Goal: Task Accomplishment & Management: Manage account settings

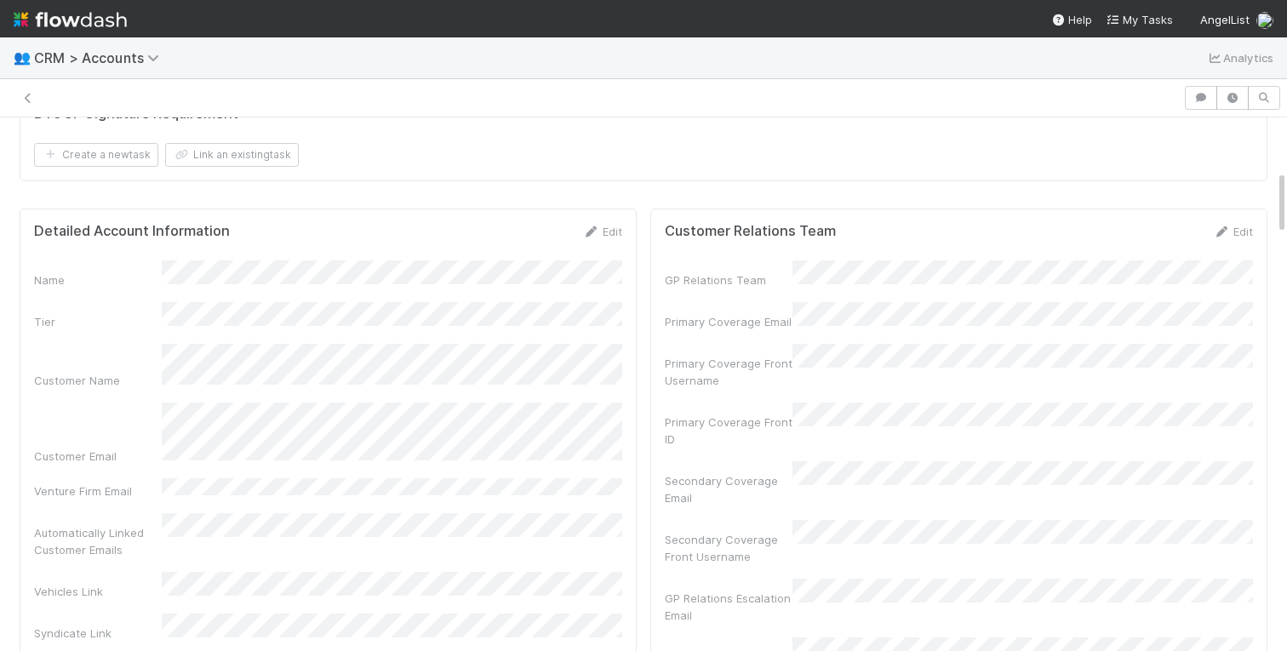
scroll to position [346, 581]
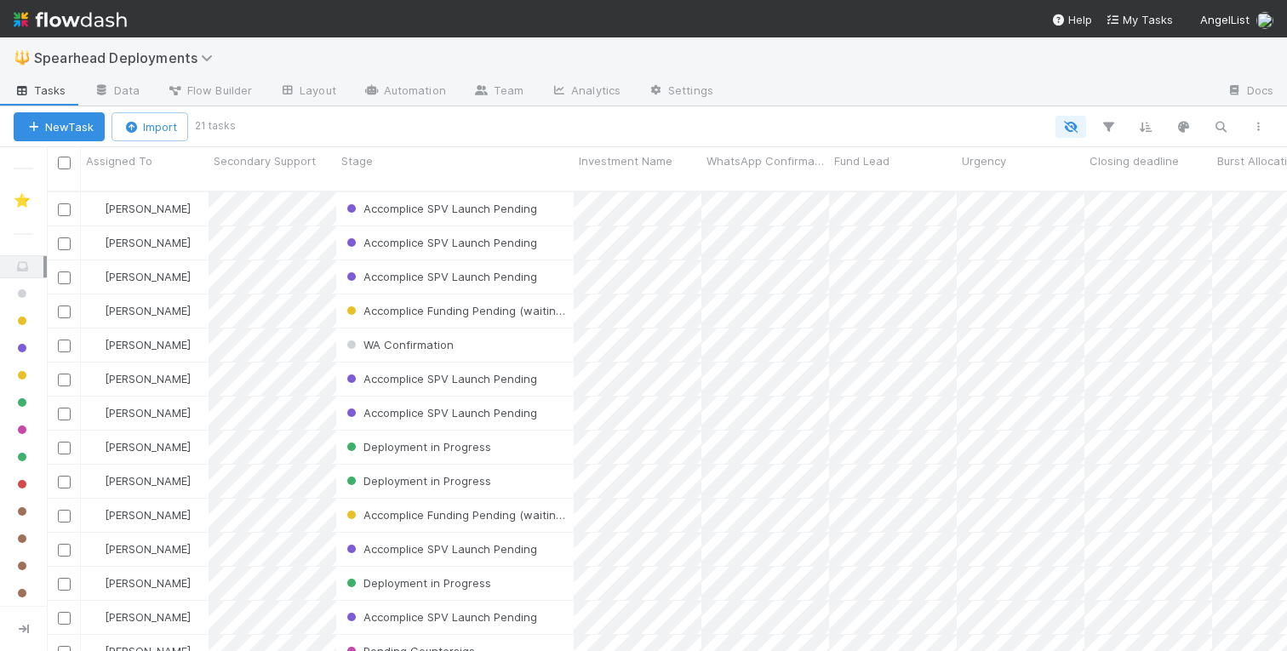
scroll to position [473, 1240]
click at [563, 369] on div "Accomplice SPV Launch Pending" at bounding box center [454, 379] width 237 height 33
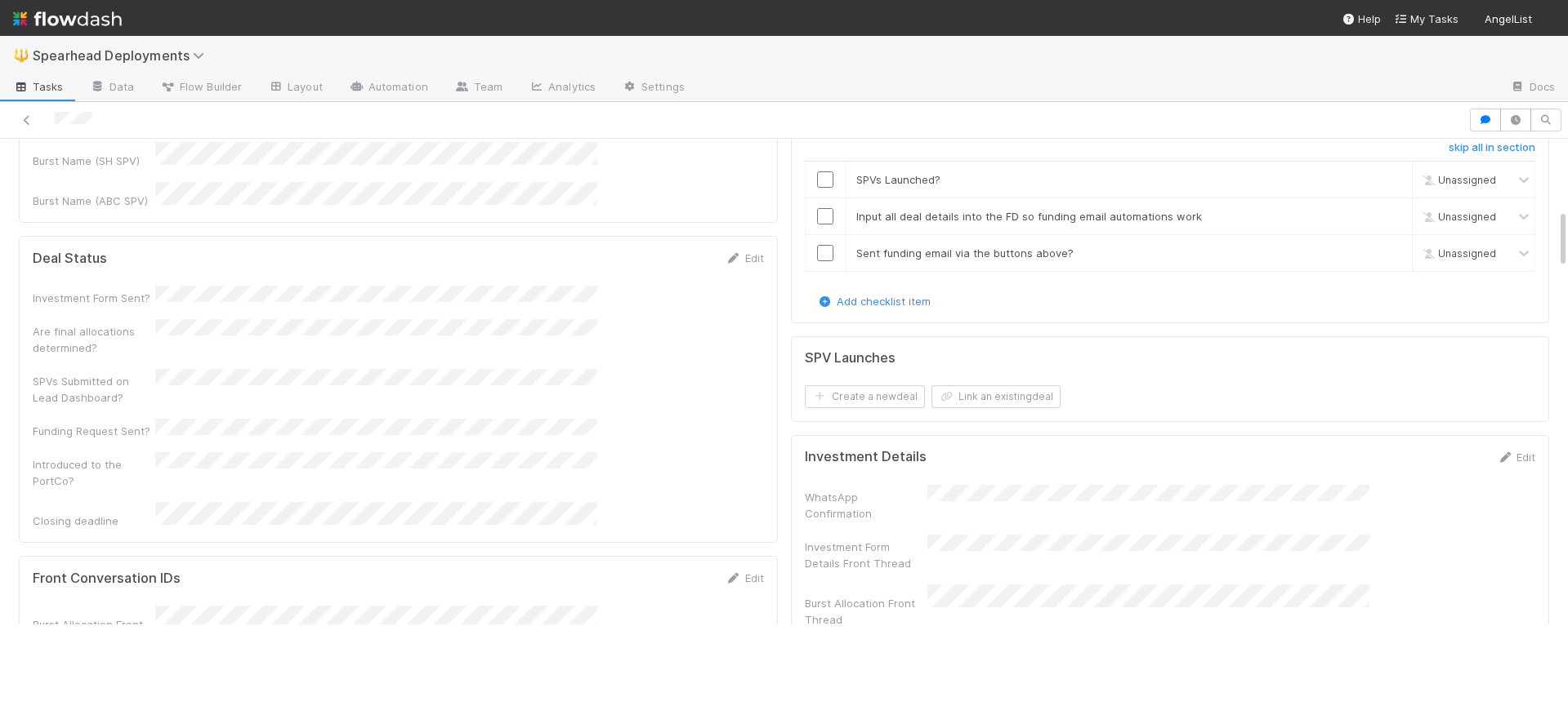
scroll to position [533, 0]
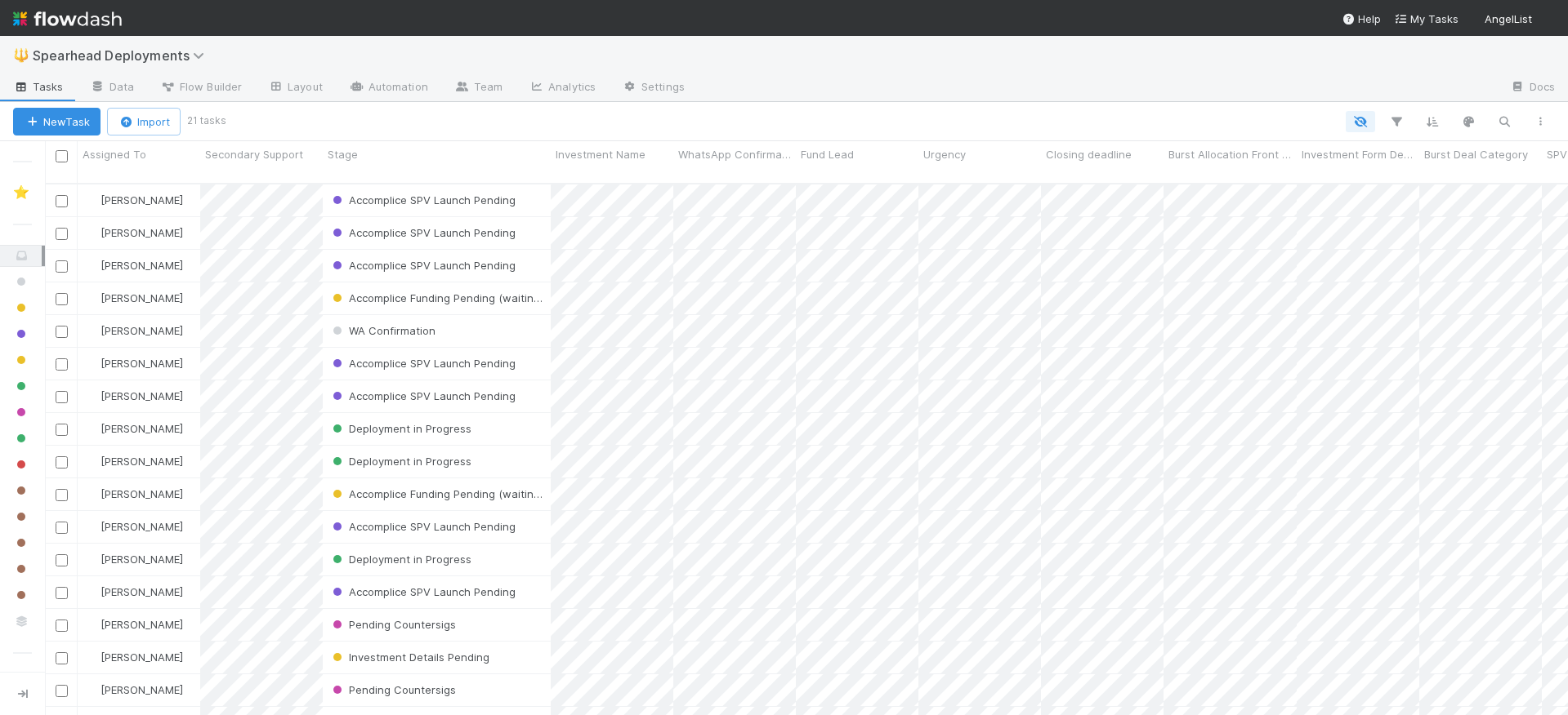
scroll to position [545, 1523]
click at [535, 250] on div "Accomplice SPV Launch Pending" at bounding box center [436, 265] width 228 height 32
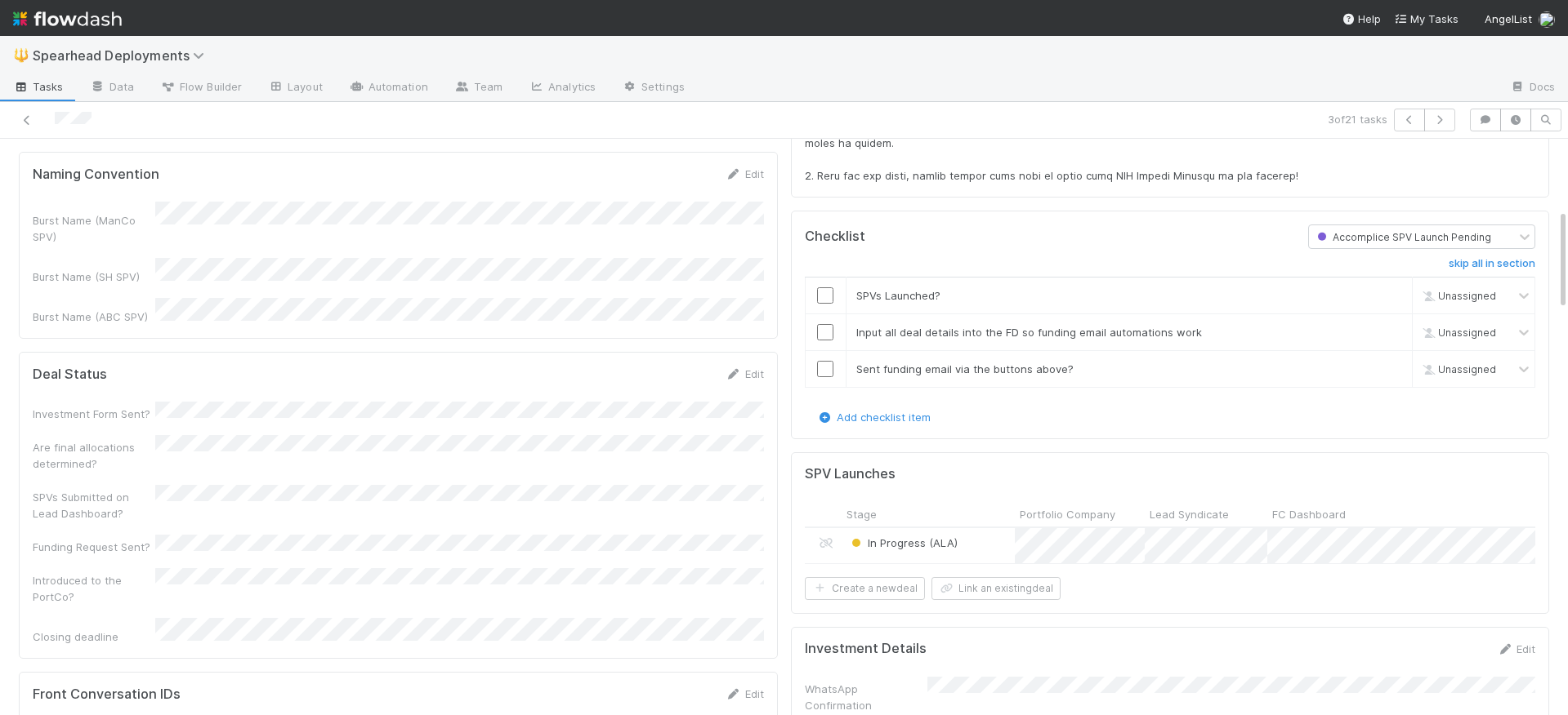
scroll to position [452, 0]
click at [996, 528] on div "In Progress (ALA)" at bounding box center [929, 545] width 173 height 36
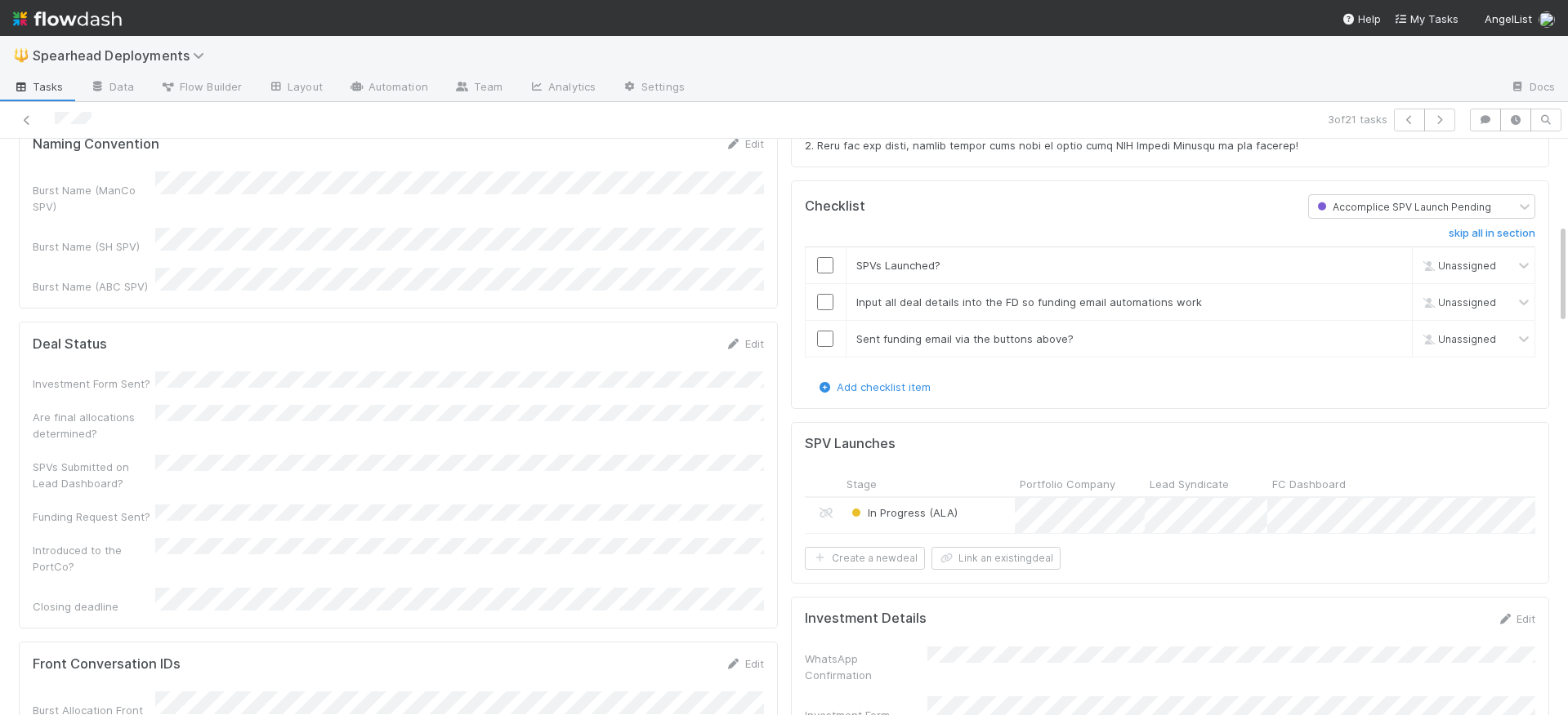
scroll to position [486, 0]
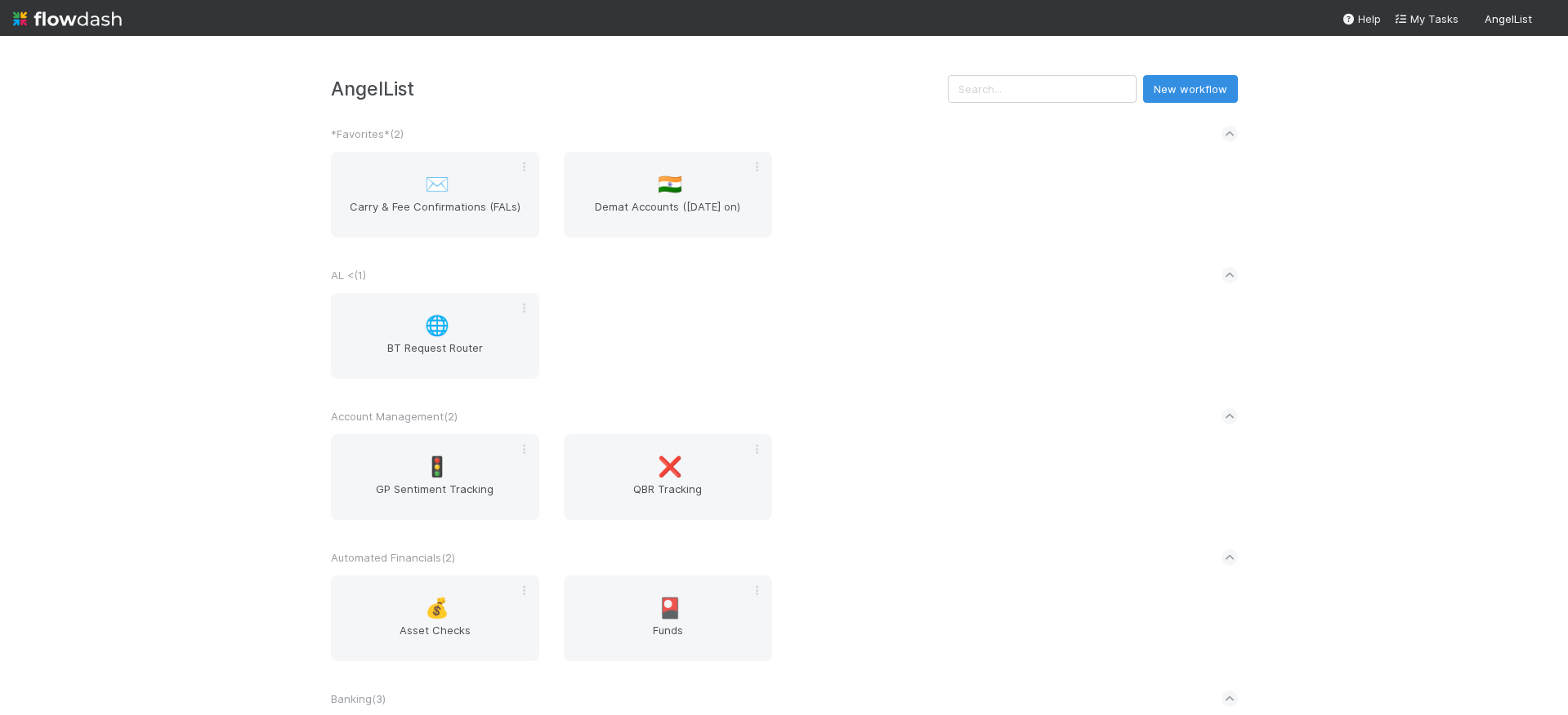
scroll to position [4450, 0]
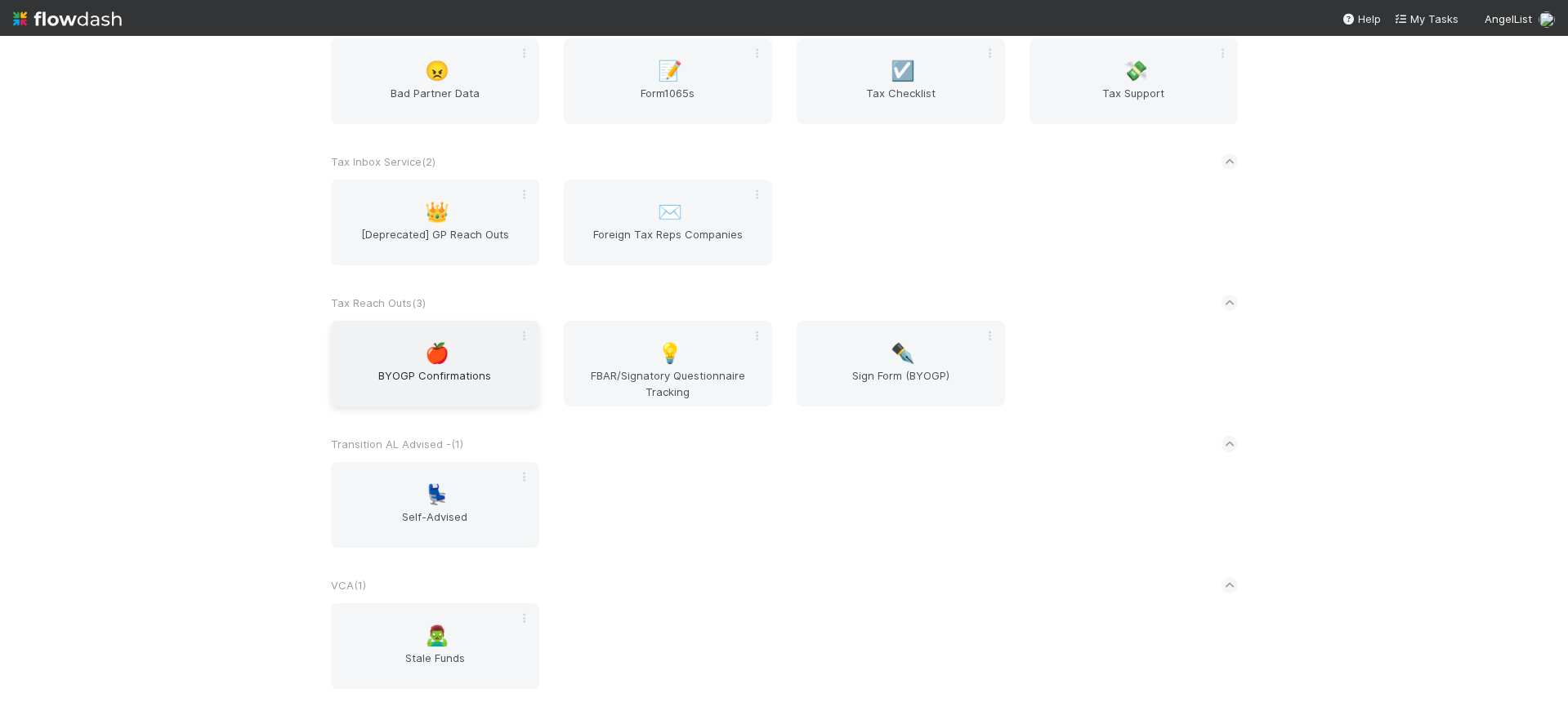
click at [450, 375] on span "BYOGP Confirmations" at bounding box center [434, 384] width 195 height 33
click at [883, 369] on span "Sign Form (BYOGP)" at bounding box center [901, 384] width 195 height 33
click at [600, 363] on div "💡 FBAR/Signatory Questionnaire Tracking" at bounding box center [667, 363] width 208 height 85
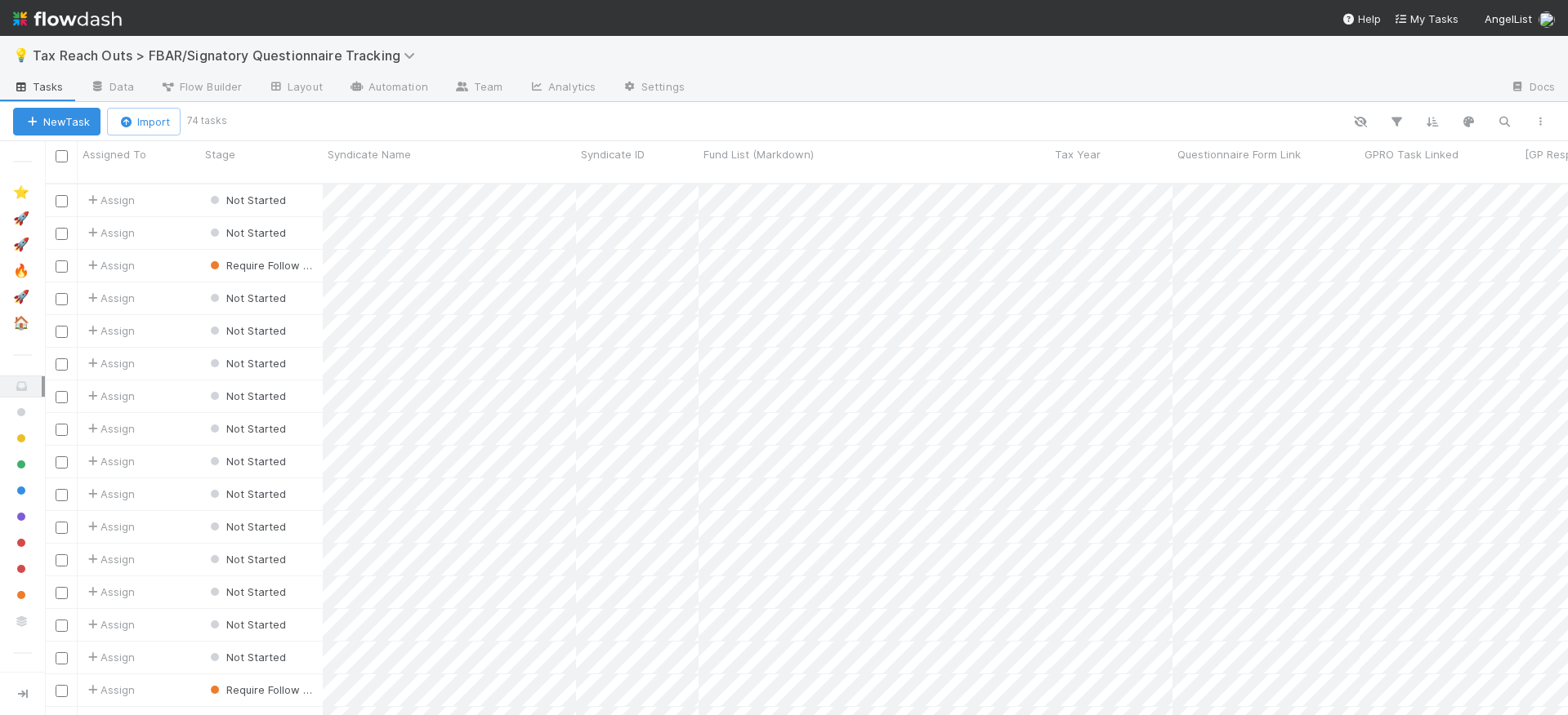
scroll to position [0, 1]
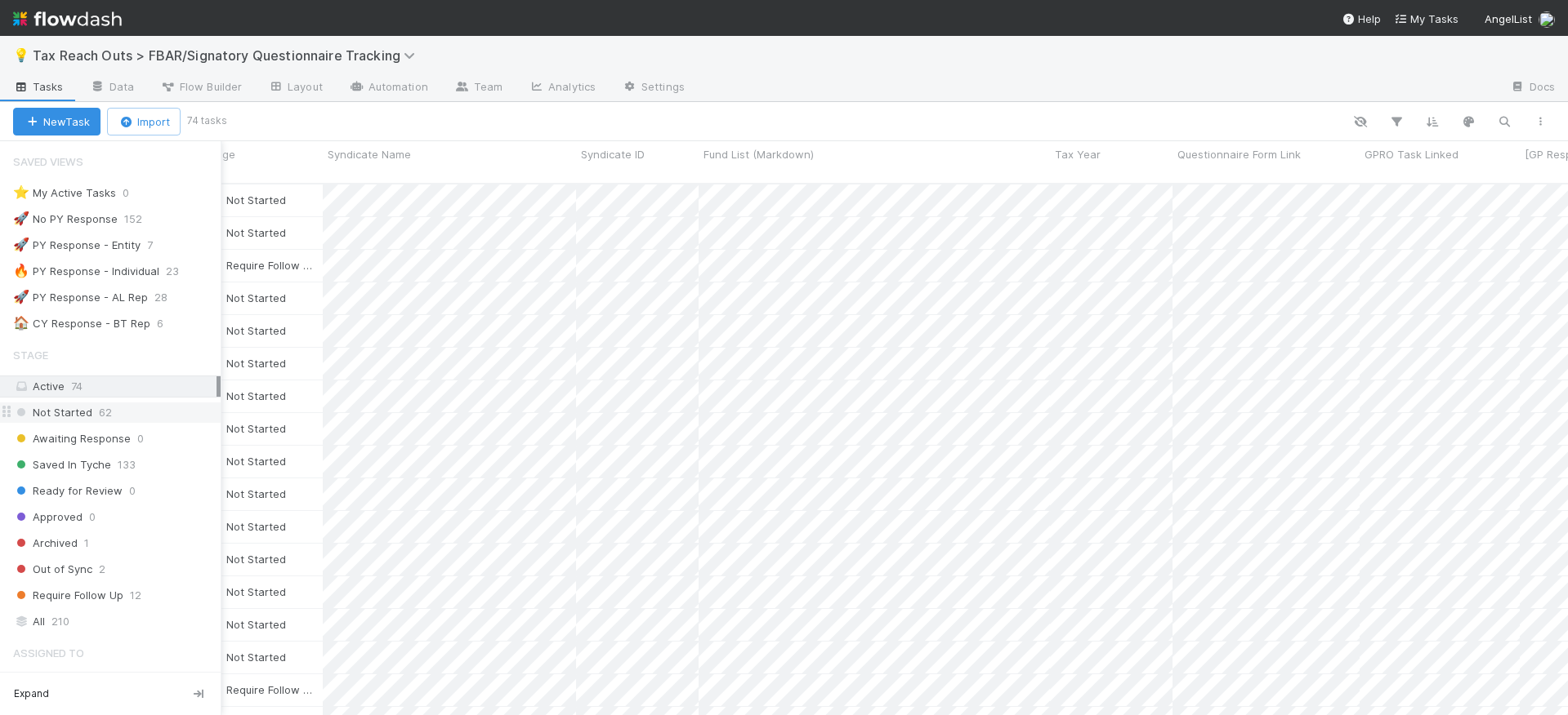
click at [63, 405] on span "Not Started" at bounding box center [53, 413] width 80 height 20
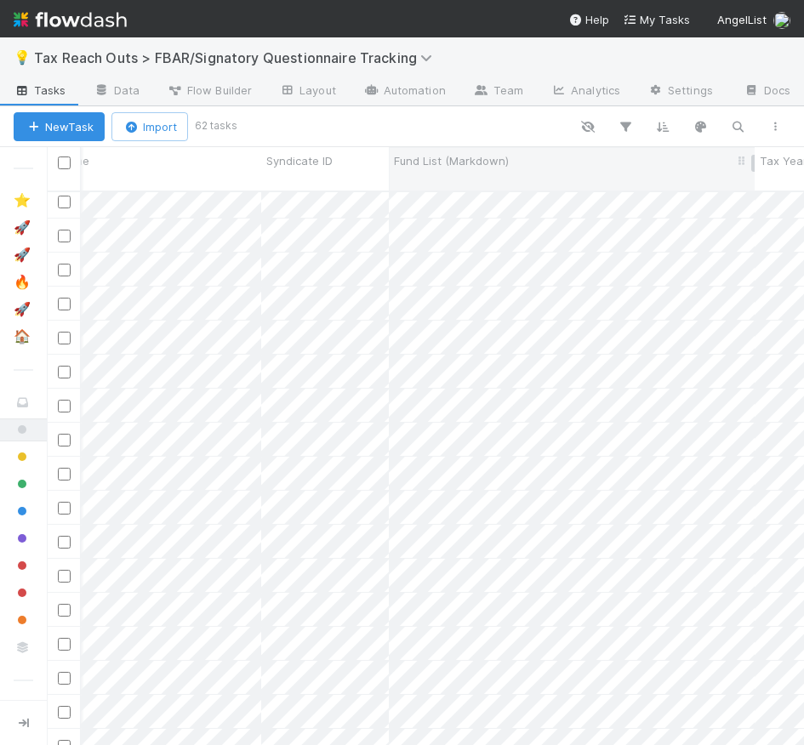
scroll to position [1544, 339]
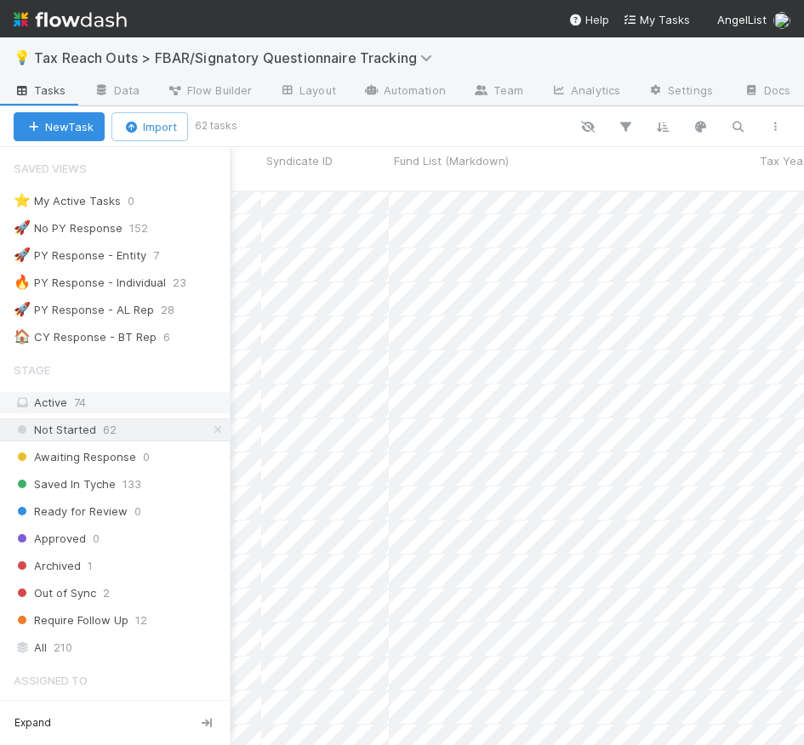
click at [81, 401] on span "74" at bounding box center [80, 403] width 12 height 14
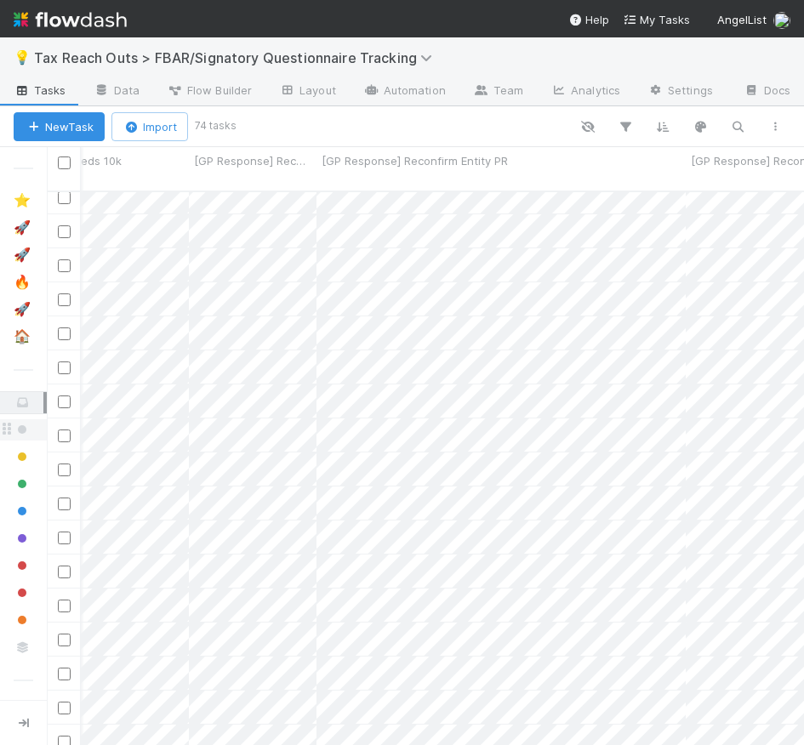
scroll to position [0, 2086]
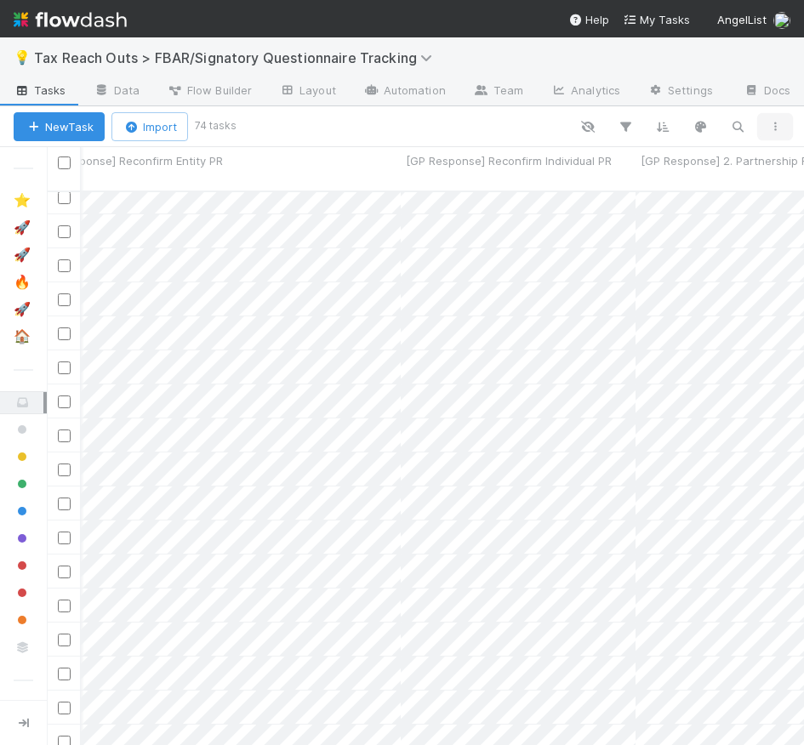
click at [777, 126] on icon "button" at bounding box center [775, 127] width 17 height 10
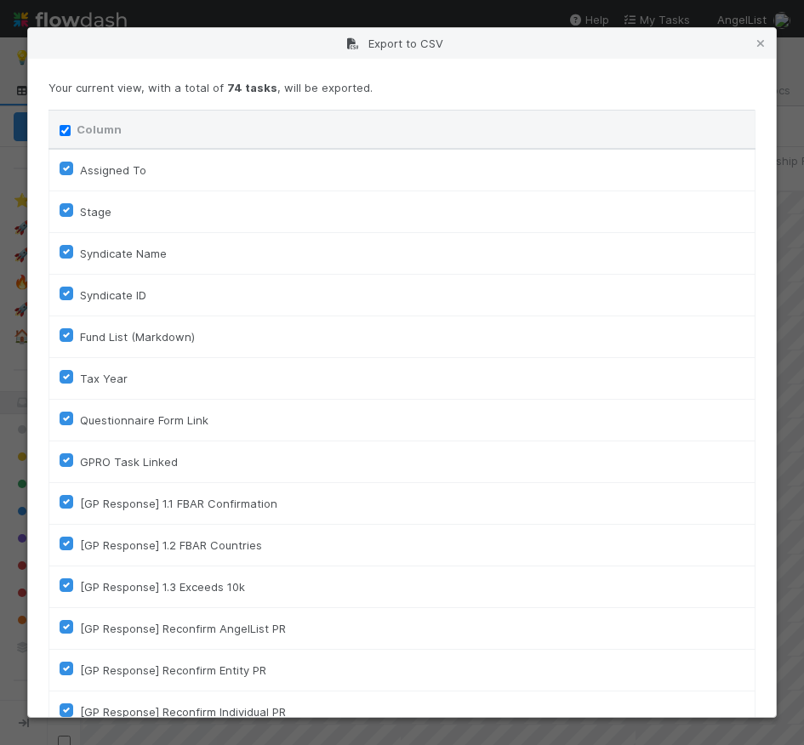
click at [80, 171] on label "Assigned To" at bounding box center [113, 170] width 66 height 20
click at [68, 171] on To "Assigned To" at bounding box center [67, 167] width 14 height 15
checkbox To "false"
checkbox input "false"
click at [80, 209] on label "Stage" at bounding box center [95, 212] width 31 height 20
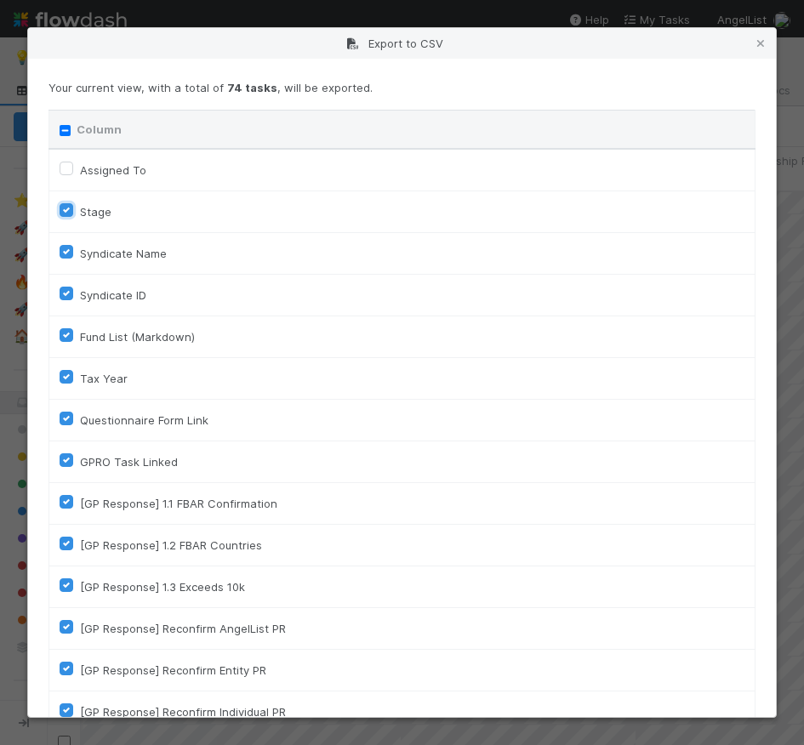
click at [63, 209] on input "Stage" at bounding box center [67, 209] width 14 height 15
checkbox input "false"
click at [80, 296] on label "Syndicate ID" at bounding box center [113, 295] width 66 height 20
click at [64, 296] on input "Syndicate ID" at bounding box center [67, 292] width 14 height 15
checkbox input "false"
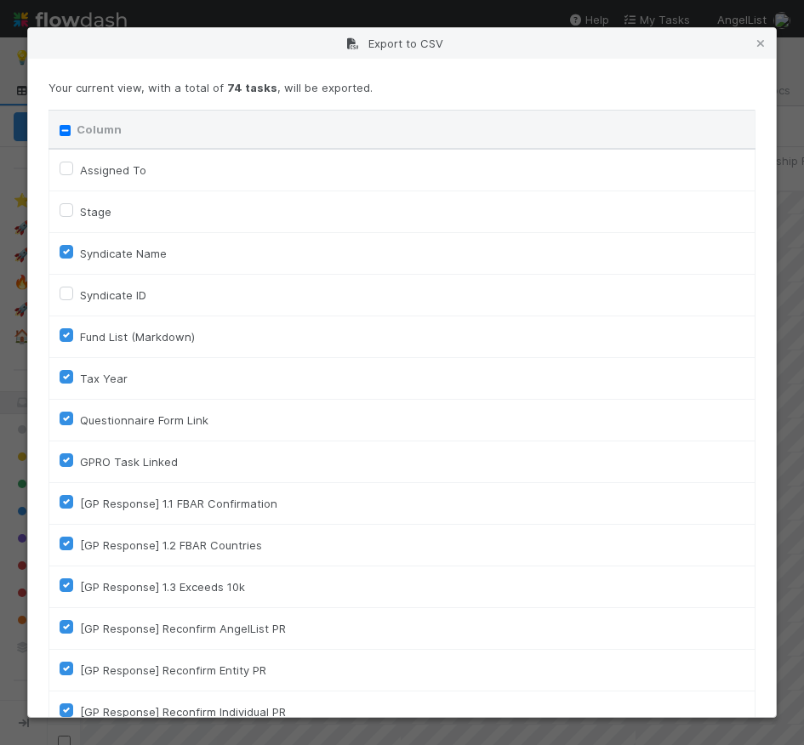
click at [80, 380] on label "Tax Year" at bounding box center [104, 378] width 48 height 20
click at [65, 380] on input "Tax Year" at bounding box center [67, 375] width 14 height 15
checkbox input "false"
click at [80, 462] on label "GPRO Task Linked" at bounding box center [129, 462] width 98 height 20
click at [64, 462] on input "GPRO Task Linked" at bounding box center [67, 459] width 14 height 15
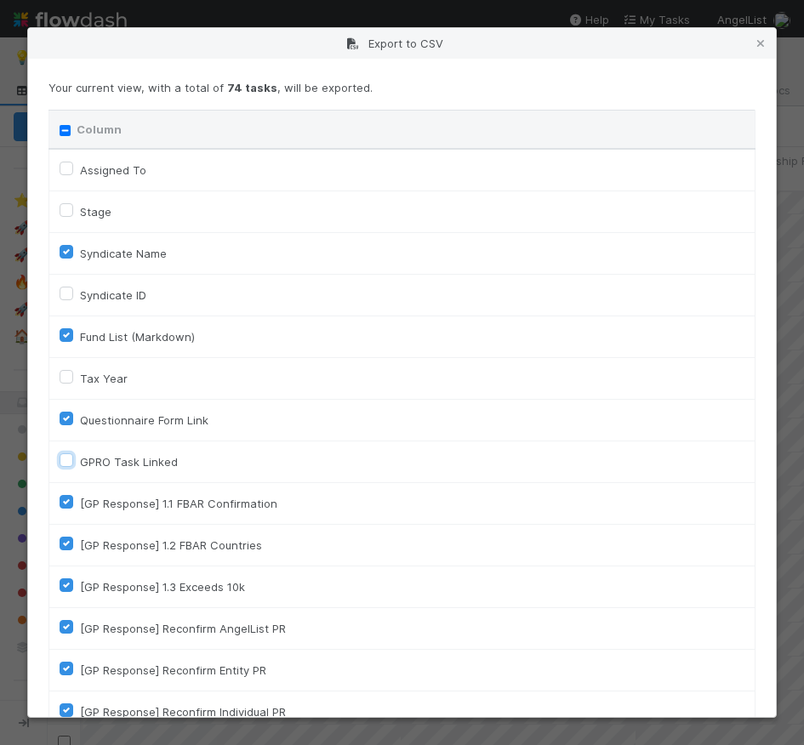
checkbox input "false"
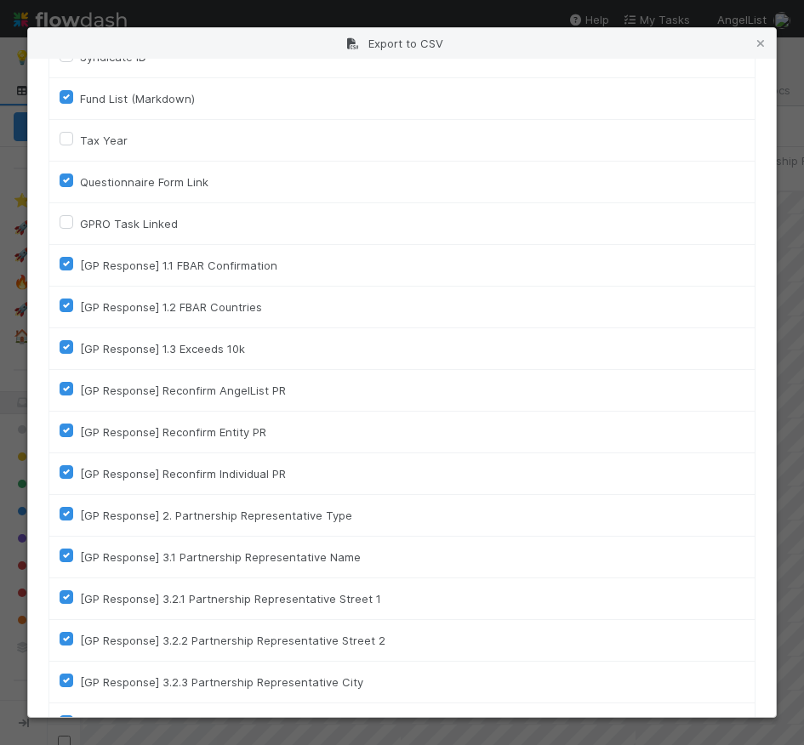
click at [80, 261] on label "[GP Response] 1.1 FBAR Confirmation" at bounding box center [178, 265] width 197 height 20
click at [65, 261] on input "[GP Response] 1.1 FBAR Confirmation" at bounding box center [67, 262] width 14 height 15
checkbox input "false"
click at [80, 306] on label "[GP Response] 1.2 FBAR Countries" at bounding box center [171, 307] width 182 height 20
click at [66, 306] on input "[GP Response] 1.2 FBAR Countries" at bounding box center [67, 304] width 14 height 15
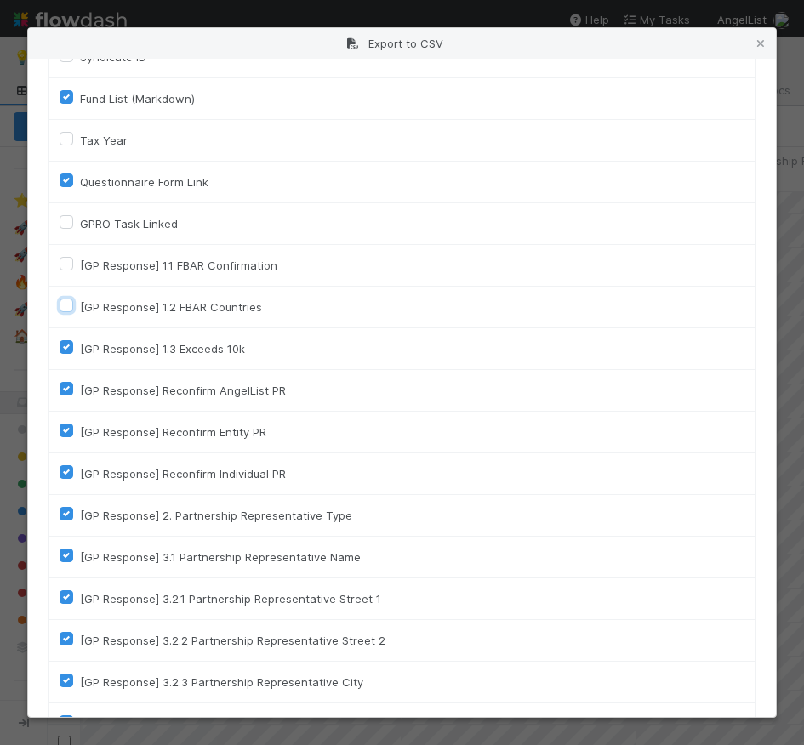
checkbox input "false"
click at [80, 349] on label "[GP Response] 1.3 Exceeds 10k" at bounding box center [162, 349] width 165 height 20
click at [66, 349] on input "[GP Response] 1.3 Exceeds 10k" at bounding box center [67, 346] width 14 height 15
checkbox input "false"
click at [80, 385] on label "[GP Response] Reconfirm AngelList PR" at bounding box center [183, 390] width 206 height 20
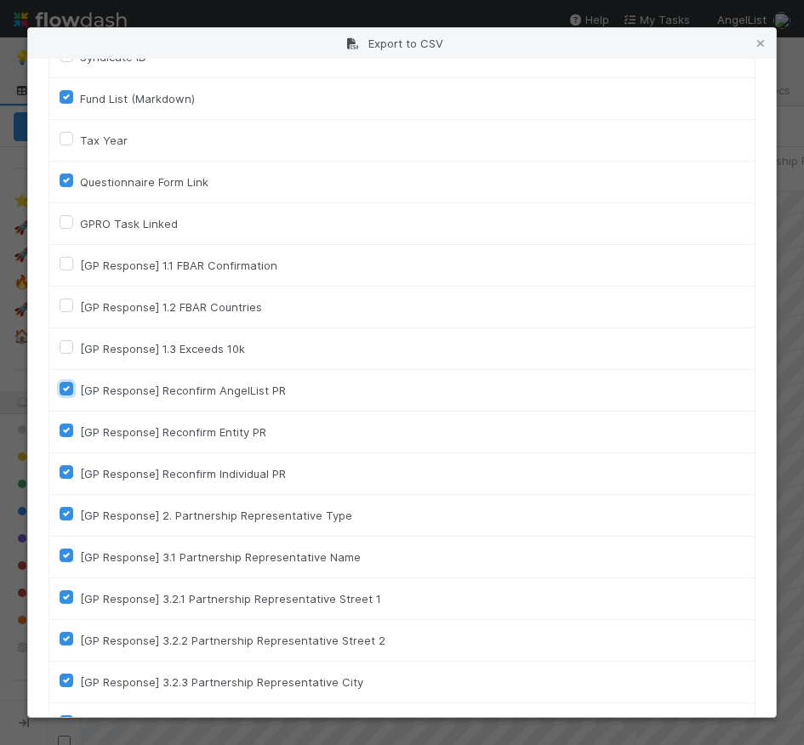
click at [67, 385] on input "[GP Response] Reconfirm AngelList PR" at bounding box center [67, 387] width 14 height 15
checkbox input "false"
click at [80, 426] on label "[GP Response] Reconfirm Entity PR" at bounding box center [173, 432] width 186 height 20
click at [67, 426] on input "[GP Response] Reconfirm Entity PR" at bounding box center [67, 429] width 14 height 15
checkbox input "false"
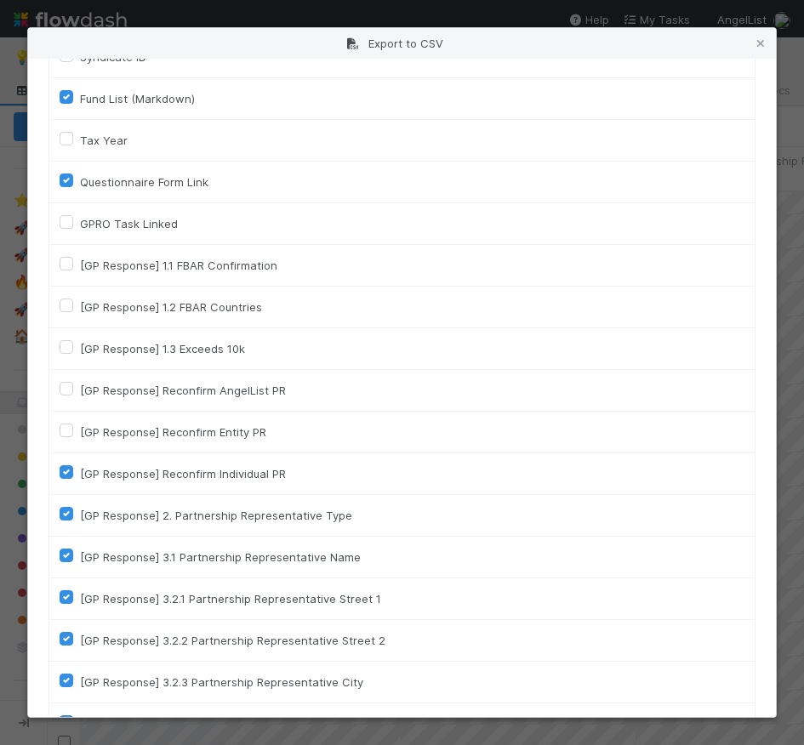
click at [68, 464] on div "[GP Response] Reconfirm Individual PR" at bounding box center [402, 474] width 685 height 20
click at [67, 482] on div "[GP Response] Reconfirm Individual PR" at bounding box center [402, 474] width 685 height 20
click at [80, 476] on label "[GP Response] Reconfirm Individual PR" at bounding box center [183, 474] width 206 height 20
click at [67, 476] on input "[GP Response] Reconfirm Individual PR" at bounding box center [67, 471] width 14 height 15
checkbox input "false"
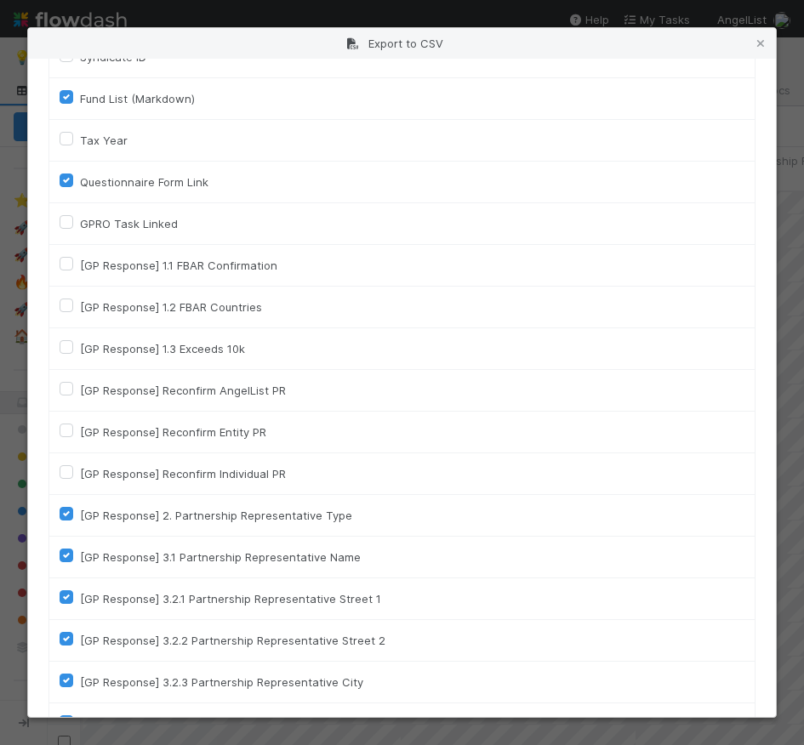
click at [80, 520] on label "[GP Response] 2. Partnership Representative Type" at bounding box center [216, 515] width 272 height 20
click at [69, 520] on input "[GP Response] 2. Partnership Representative Type" at bounding box center [67, 512] width 14 height 15
checkbox input "false"
click at [80, 555] on label "[GP Response] 3.1 Partnership Representative Name" at bounding box center [220, 557] width 281 height 20
click at [69, 555] on input "[GP Response] 3.1 Partnership Representative Name" at bounding box center [67, 554] width 14 height 15
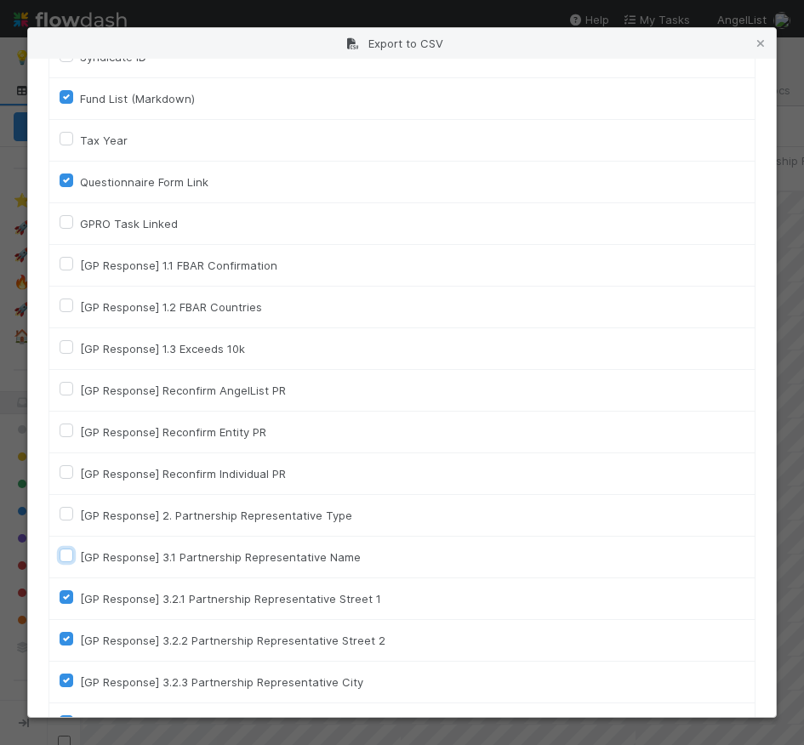
checkbox input "false"
click at [80, 603] on label "[GP Response] 3.2.1 Partnership Representative Street 1" at bounding box center [230, 599] width 301 height 20
click at [70, 603] on input "[GP Response] 3.2.1 Partnership Representative Street 1" at bounding box center [67, 596] width 14 height 15
checkbox input "false"
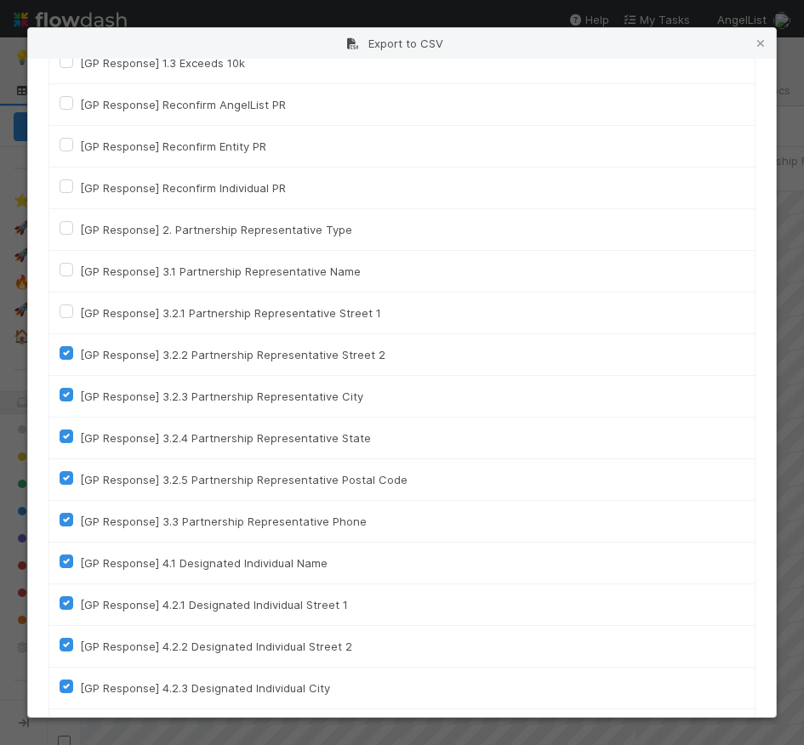
click at [80, 354] on label "[GP Response] 3.2.2 Partnership Representative Street 2" at bounding box center [233, 355] width 306 height 20
click at [68, 354] on input "[GP Response] 3.2.2 Partnership Representative Street 2" at bounding box center [67, 352] width 14 height 15
checkbox input "false"
click at [80, 397] on label "[GP Response] 3.2.3 Partnership Representative City" at bounding box center [221, 396] width 283 height 20
click at [68, 397] on input "[GP Response] 3.2.3 Partnership Representative City" at bounding box center [67, 393] width 14 height 15
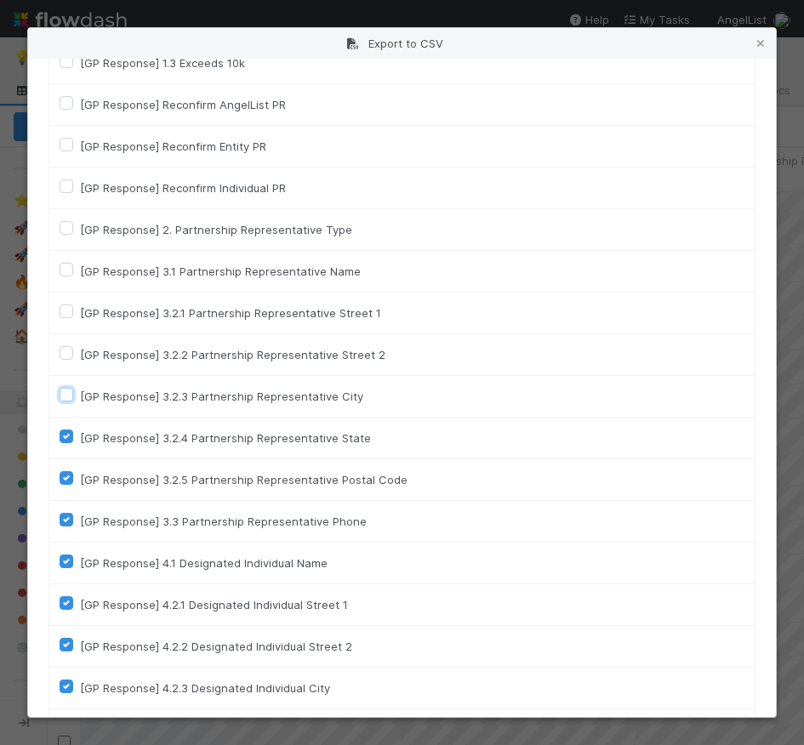
checkbox input "false"
click at [80, 435] on label "[GP Response] 3.2.4 Partnership Representative State" at bounding box center [225, 438] width 291 height 20
click at [67, 435] on input "[GP Response] 3.2.4 Partnership Representative State" at bounding box center [67, 435] width 14 height 15
checkbox input "false"
click at [80, 475] on label "[GP Response] 3.2.5 Partnership Representative Postal Code" at bounding box center [244, 480] width 328 height 20
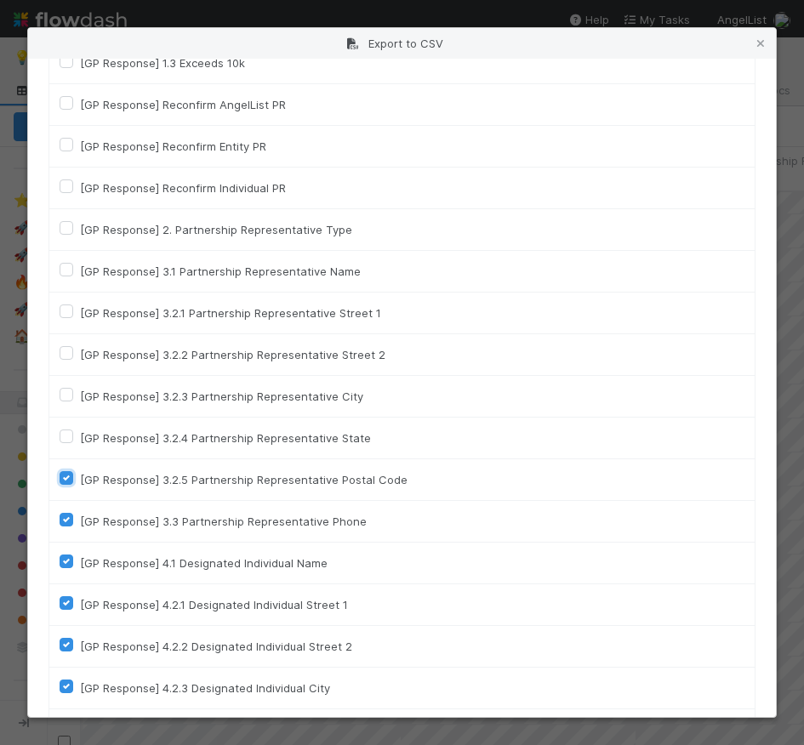
click at [69, 475] on input "[GP Response] 3.2.5 Partnership Representative Postal Code" at bounding box center [67, 477] width 14 height 15
checkbox input "false"
click at [80, 525] on label "[GP Response] 3.3 Partnership Representative Phone" at bounding box center [223, 521] width 287 height 20
click at [69, 525] on input "[GP Response] 3.3 Partnership Representative Phone" at bounding box center [67, 518] width 14 height 15
checkbox input "false"
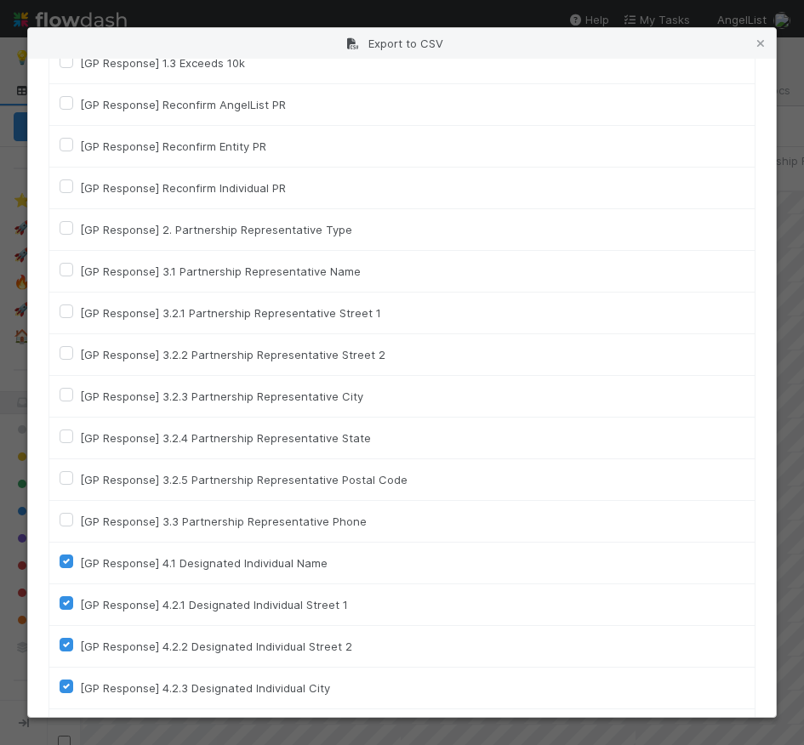
click at [80, 562] on label "[GP Response] 4.1 Designated Individual Name" at bounding box center [204, 563] width 248 height 20
click at [68, 562] on input "[GP Response] 4.1 Designated Individual Name" at bounding box center [67, 560] width 14 height 15
checkbox input "false"
click at [80, 603] on label "[GP Response] 4.2.1 Designated Individual Street 1" at bounding box center [214, 605] width 268 height 20
click at [68, 603] on input "[GP Response] 4.2.1 Designated Individual Street 1" at bounding box center [67, 602] width 14 height 15
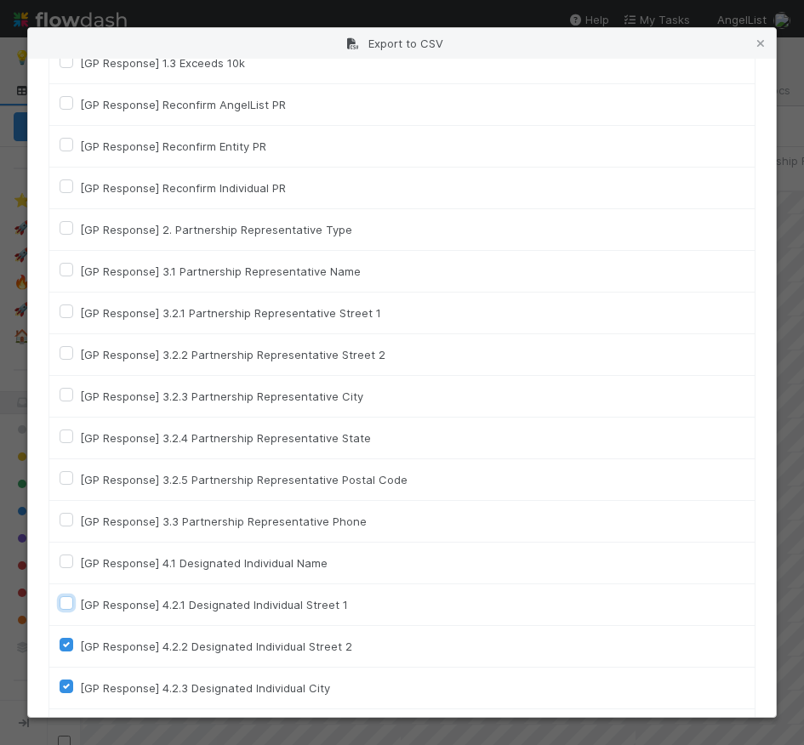
checkbox input "false"
click at [80, 646] on label "[GP Response] 4.2.2 Designated Individual Street 2" at bounding box center [216, 647] width 272 height 20
click at [68, 646] on input "[GP Response] 4.2.2 Designated Individual Street 2" at bounding box center [67, 644] width 14 height 15
checkbox input "false"
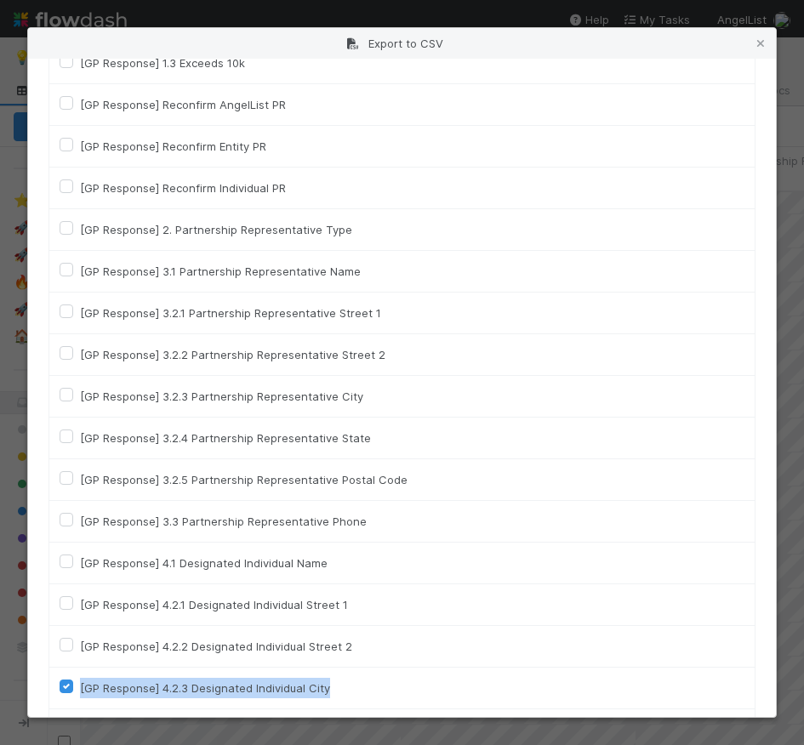
click at [69, 694] on div "[GP Response] 4.2.3 Designated Individual City" at bounding box center [402, 688] width 685 height 20
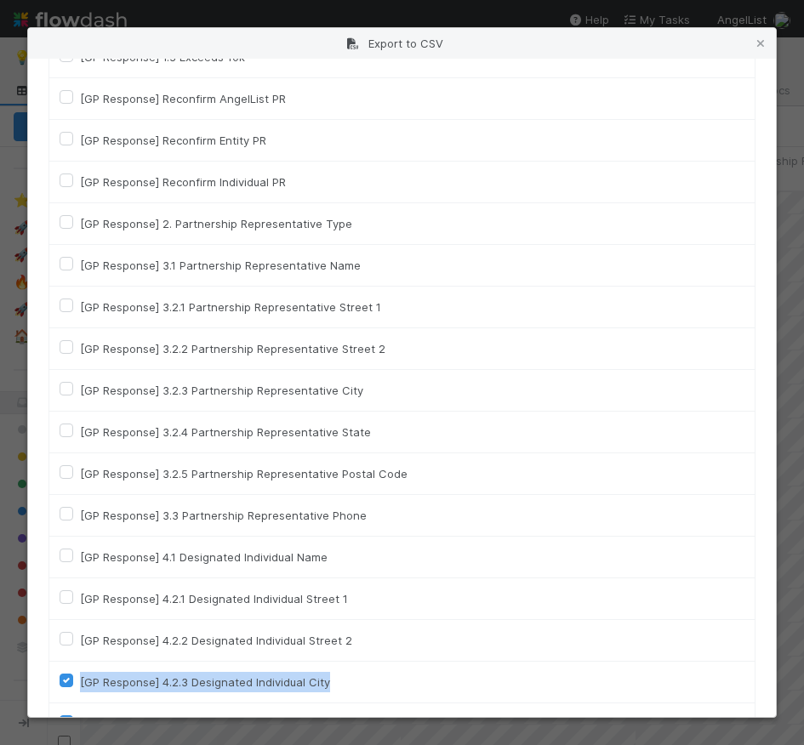
click at [80, 680] on label "[GP Response] 4.2.3 Designated Individual City" at bounding box center [205, 682] width 250 height 20
click at [66, 680] on input "[GP Response] 4.2.3 Designated Individual City" at bounding box center [67, 679] width 14 height 15
checkbox input "false"
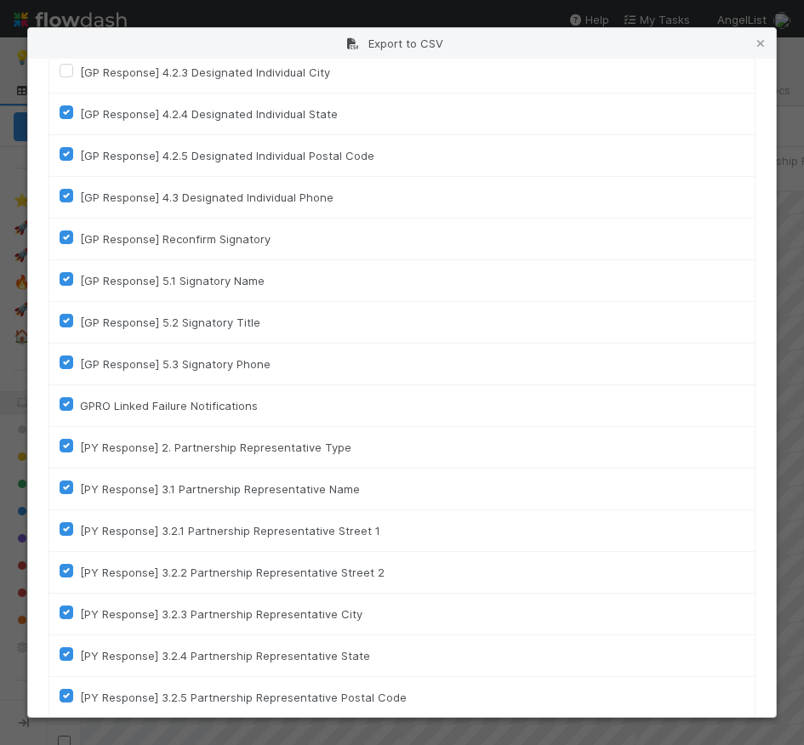
click at [80, 108] on label "[GP Response] 4.2.4 Designated Individual State" at bounding box center [209, 114] width 258 height 20
click at [68, 108] on input "[GP Response] 4.2.4 Designated Individual State" at bounding box center [67, 111] width 14 height 15
checkbox input "false"
click at [80, 155] on label "[GP Response] 4.2.5 Designated Individual Postal Code" at bounding box center [227, 156] width 294 height 20
click at [68, 155] on input "[GP Response] 4.2.5 Designated Individual Postal Code" at bounding box center [67, 153] width 14 height 15
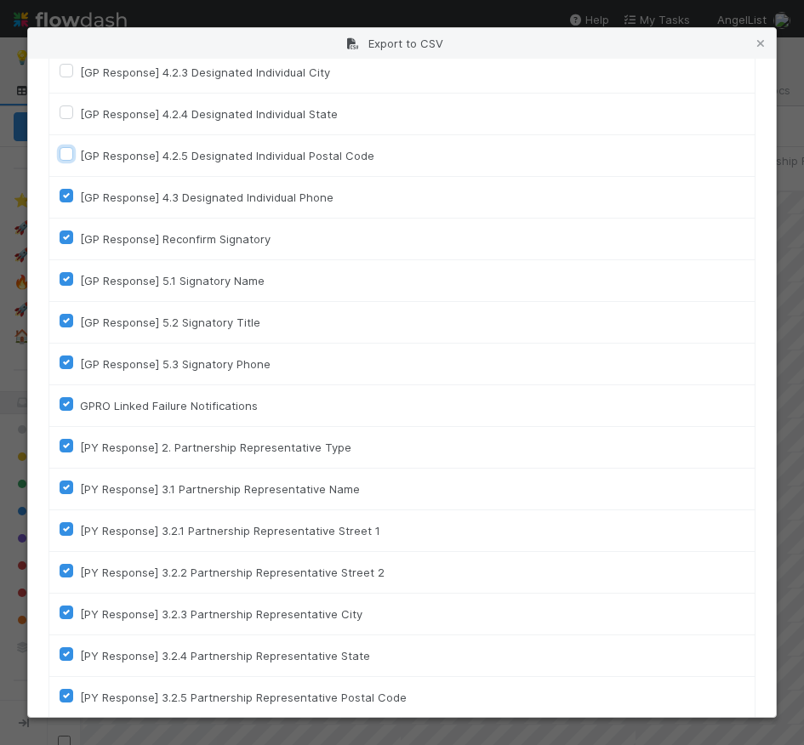
checkbox input "false"
click at [80, 193] on label "[GP Response] 4.3 Designated Individual Phone" at bounding box center [207, 197] width 254 height 20
click at [68, 193] on input "[GP Response] 4.3 Designated Individual Phone" at bounding box center [67, 194] width 14 height 15
checkbox input "false"
click at [80, 239] on label "[GP Response] Reconfirm Signatory" at bounding box center [175, 239] width 191 height 20
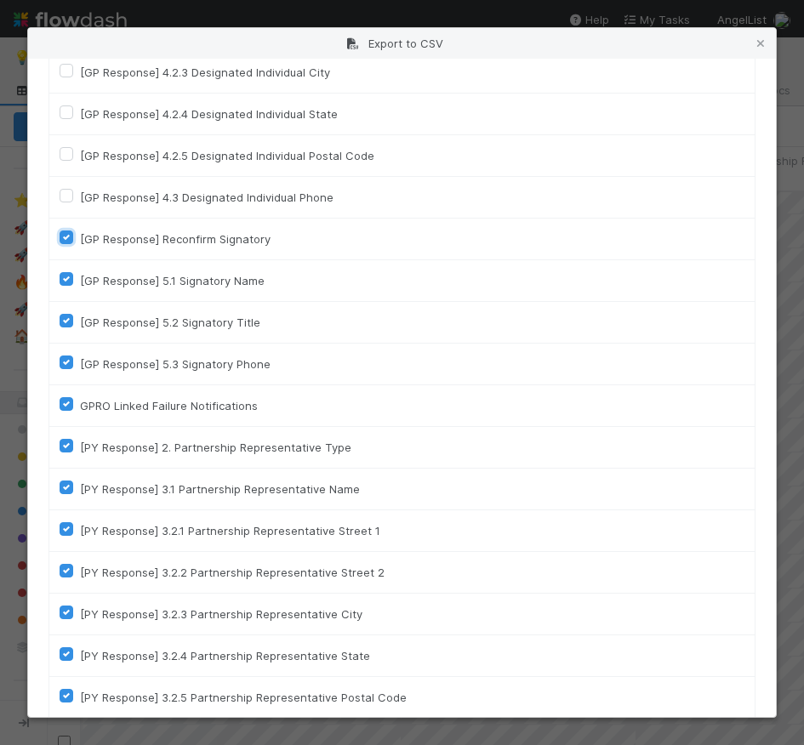
click at [68, 239] on input "[GP Response] Reconfirm Signatory" at bounding box center [67, 236] width 14 height 15
checkbox input "false"
click at [80, 276] on label "[GP Response] 5.1 Signatory Name" at bounding box center [172, 281] width 185 height 20
click at [68, 276] on input "[GP Response] 5.1 Signatory Name" at bounding box center [67, 278] width 14 height 15
checkbox input "false"
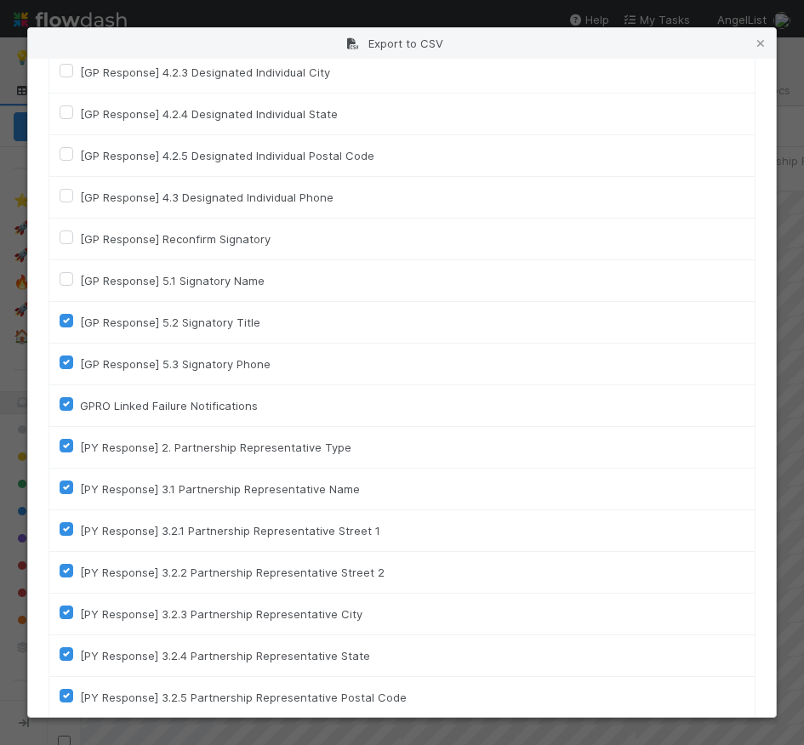
click at [80, 320] on label "[GP Response] 5.2 Signatory Title" at bounding box center [170, 322] width 180 height 20
click at [68, 320] on input "[GP Response] 5.2 Signatory Title" at bounding box center [67, 319] width 14 height 15
checkbox input "false"
click at [80, 365] on label "[GP Response] 5.3 Signatory Phone" at bounding box center [175, 364] width 191 height 20
click at [68, 365] on input "[GP Response] 5.3 Signatory Phone" at bounding box center [67, 361] width 14 height 15
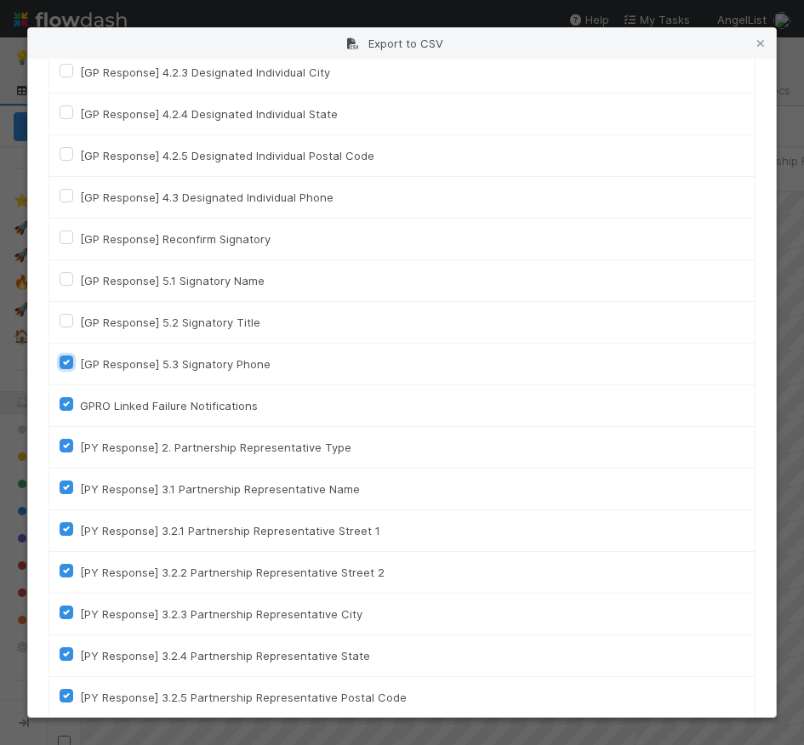
checkbox input "false"
click at [80, 410] on label "GPRO Linked Failure Notifications" at bounding box center [169, 406] width 178 height 20
click at [69, 410] on input "GPRO Linked Failure Notifications" at bounding box center [67, 403] width 14 height 15
checkbox input "false"
click at [69, 455] on div "[PY Response] 2. Partnership Representative Type" at bounding box center [402, 447] width 685 height 20
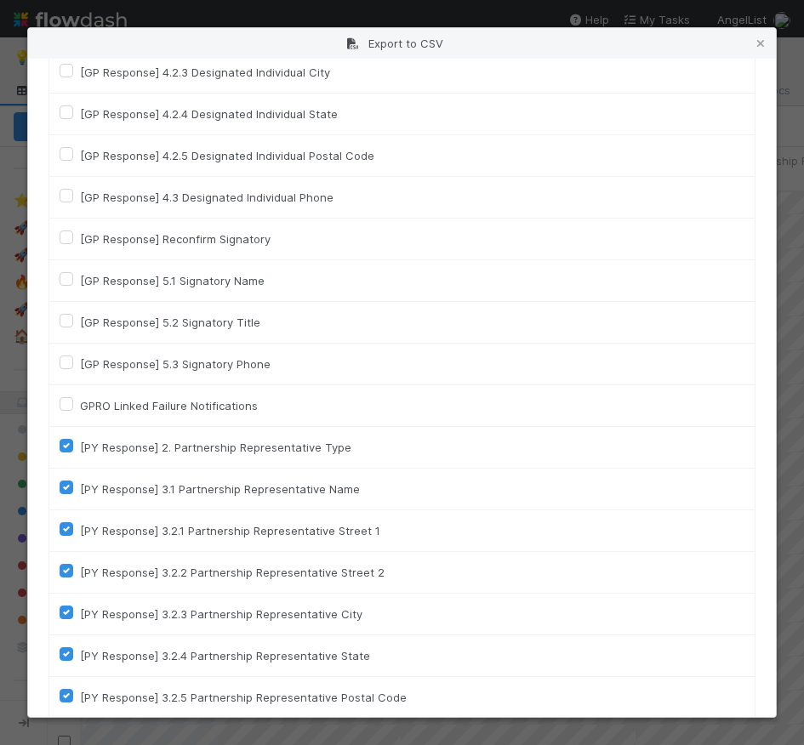
click at [80, 447] on label "[PY Response] 2. Partnership Representative Type" at bounding box center [215, 447] width 271 height 20
click at [68, 447] on input "[PY Response] 2. Partnership Representative Type" at bounding box center [67, 444] width 14 height 15
checkbox input "false"
click at [68, 496] on div "[PY Response] 3.1 Partnership Representative Name" at bounding box center [402, 489] width 685 height 20
click at [80, 488] on label "[PY Response] 3.1 Partnership Representative Name" at bounding box center [220, 489] width 280 height 20
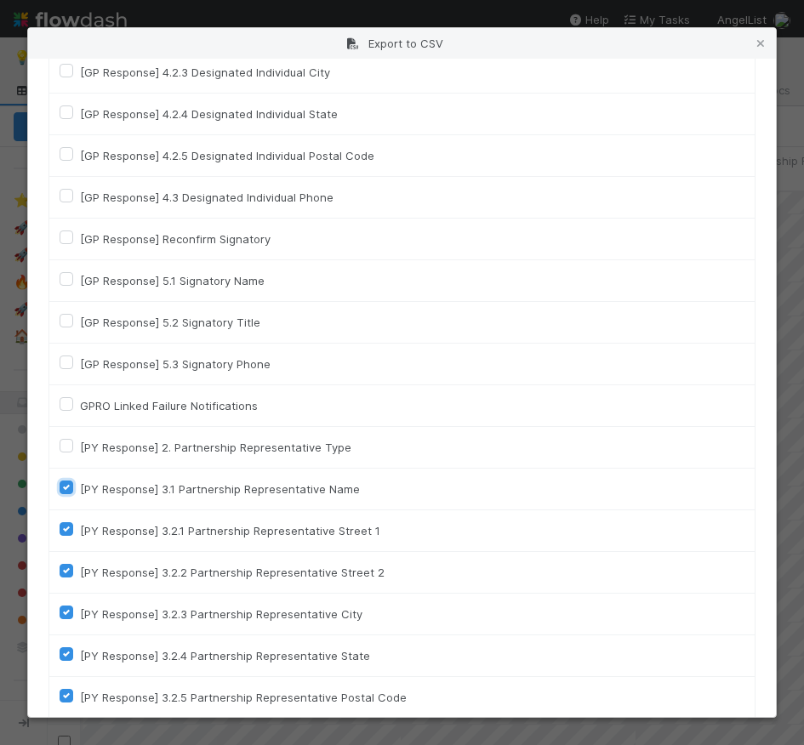
click at [67, 488] on input "[PY Response] 3.1 Partnership Representative Name" at bounding box center [67, 486] width 14 height 15
checkbox input "false"
click at [80, 531] on label "[PY Response] 3.2.1 Partnership Representative Street 1" at bounding box center [230, 531] width 300 height 20
click at [67, 531] on input "[PY Response] 3.2.1 Partnership Representative Street 1" at bounding box center [67, 528] width 14 height 15
checkbox input "false"
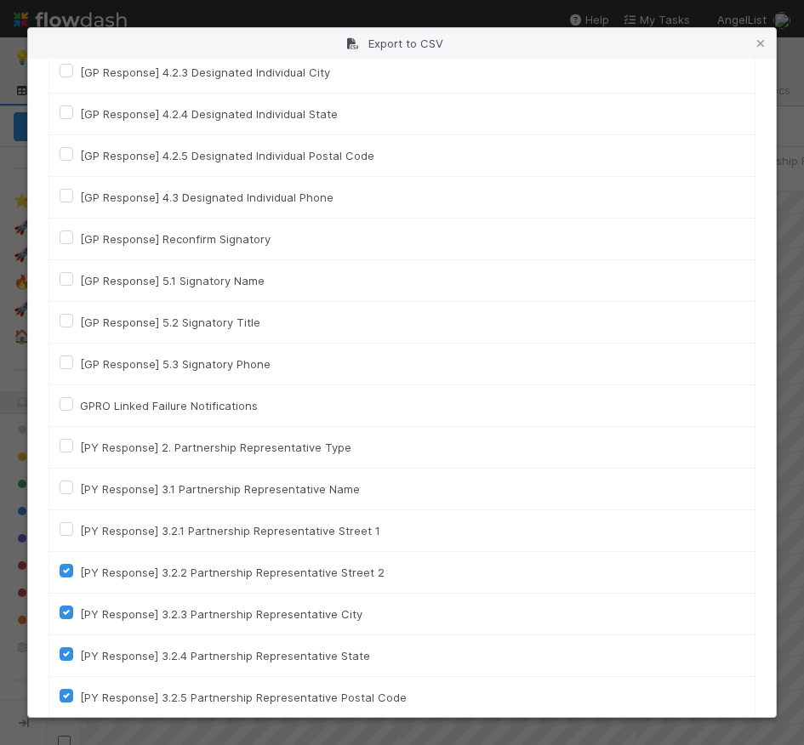
click at [80, 577] on label "[PY Response] 3.2.2 Partnership Representative Street 2" at bounding box center [232, 573] width 305 height 20
click at [69, 577] on input "[PY Response] 3.2.2 Partnership Representative Street 2" at bounding box center [67, 570] width 14 height 15
checkbox input "false"
click at [80, 614] on label "[PY Response] 3.2.3 Partnership Representative City" at bounding box center [221, 614] width 283 height 20
click at [68, 614] on input "[PY Response] 3.2.3 Partnership Representative City" at bounding box center [67, 611] width 14 height 15
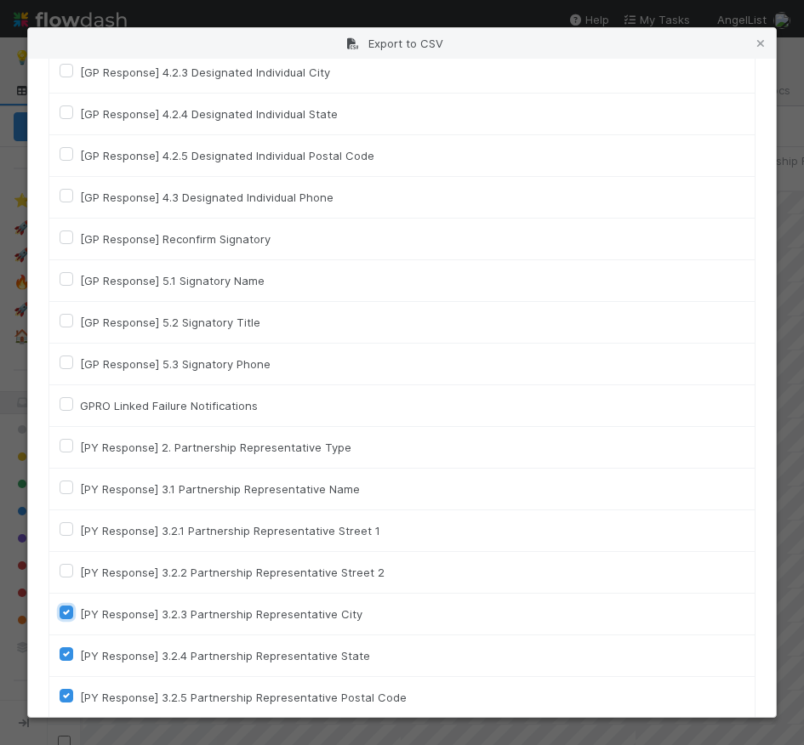
checkbox input "false"
click at [68, 661] on div "[PY Response] 3.2.4 Partnership Representative State" at bounding box center [402, 656] width 685 height 20
click at [80, 699] on label "[PY Response] 3.2.5 Partnership Representative Postal Code" at bounding box center [243, 698] width 327 height 20
click at [68, 699] on input "[PY Response] 3.2.5 Partnership Representative Postal Code" at bounding box center [67, 695] width 14 height 15
checkbox input "false"
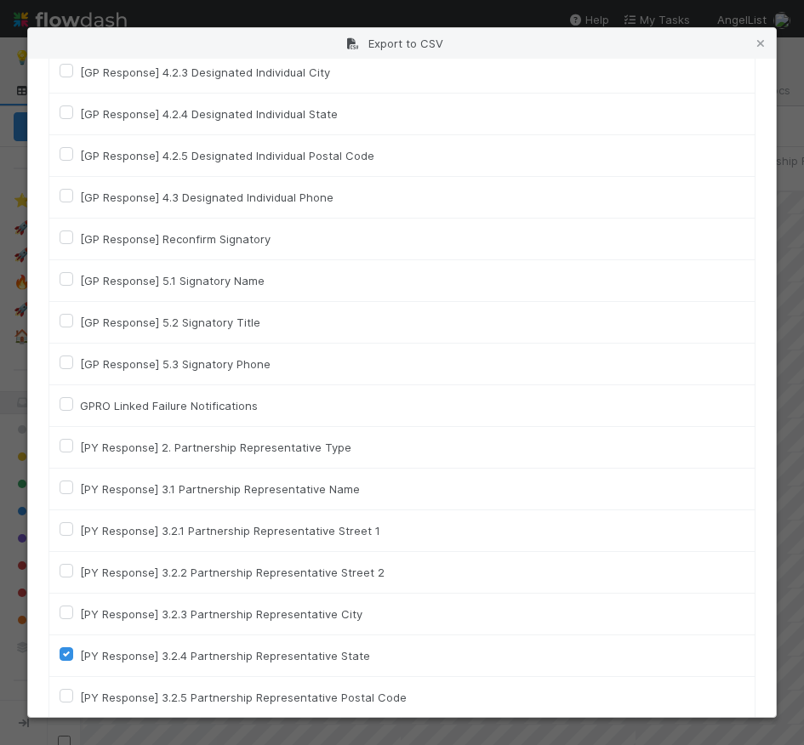
click at [80, 654] on label "[PY Response] 3.2.4 Partnership Representative State" at bounding box center [225, 656] width 290 height 20
click at [66, 654] on input "[PY Response] 3.2.4 Partnership Representative State" at bounding box center [67, 653] width 14 height 15
checkbox input "false"
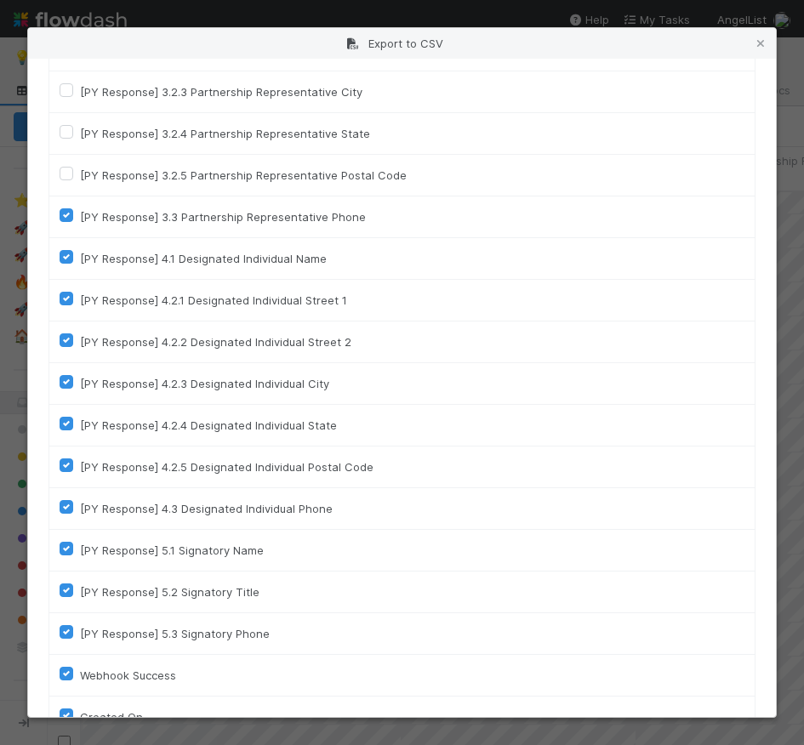
click at [80, 219] on label "[PY Response] 3.3 Partnership Representative Phone" at bounding box center [223, 217] width 286 height 20
click at [60, 219] on input "[PY Response] 3.3 Partnership Representative Phone" at bounding box center [67, 214] width 14 height 15
checkbox input "false"
click at [80, 251] on label "[PY Response] 4.1 Designated Individual Name" at bounding box center [203, 258] width 247 height 20
click at [67, 251] on input "[PY Response] 4.1 Designated Individual Name" at bounding box center [67, 255] width 14 height 15
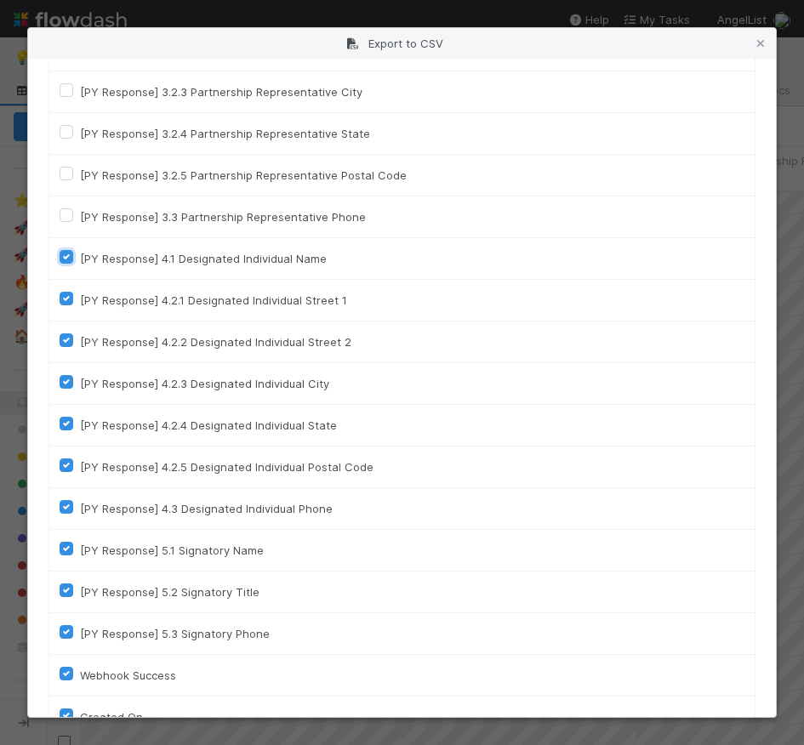
checkbox input "false"
click at [80, 300] on label "[PY Response] 4.2.1 Designated Individual Street 1" at bounding box center [213, 300] width 267 height 20
click at [68, 300] on input "[PY Response] 4.2.1 Designated Individual Street 1" at bounding box center [67, 297] width 14 height 15
checkbox input "false"
click at [80, 334] on label "[PY Response] 4.2.2 Designated Individual Street 2" at bounding box center [215, 342] width 271 height 20
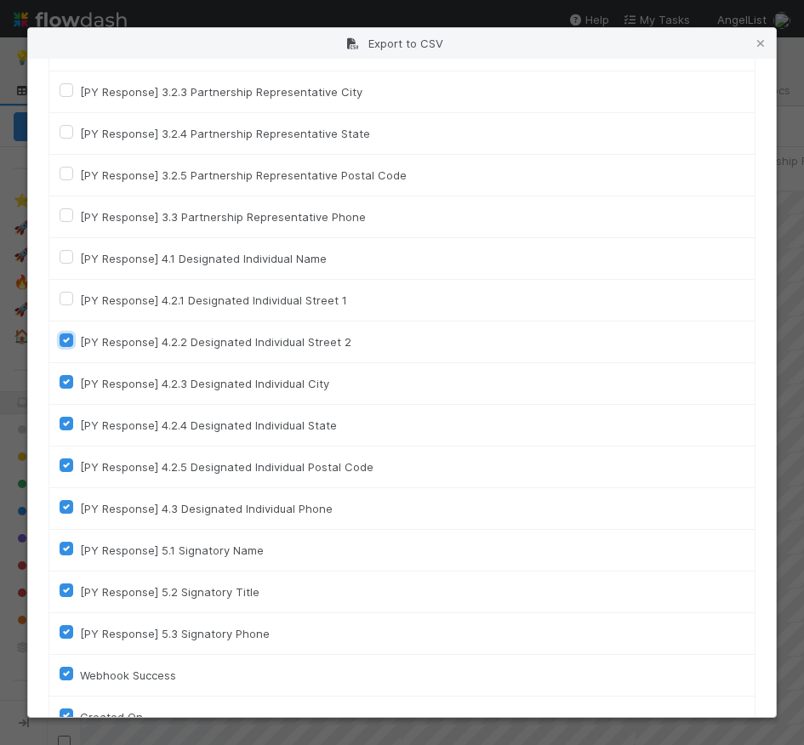
click at [68, 334] on input "[PY Response] 4.2.2 Designated Individual Street 2" at bounding box center [67, 339] width 14 height 15
click at [80, 344] on label "[PY Response] 4.2.2 Designated Individual Street 2" at bounding box center [215, 342] width 271 height 20
click at [68, 344] on input "[PY Response] 4.2.2 Designated Individual Street 2" at bounding box center [67, 339] width 14 height 15
click at [80, 340] on label "[PY Response] 4.2.2 Designated Individual Street 2" at bounding box center [215, 342] width 271 height 20
click at [69, 340] on input "[PY Response] 4.2.2 Designated Individual Street 2" at bounding box center [67, 339] width 14 height 15
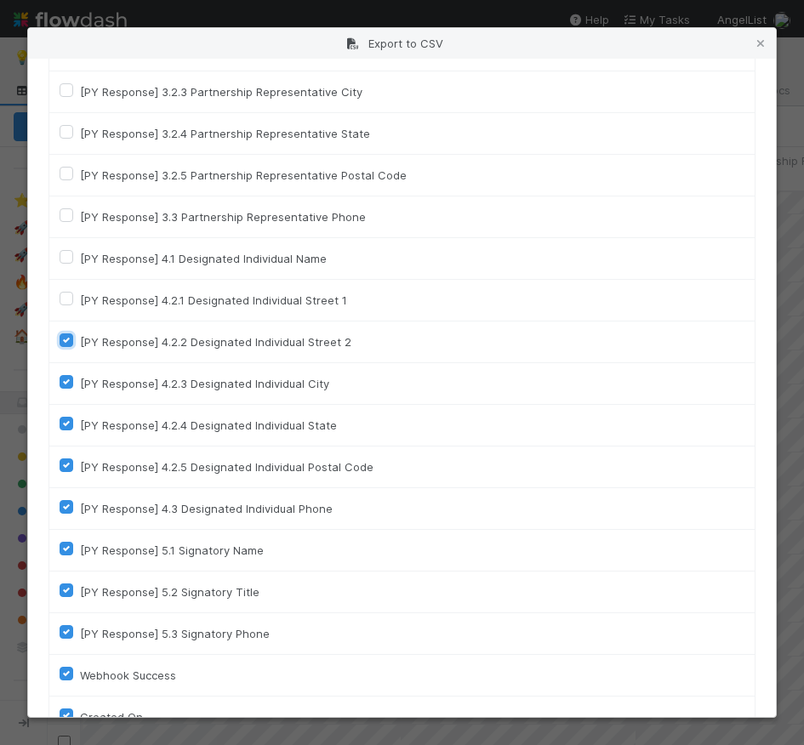
checkbox input "false"
click at [80, 386] on label "[PY Response] 4.2.3 Designated Individual City" at bounding box center [204, 384] width 249 height 20
click at [67, 386] on input "[PY Response] 4.2.3 Designated Individual City" at bounding box center [67, 381] width 14 height 15
checkbox input "false"
click at [80, 419] on label "[PY Response] 4.2.4 Designated Individual State" at bounding box center [208, 425] width 257 height 20
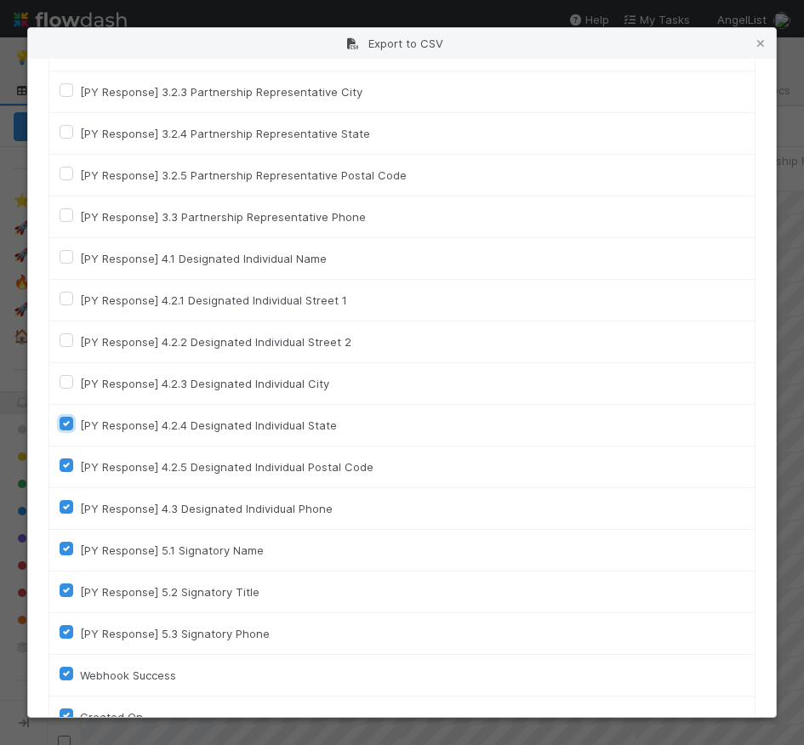
click at [67, 419] on input "[PY Response] 4.2.4 Designated Individual State" at bounding box center [67, 422] width 14 height 15
checkbox input "false"
click at [80, 465] on label "[PY Response] 4.2.5 Designated Individual Postal Code" at bounding box center [227, 467] width 294 height 20
click at [67, 465] on input "[PY Response] 4.2.5 Designated Individual Postal Code" at bounding box center [67, 464] width 14 height 15
checkbox input "false"
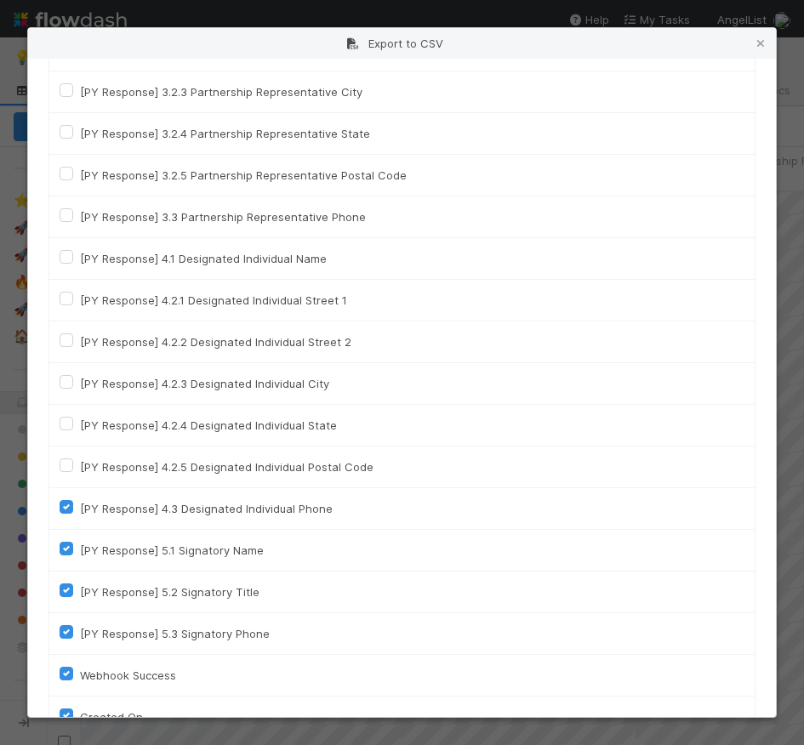
click at [80, 502] on label "[PY Response] 4.3 Designated Individual Phone" at bounding box center [206, 509] width 253 height 20
click at [67, 502] on input "[PY Response] 4.3 Designated Individual Phone" at bounding box center [67, 506] width 14 height 15
checkbox input "false"
click at [80, 550] on label "[PY Response] 5.1 Signatory Name" at bounding box center [172, 550] width 184 height 20
click at [67, 550] on input "[PY Response] 5.1 Signatory Name" at bounding box center [67, 547] width 14 height 15
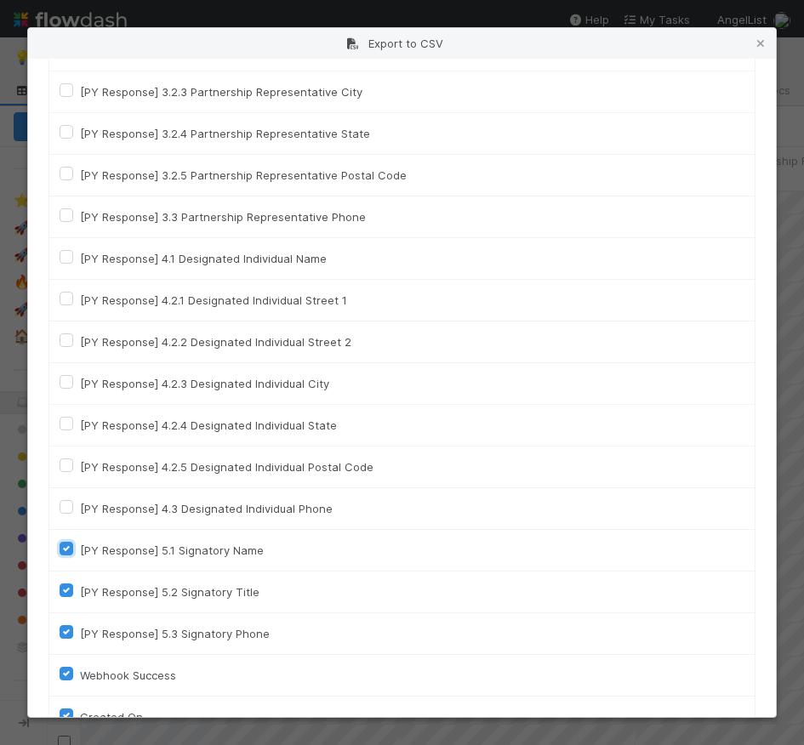
checkbox input "false"
click at [80, 591] on label "[PY Response] 5.2 Signatory Title" at bounding box center [170, 592] width 180 height 20
click at [67, 591] on input "[PY Response] 5.2 Signatory Title" at bounding box center [67, 589] width 14 height 15
checkbox input "false"
click at [80, 629] on label "[PY Response] 5.3 Signatory Phone" at bounding box center [175, 634] width 190 height 20
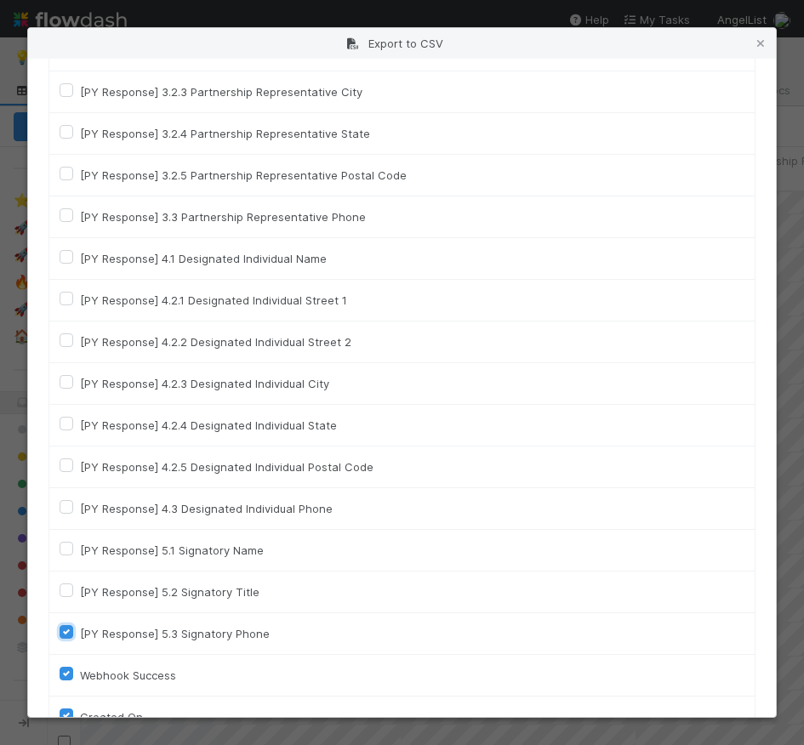
click at [67, 629] on input "[PY Response] 5.3 Signatory Phone" at bounding box center [67, 631] width 14 height 15
checkbox input "false"
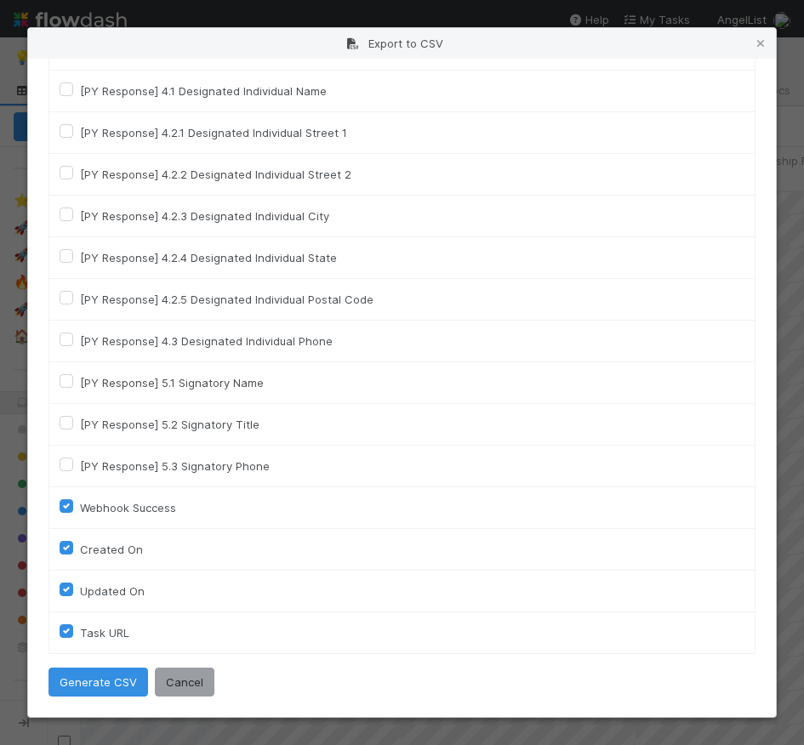
click at [80, 505] on label "Webhook Success" at bounding box center [128, 508] width 96 height 20
click at [70, 505] on input "Webhook Success" at bounding box center [67, 505] width 14 height 15
checkbox input "false"
click at [67, 539] on td "Created On" at bounding box center [402, 550] width 706 height 42
click at [80, 550] on label "Created On" at bounding box center [111, 550] width 63 height 20
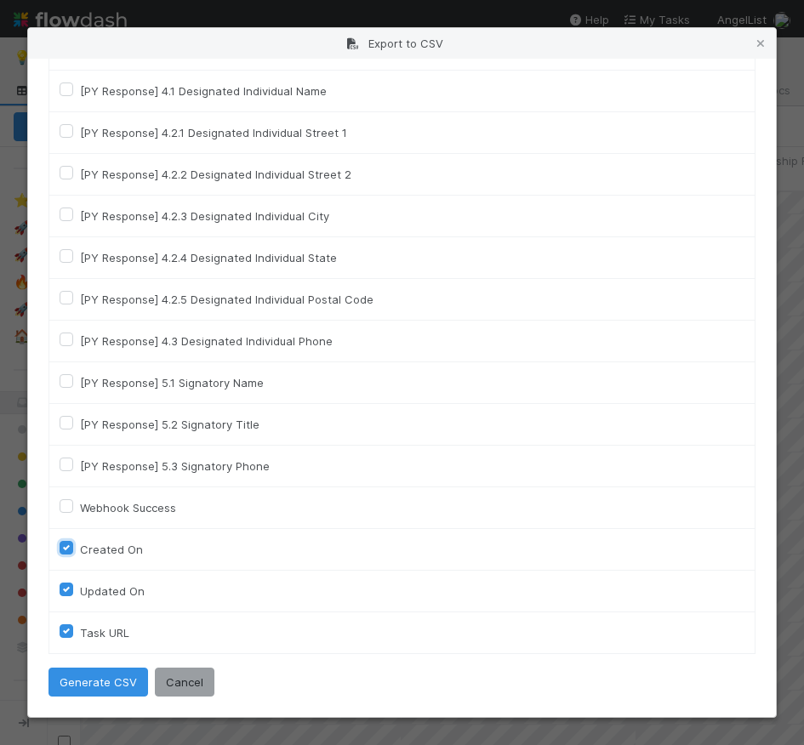
click at [69, 550] on On "Created On" at bounding box center [67, 547] width 14 height 15
checkbox On "false"
click at [80, 593] on label "Updated On" at bounding box center [112, 591] width 65 height 20
click at [69, 593] on On "Updated On" at bounding box center [67, 588] width 14 height 15
checkbox On "false"
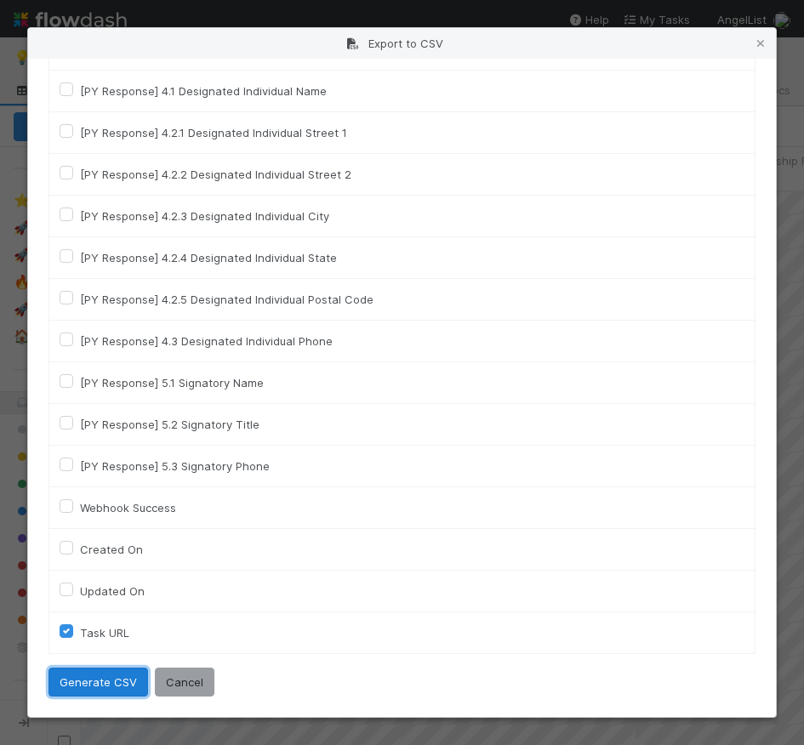
click at [92, 692] on button "Generate CSV" at bounding box center [99, 682] width 100 height 29
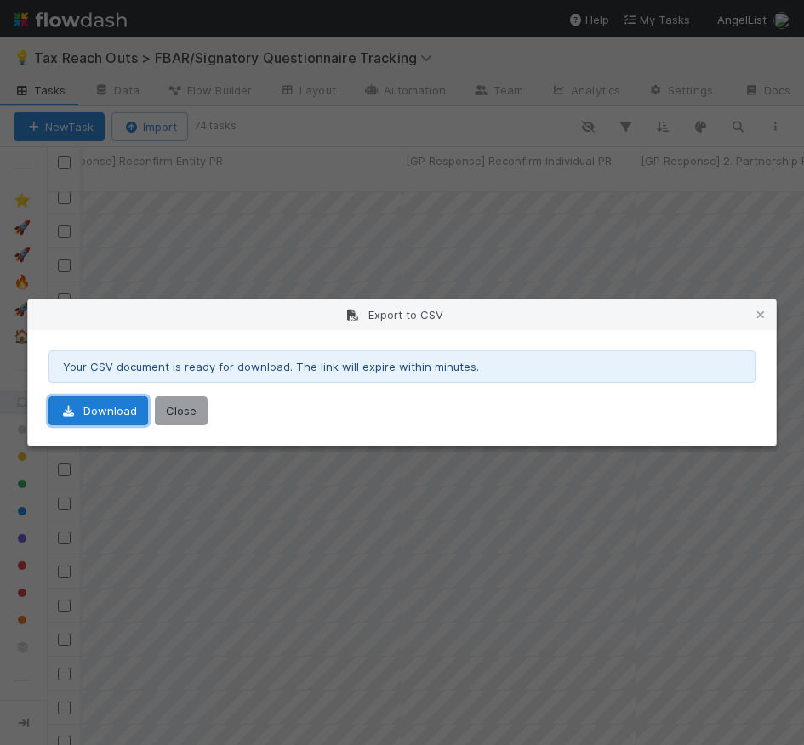
click at [106, 398] on link "Download" at bounding box center [99, 411] width 100 height 29
click at [760, 312] on icon at bounding box center [760, 315] width 17 height 11
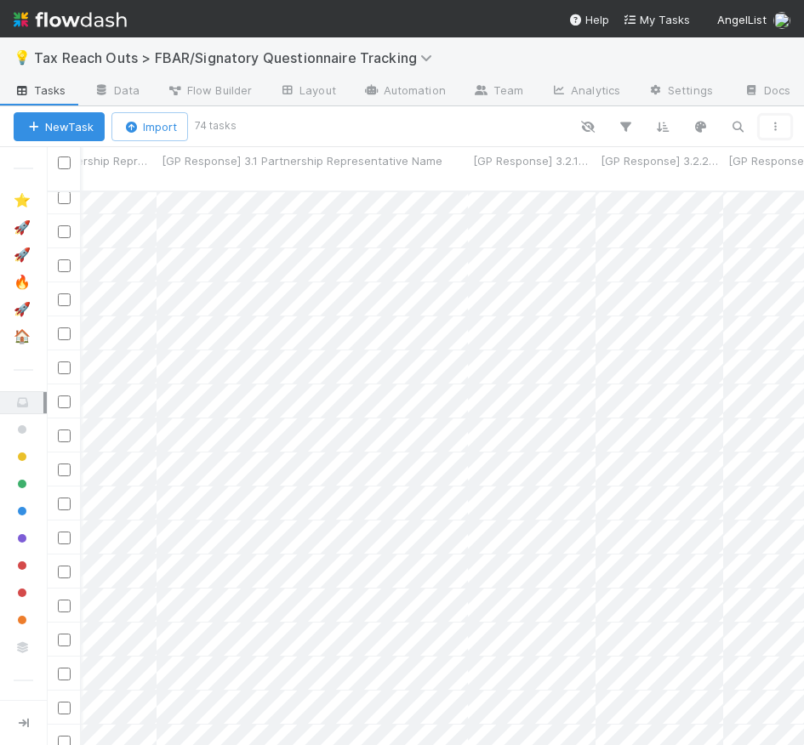
scroll to position [0, 3048]
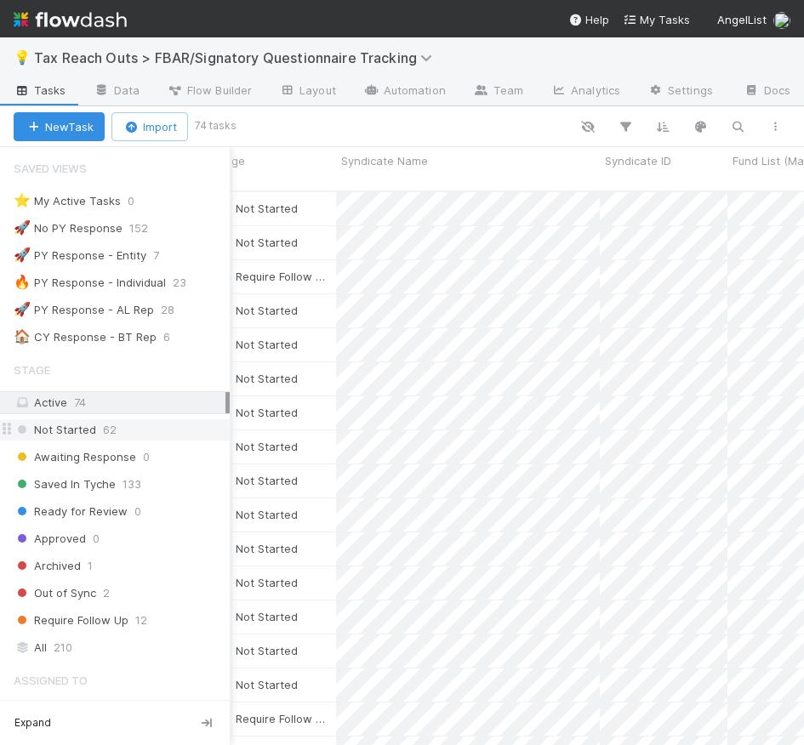
click at [36, 426] on span "Not Started" at bounding box center [55, 430] width 83 height 21
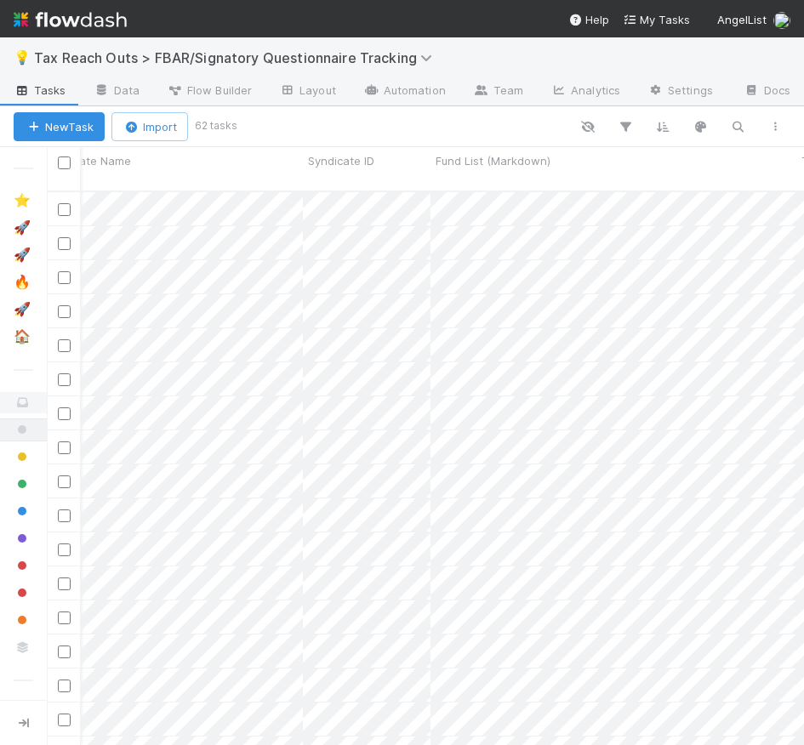
click at [793, 131] on div "Search Search Search Search Search" at bounding box center [514, 127] width 560 height 22
click at [772, 126] on icon "button" at bounding box center [775, 127] width 17 height 10
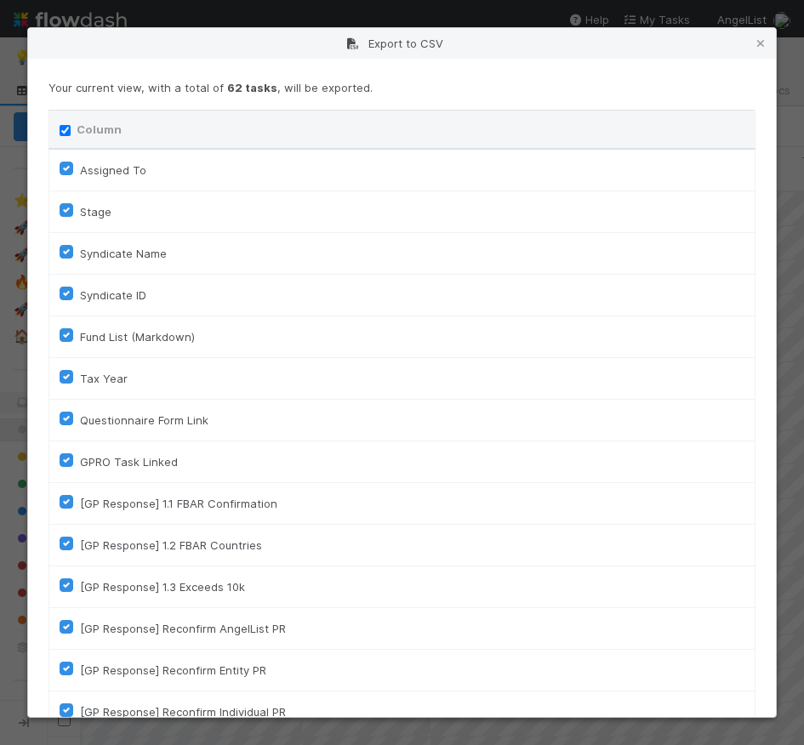
click at [66, 133] on input "Column" at bounding box center [65, 130] width 11 height 11
checkbox input "false"
checkbox To "false"
checkbox input "false"
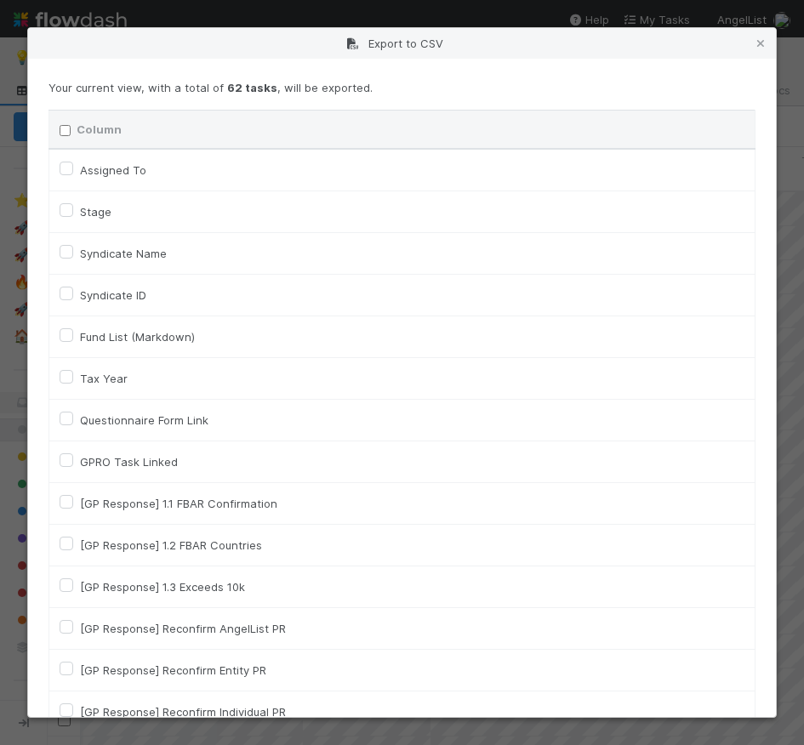
checkbox input "false"
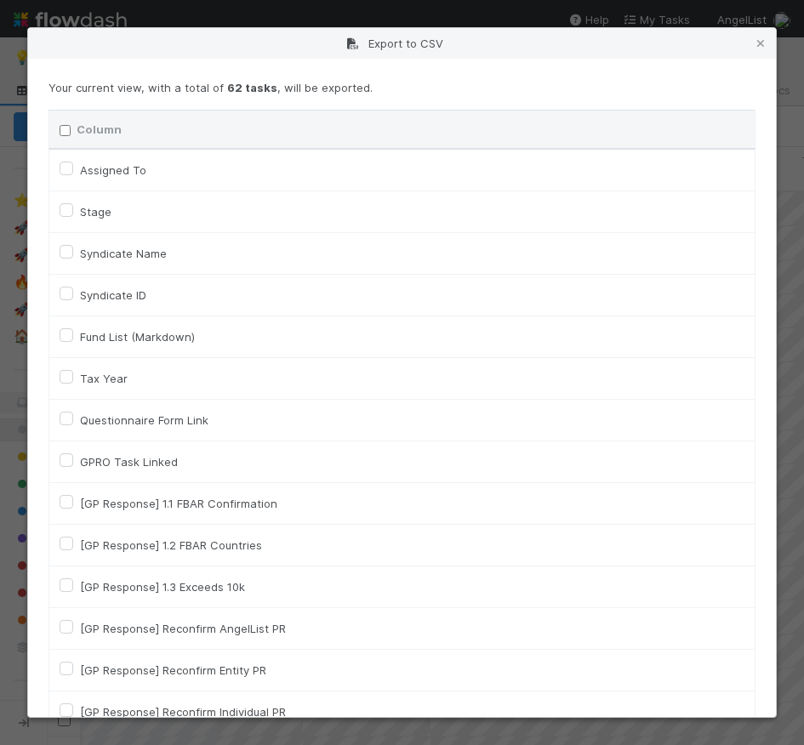
checkbox input "false"
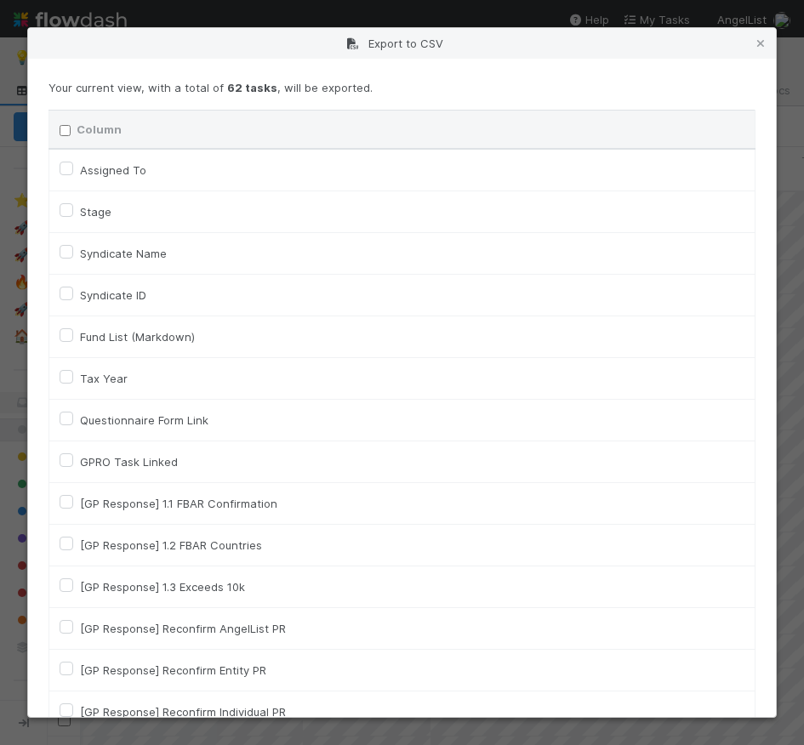
checkbox input "false"
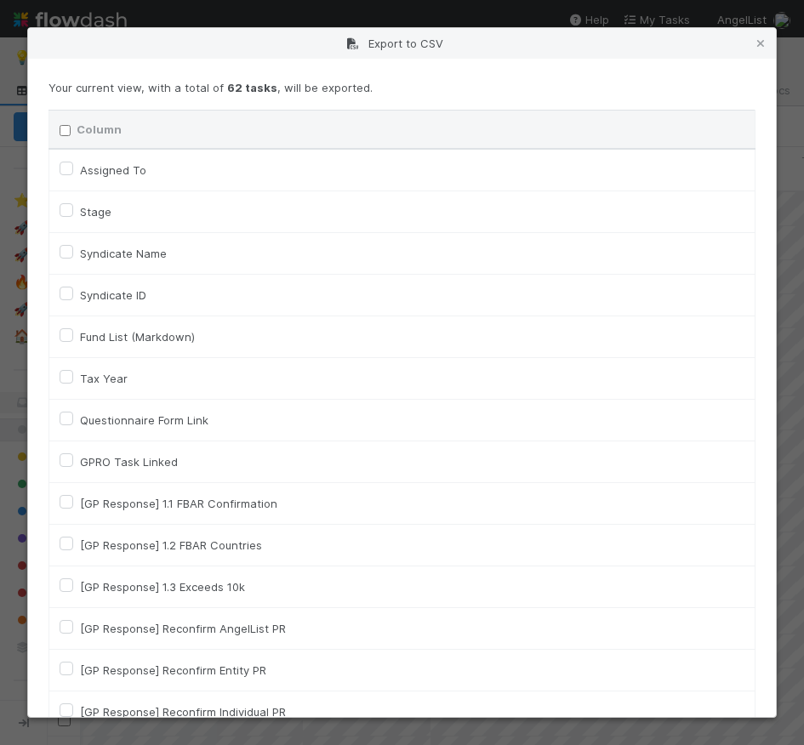
checkbox input "false"
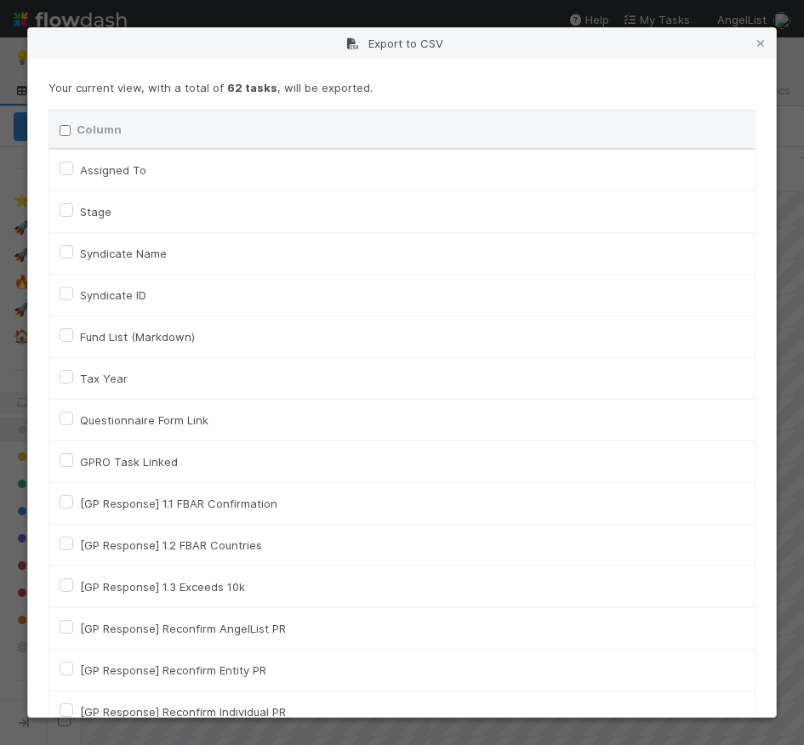
checkbox input "false"
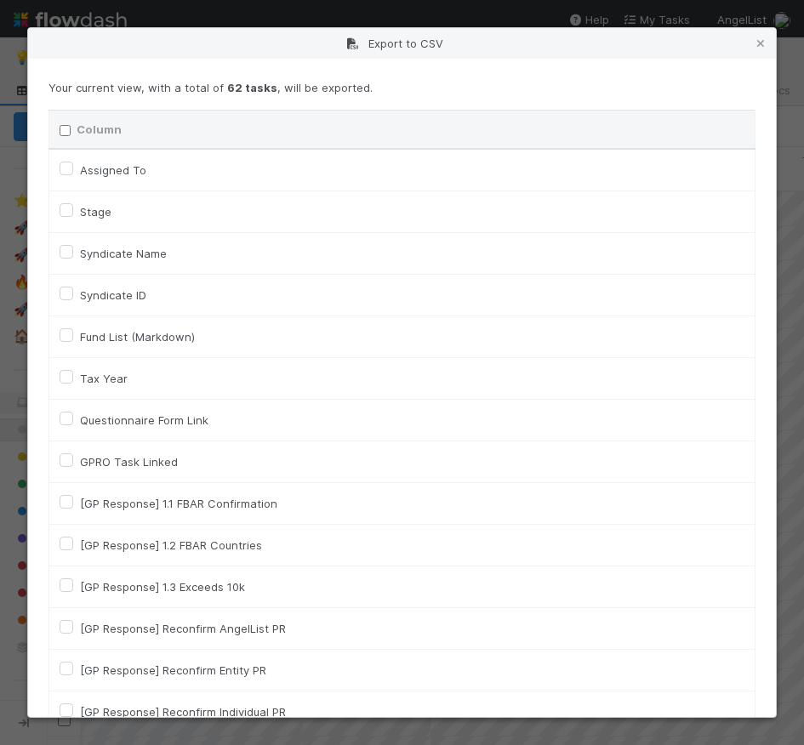
checkbox input "false"
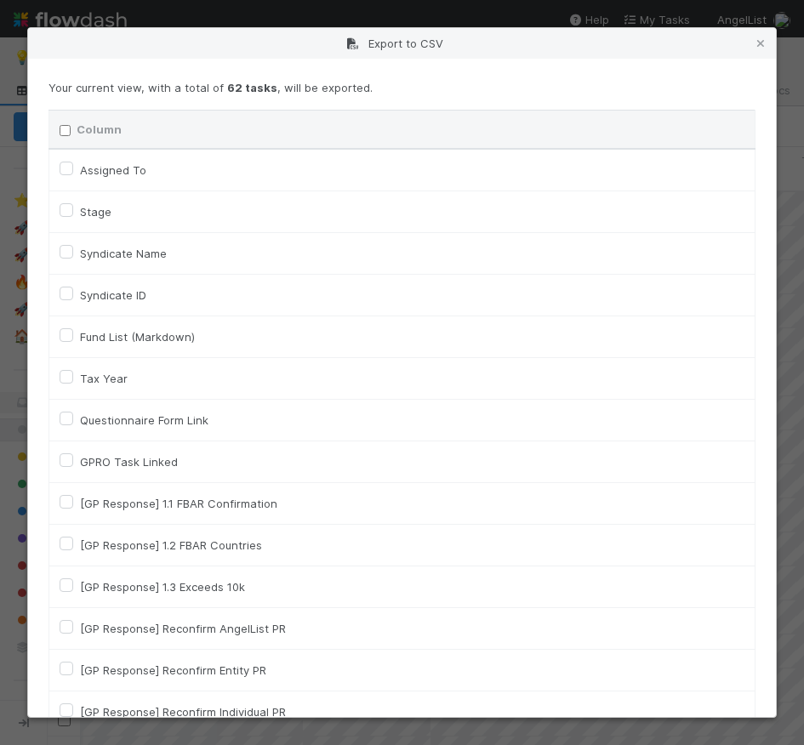
checkbox input "false"
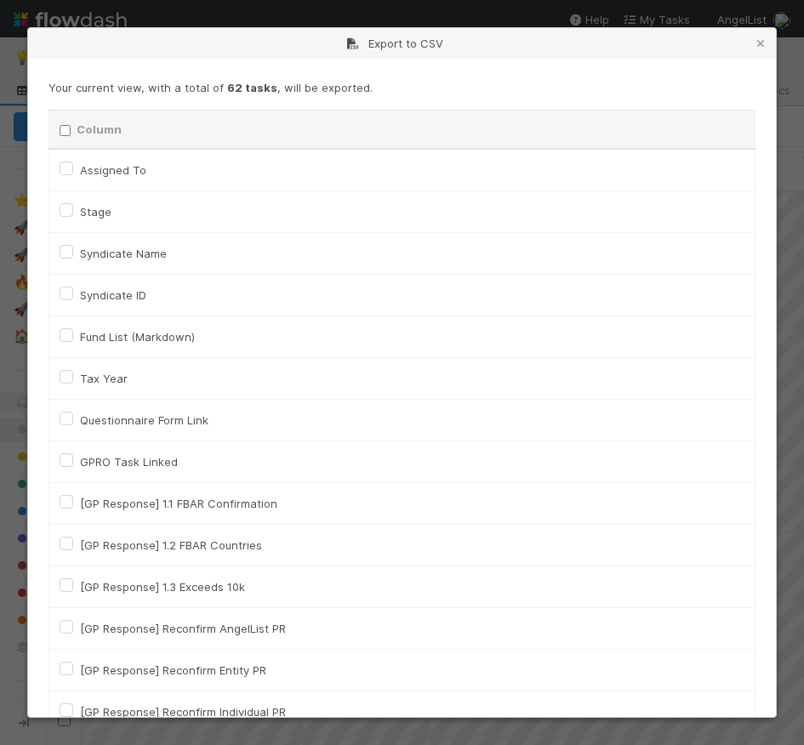
checkbox input "false"
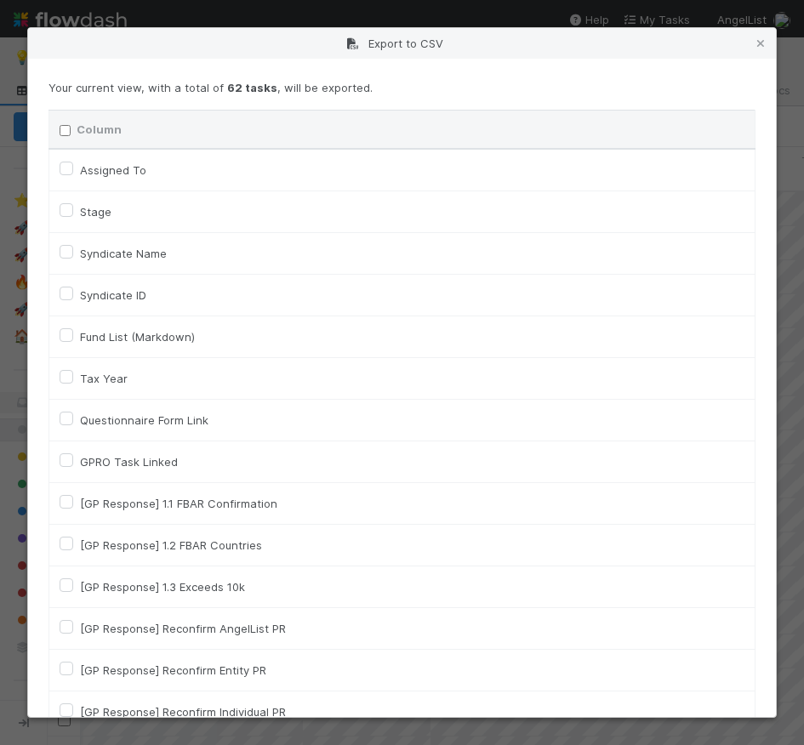
checkbox input "false"
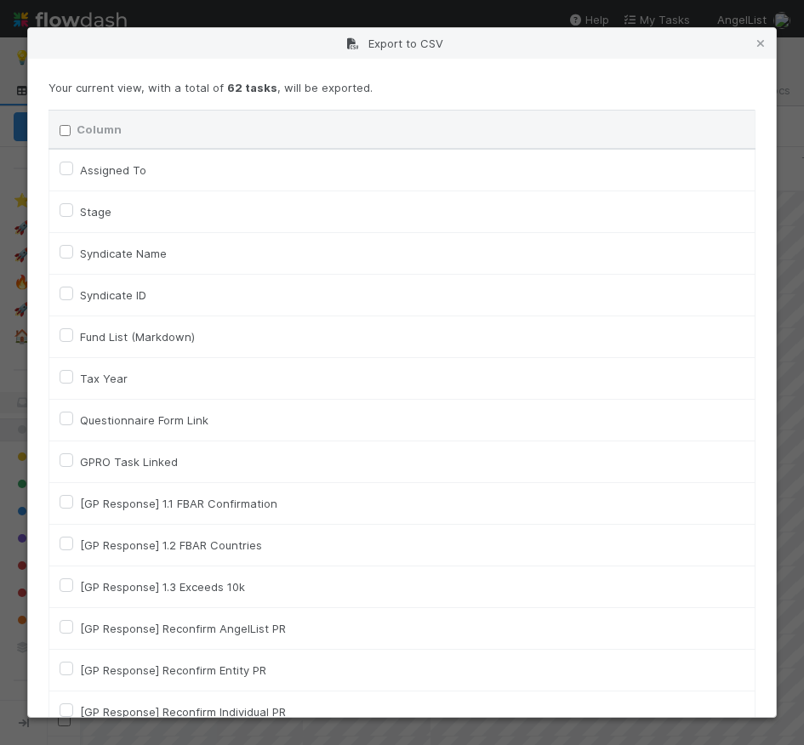
checkbox input "false"
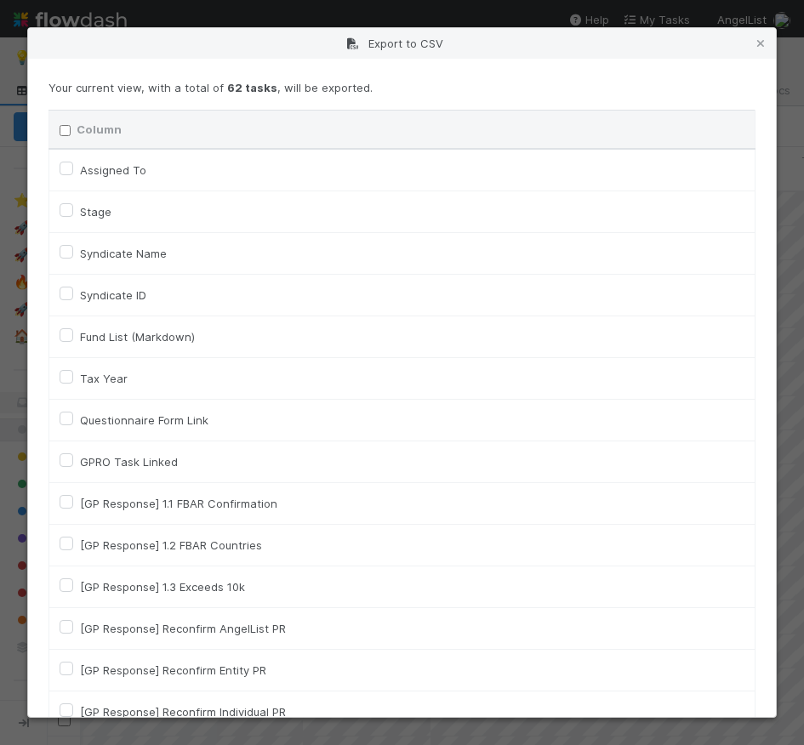
checkbox On "false"
checkbox URL "false"
click at [80, 168] on label "Assigned To" at bounding box center [113, 170] width 66 height 20
click at [70, 168] on To "Assigned To" at bounding box center [67, 167] width 14 height 15
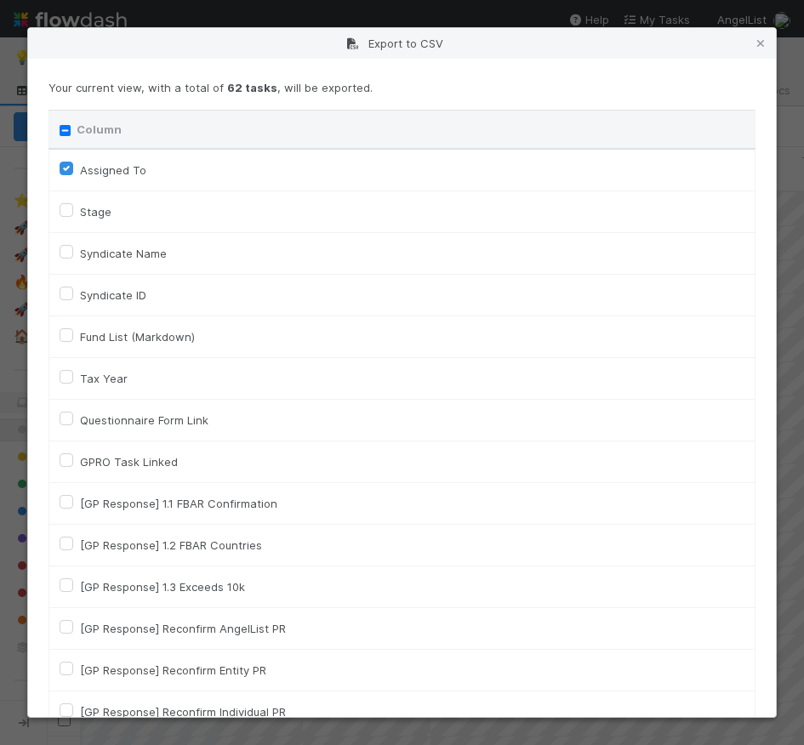
click at [80, 169] on label "Assigned To" at bounding box center [113, 170] width 66 height 20
click at [66, 169] on To "Assigned To" at bounding box center [67, 167] width 14 height 15
checkbox To "false"
click at [80, 211] on label "Stage" at bounding box center [95, 212] width 31 height 20
click at [67, 211] on input "Stage" at bounding box center [67, 209] width 14 height 15
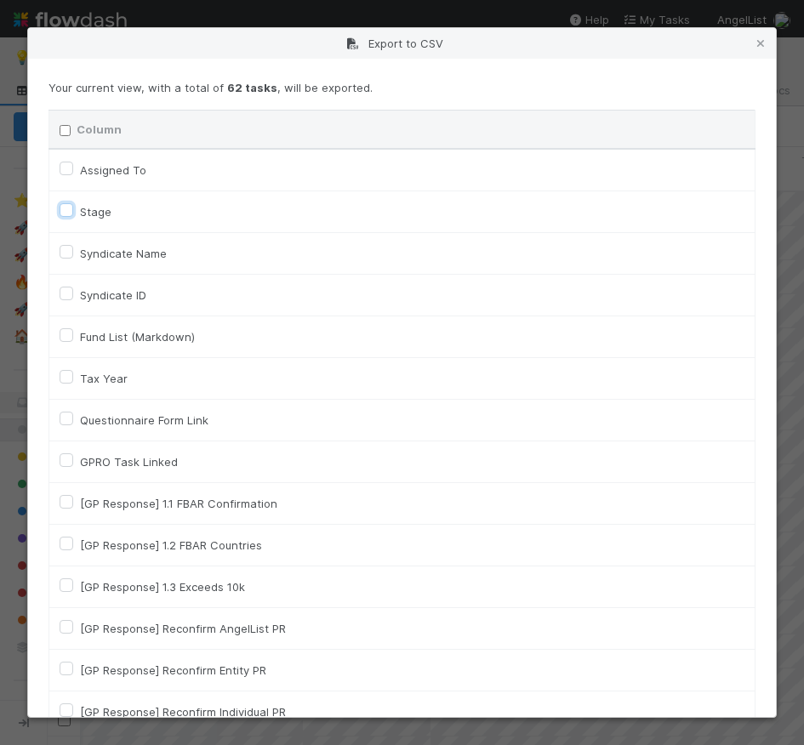
checkbox input "true"
click at [80, 253] on label "Syndicate Name" at bounding box center [123, 253] width 87 height 20
click at [67, 253] on input "Syndicate Name" at bounding box center [67, 250] width 14 height 15
checkbox input "true"
click at [80, 414] on label "Questionnaire Form Link" at bounding box center [144, 420] width 129 height 20
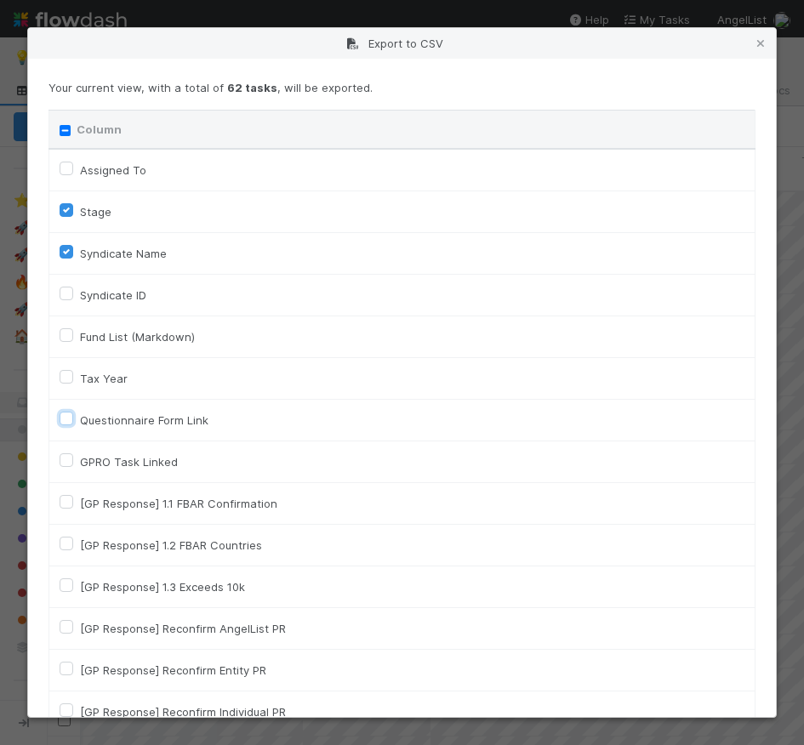
click at [67, 414] on input "Questionnaire Form Link" at bounding box center [67, 417] width 14 height 15
checkbox input "true"
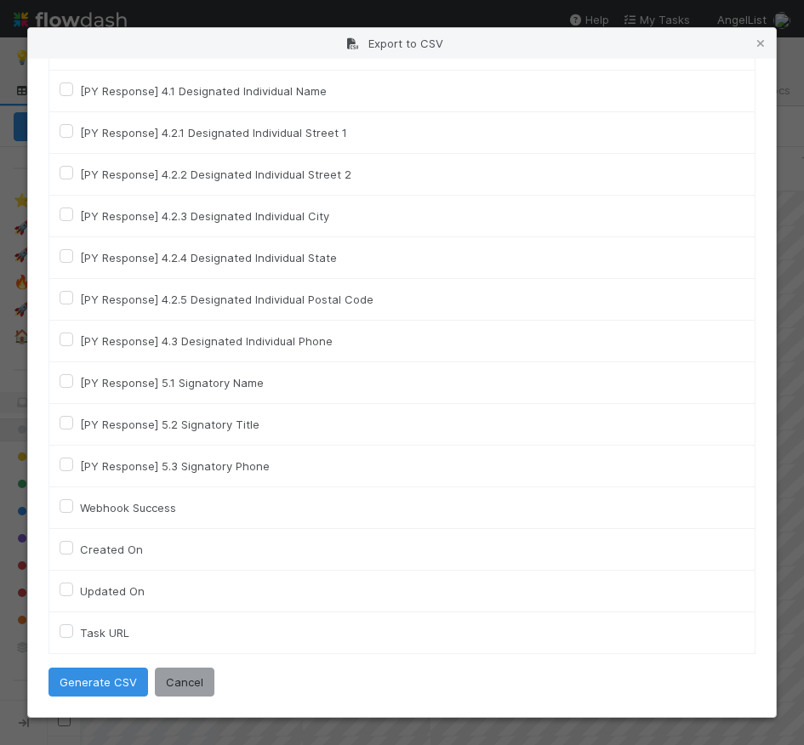
click at [64, 641] on div "Task URL" at bounding box center [402, 633] width 685 height 20
click at [80, 631] on label "Task URL" at bounding box center [104, 633] width 49 height 20
click at [64, 631] on URL "Task URL" at bounding box center [67, 630] width 14 height 15
checkbox URL "true"
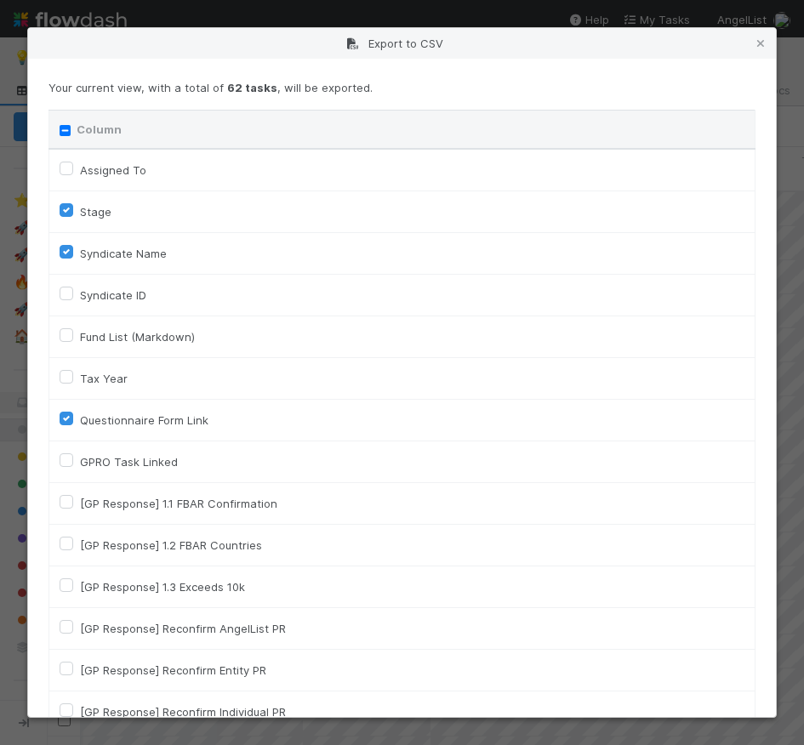
click at [80, 333] on label "Fund List (Markdown)" at bounding box center [137, 337] width 115 height 20
click at [66, 333] on input "Fund List (Markdown)" at bounding box center [67, 334] width 14 height 15
checkbox input "true"
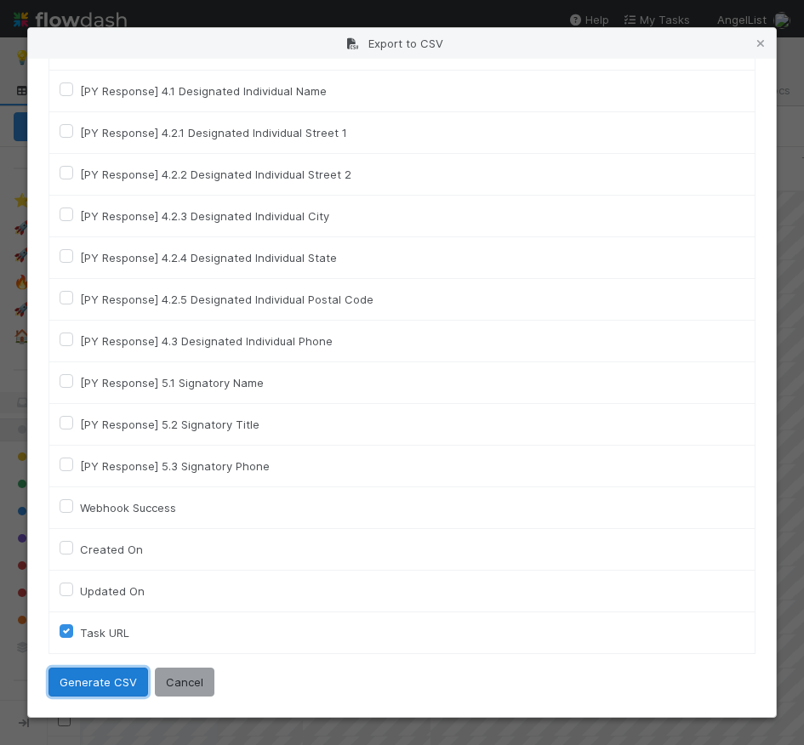
click at [114, 689] on button "Generate CSV" at bounding box center [99, 682] width 100 height 29
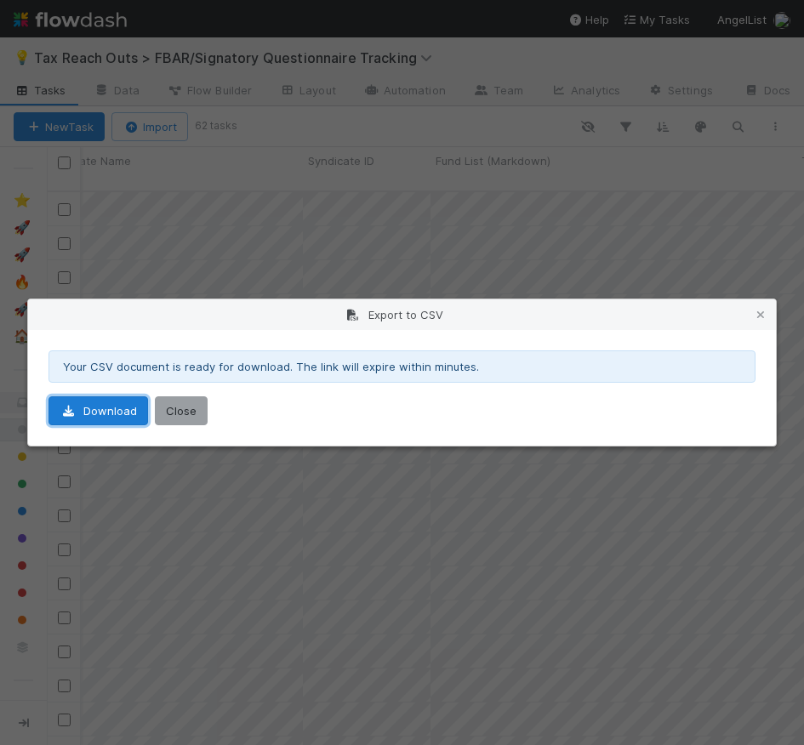
click at [77, 406] on link "Download" at bounding box center [99, 411] width 100 height 29
click at [766, 310] on icon at bounding box center [760, 315] width 17 height 11
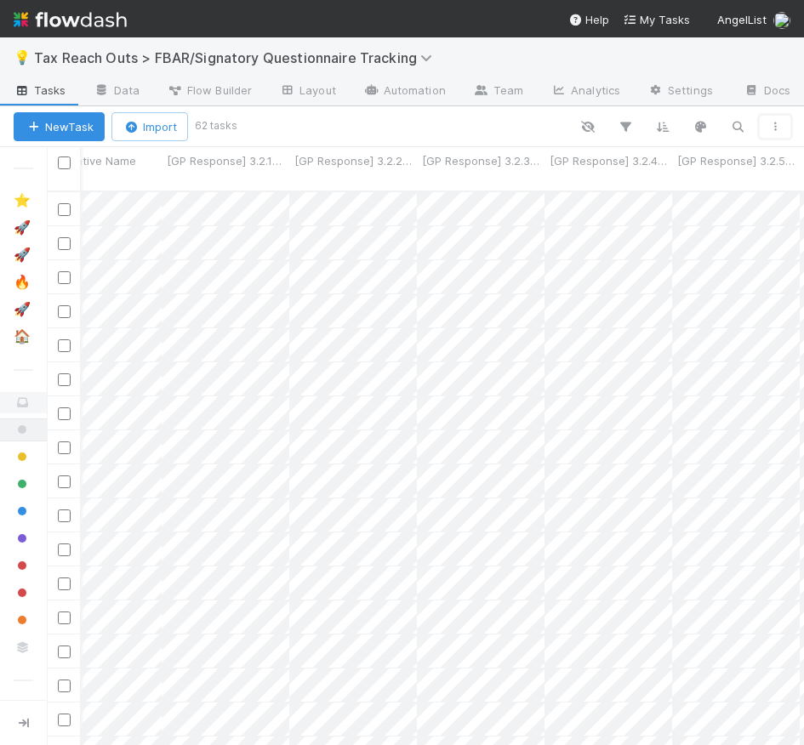
scroll to position [0, 3595]
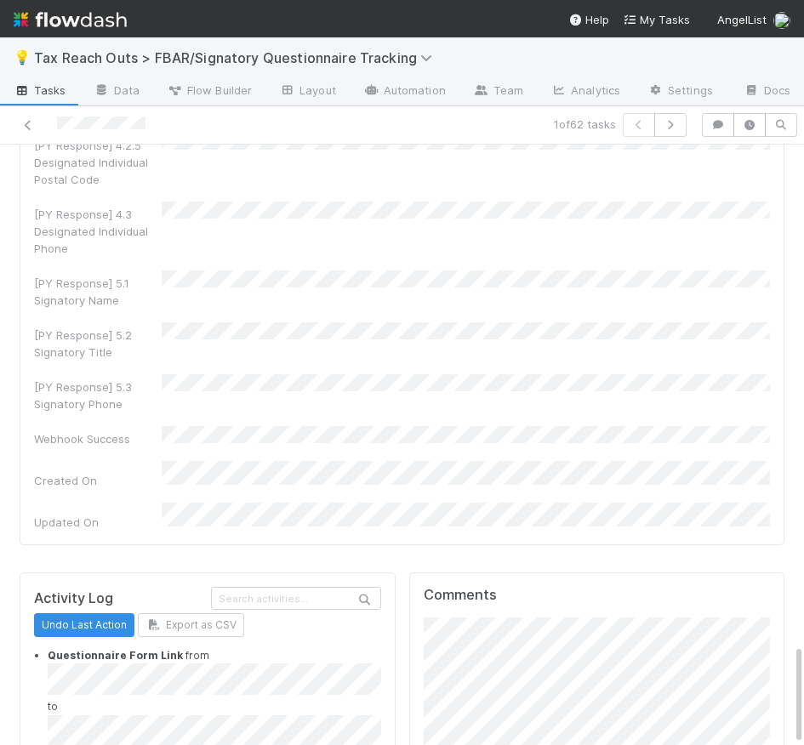
scroll to position [2221, 0]
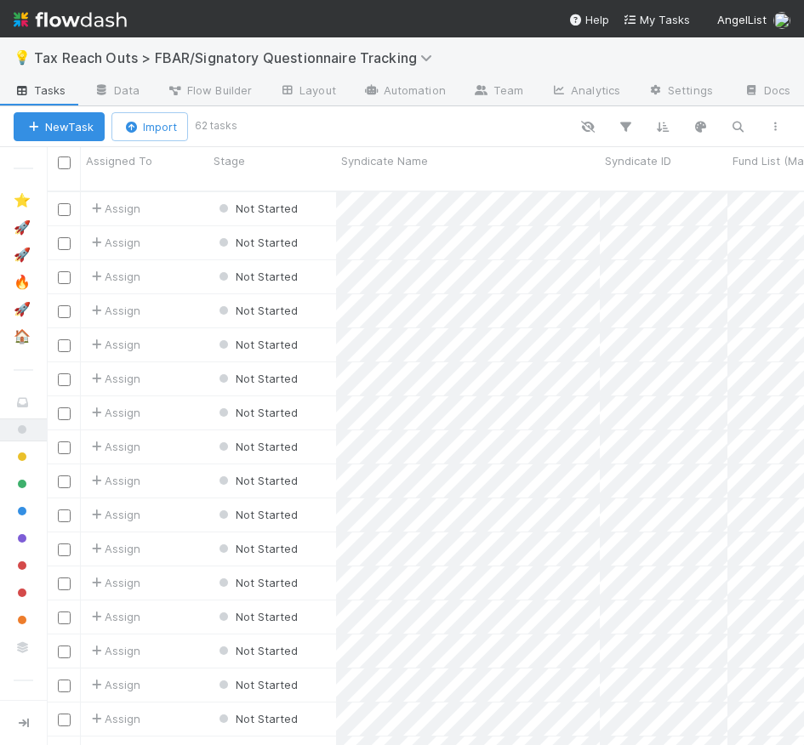
scroll to position [568, 757]
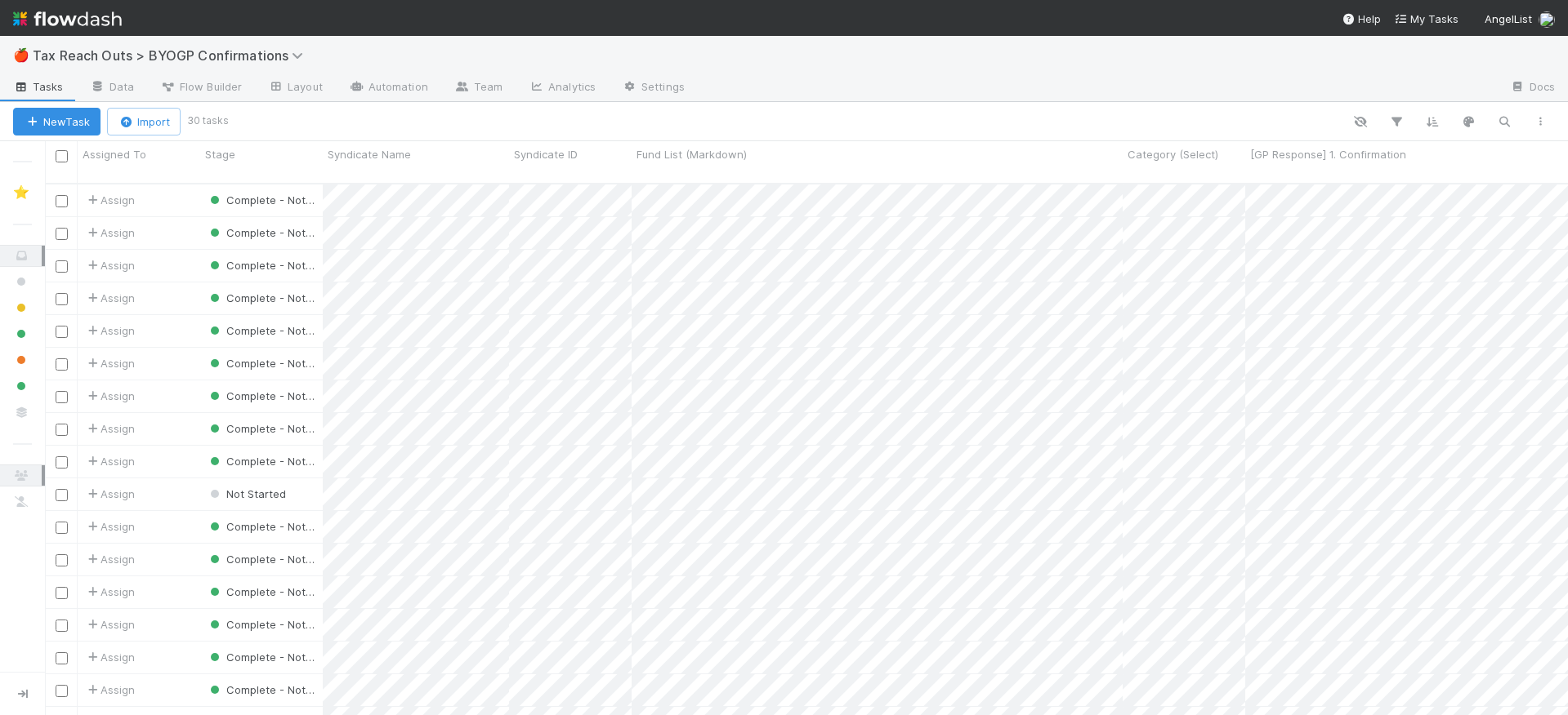
scroll to position [0, 1]
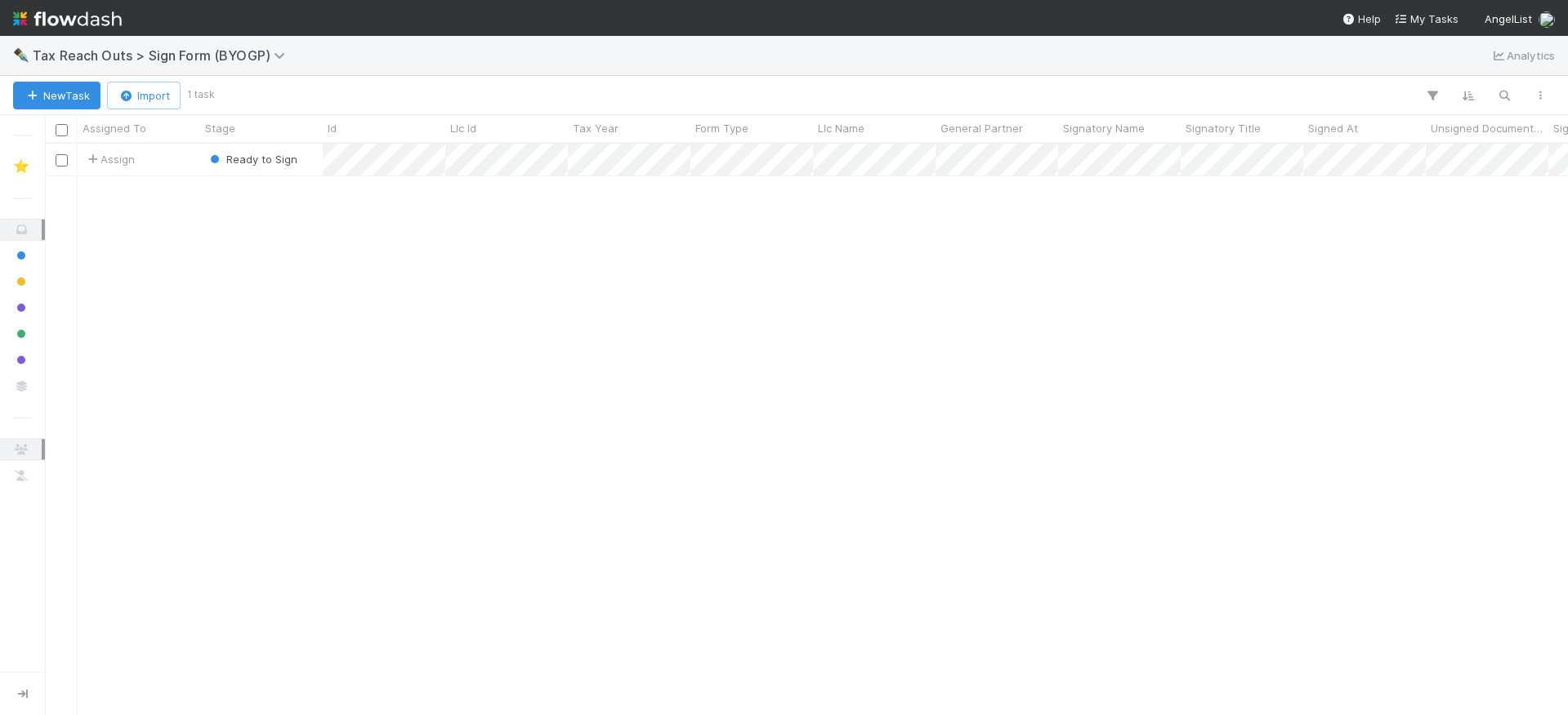
scroll to position [0, 1]
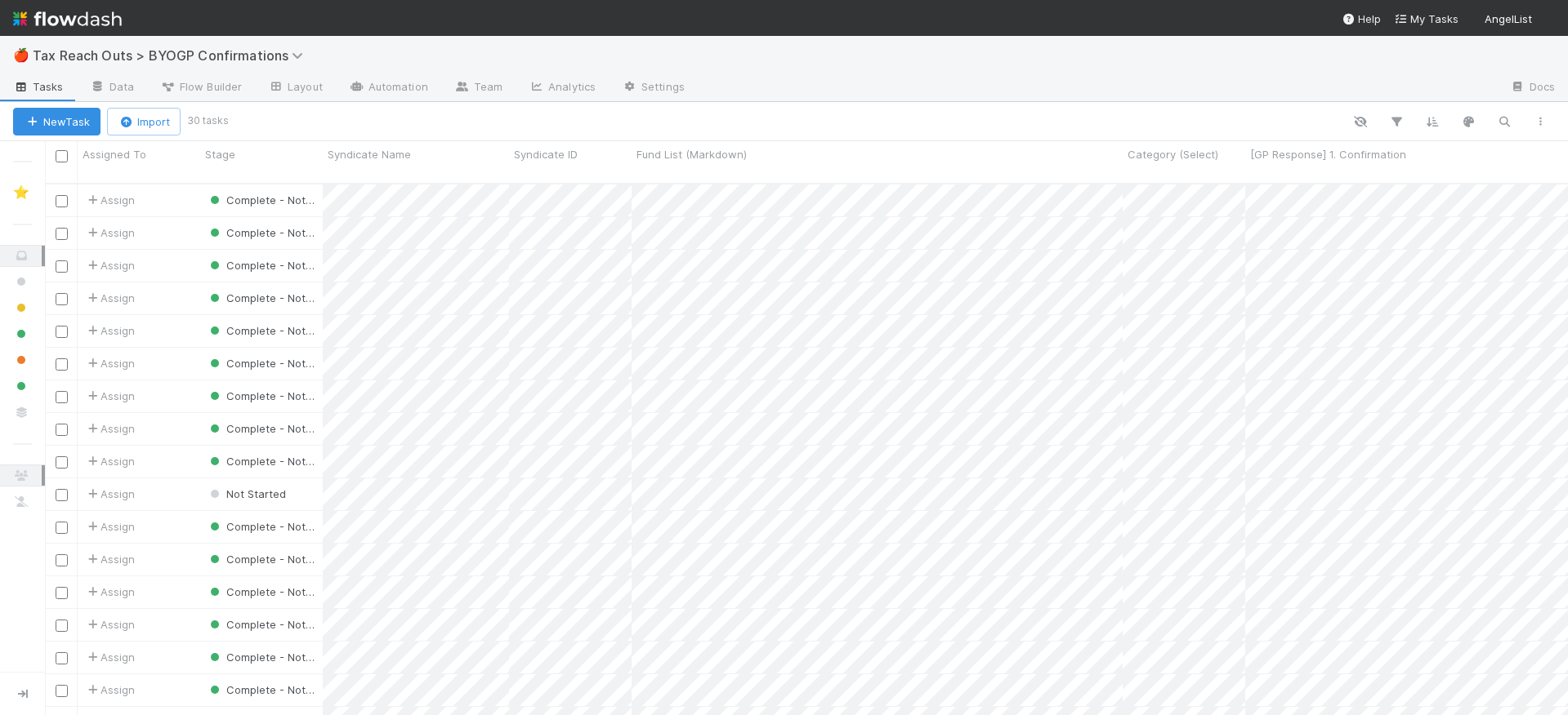
scroll to position [545, 1523]
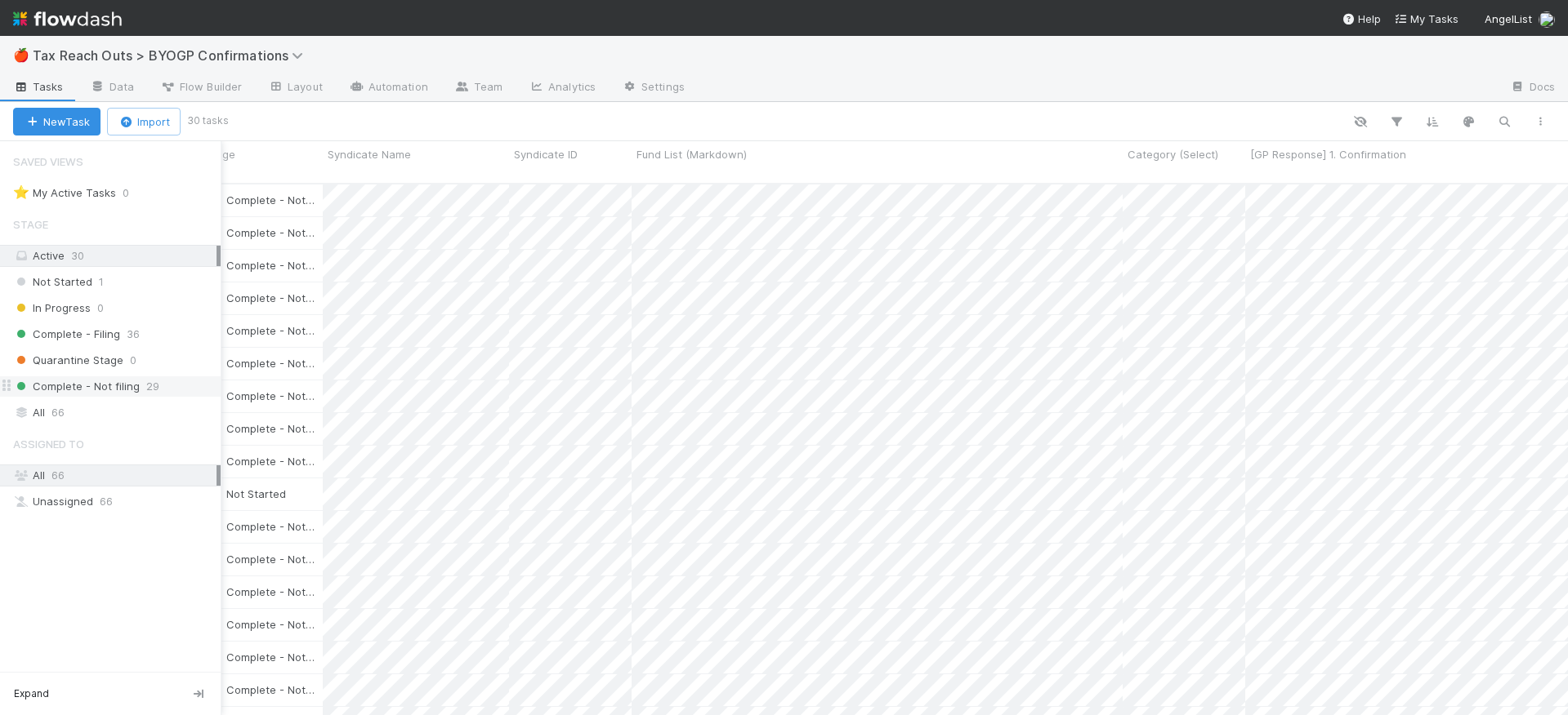
click at [79, 390] on span "Complete - Not filing" at bounding box center [77, 386] width 127 height 20
click at [46, 343] on span "Complete - Filing" at bounding box center [66, 334] width 107 height 20
click at [47, 257] on div "Active 30" at bounding box center [115, 255] width 204 height 20
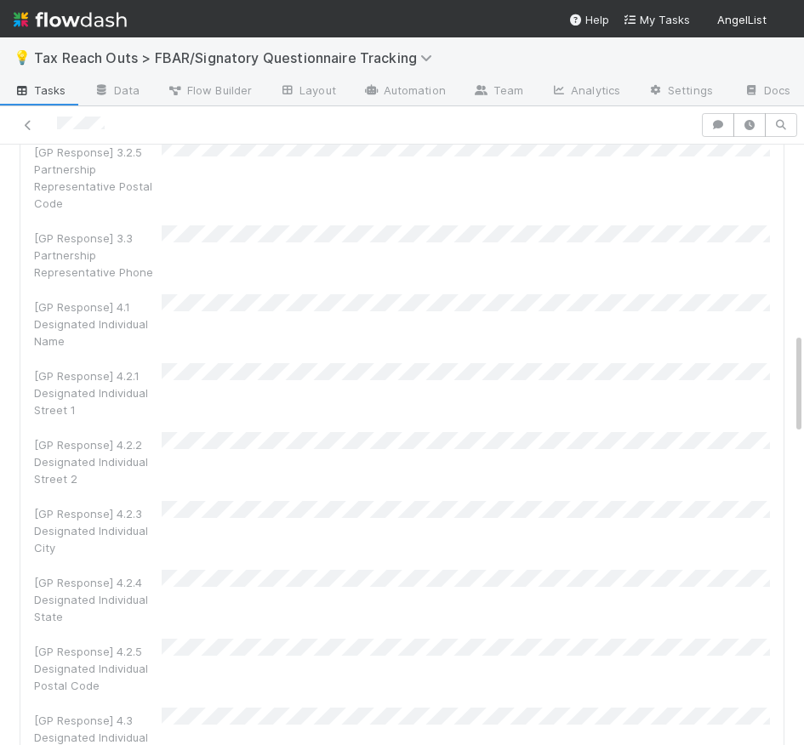
scroll to position [326, 0]
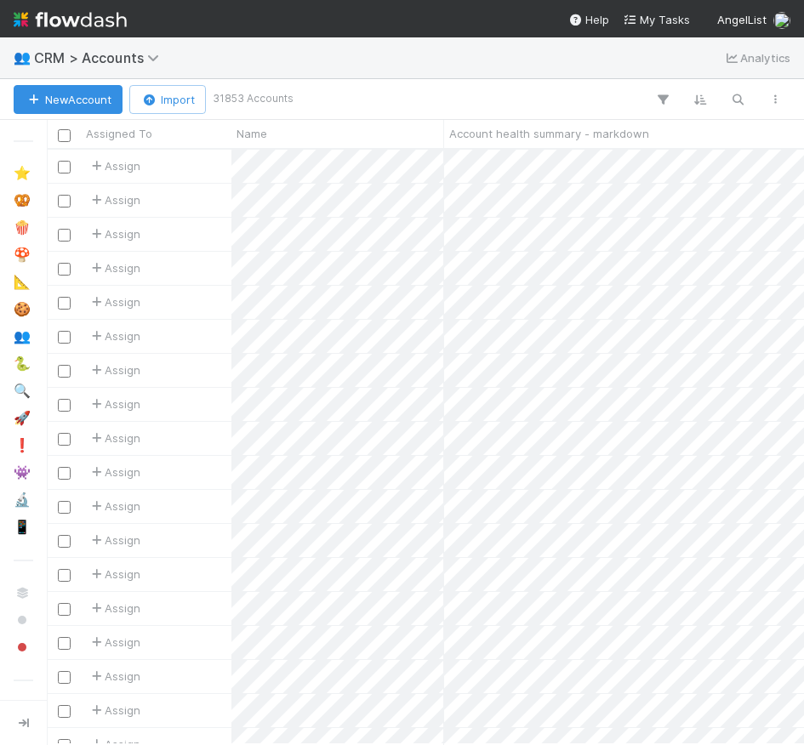
scroll to position [0, 1]
click at [725, 94] on button "button" at bounding box center [738, 100] width 31 height 22
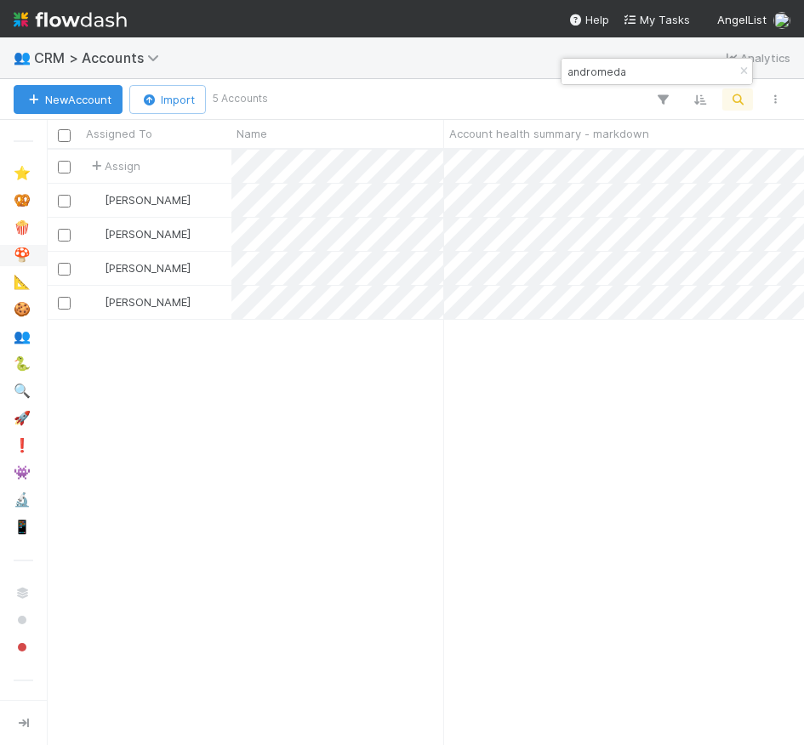
scroll to position [595, 757]
click at [614, 76] on input "andromeda" at bounding box center [649, 71] width 170 height 20
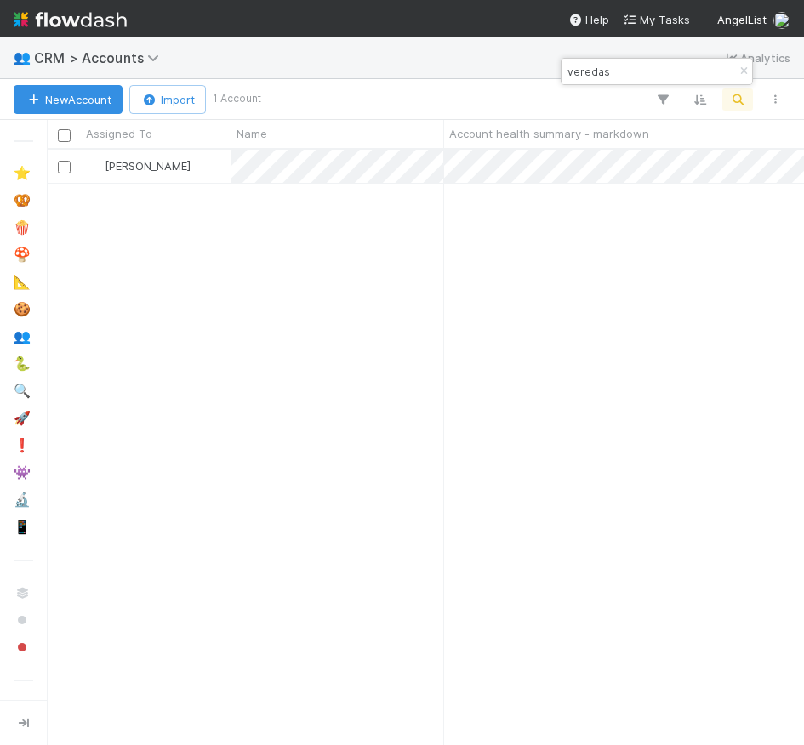
click at [591, 70] on input "veredas" at bounding box center [649, 71] width 170 height 20
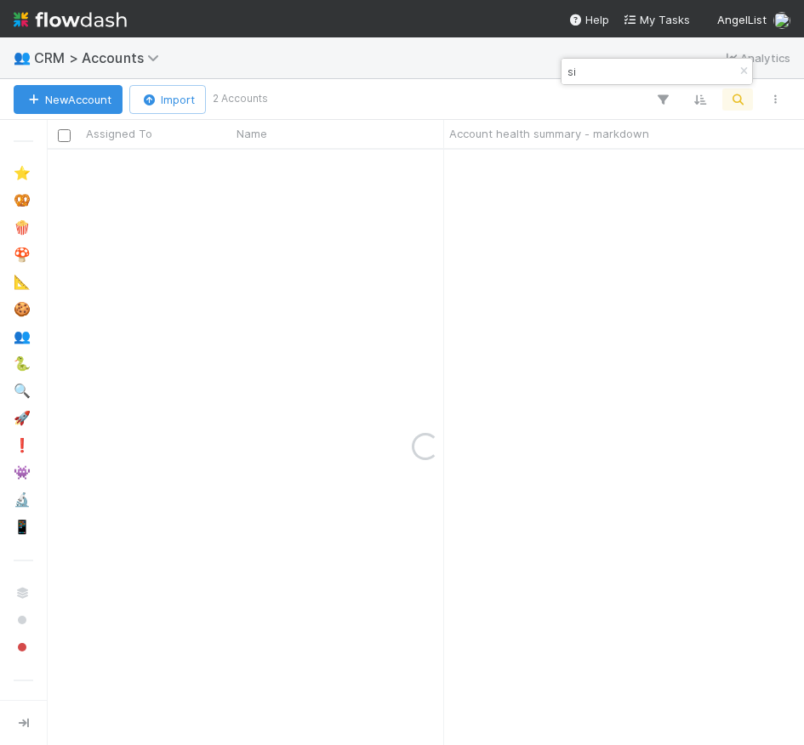
type input "s"
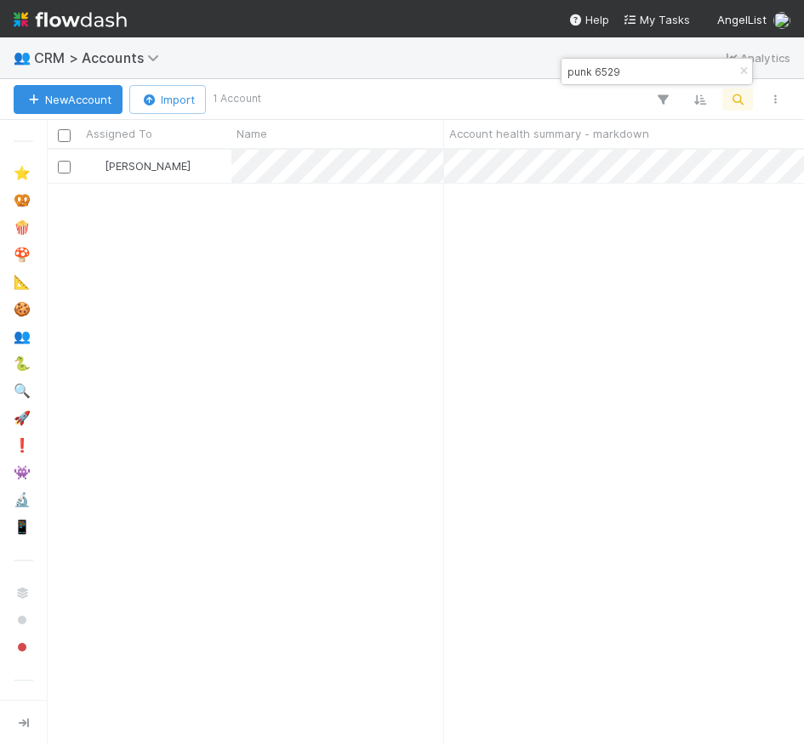
click at [606, 64] on input "punk 6529" at bounding box center [649, 71] width 170 height 20
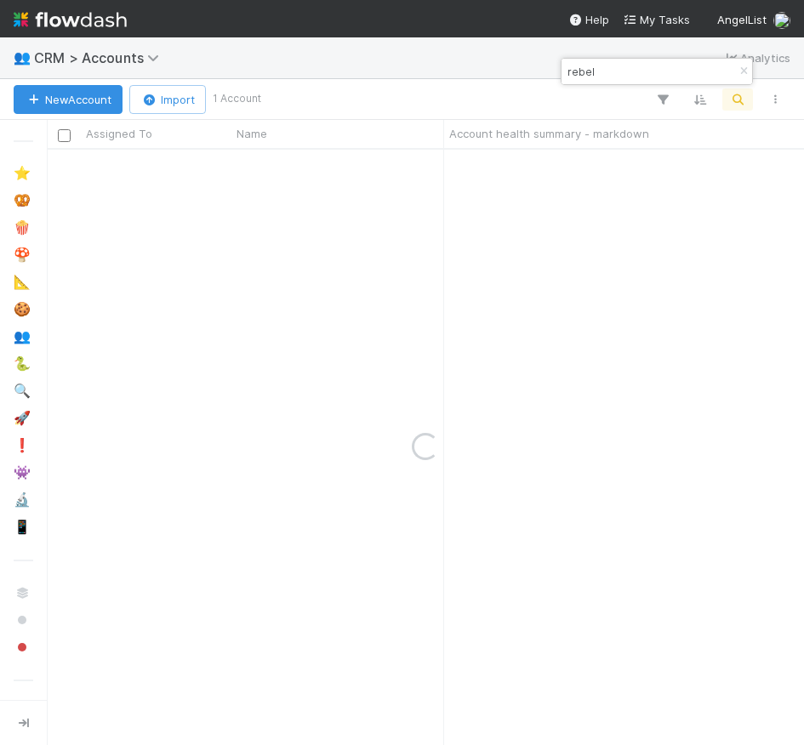
click at [619, 71] on input "rebel" at bounding box center [649, 71] width 170 height 20
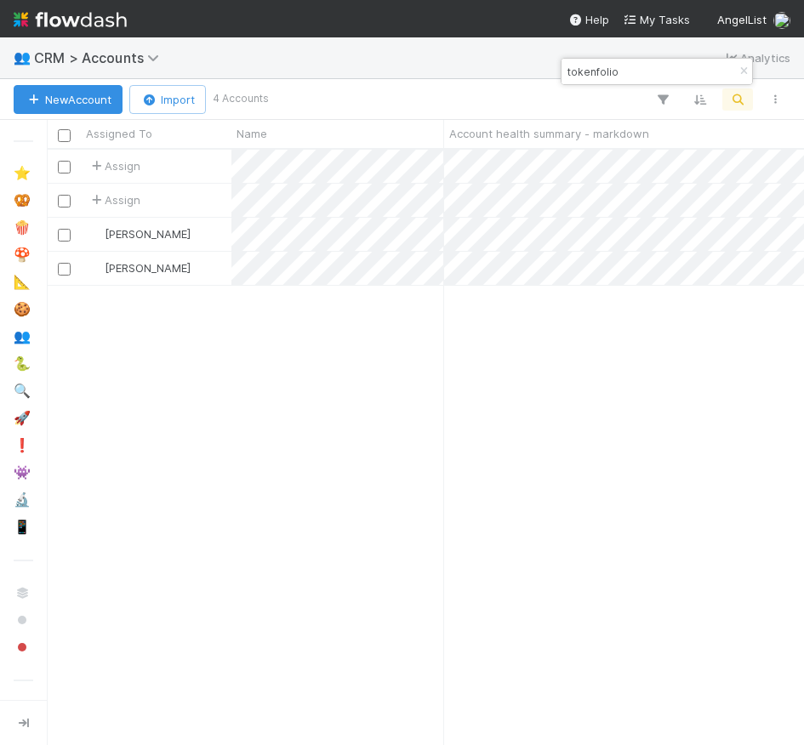
click at [582, 77] on input "tokenfolio" at bounding box center [649, 71] width 170 height 20
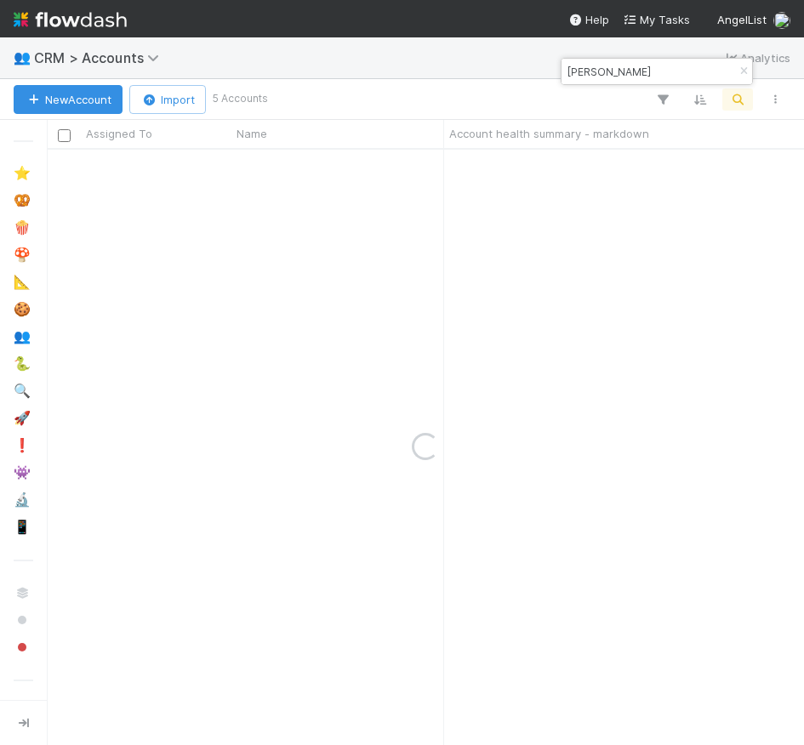
click at [604, 74] on input "earl greyg" at bounding box center [649, 71] width 170 height 20
click at [604, 71] on input "earl gi" at bounding box center [649, 71] width 170 height 20
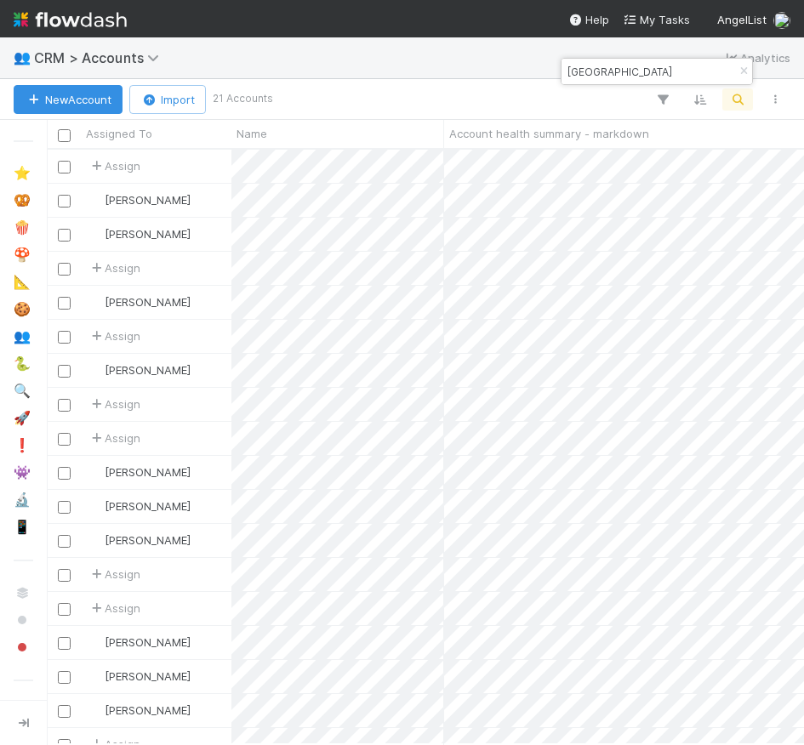
click at [596, 73] on input "ginsburg" at bounding box center [649, 71] width 170 height 20
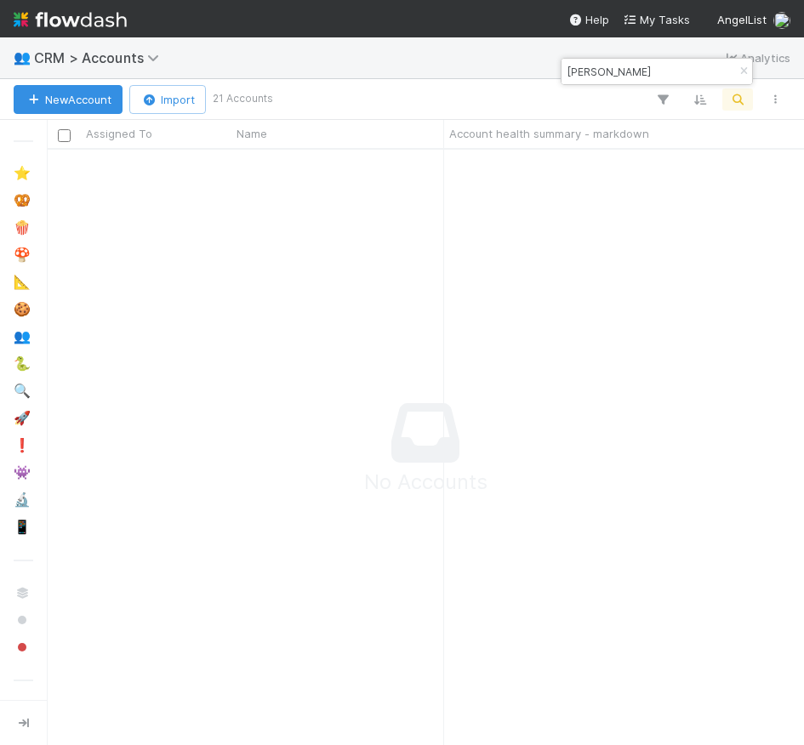
click at [579, 69] on input "bakhai" at bounding box center [649, 71] width 170 height 20
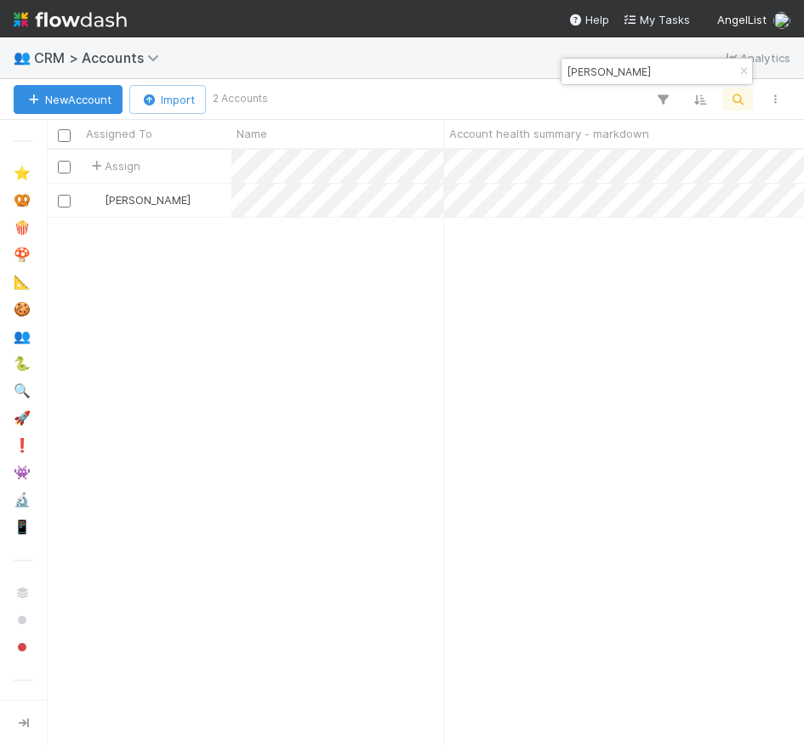
click at [579, 69] on input "bakhai" at bounding box center [649, 71] width 170 height 20
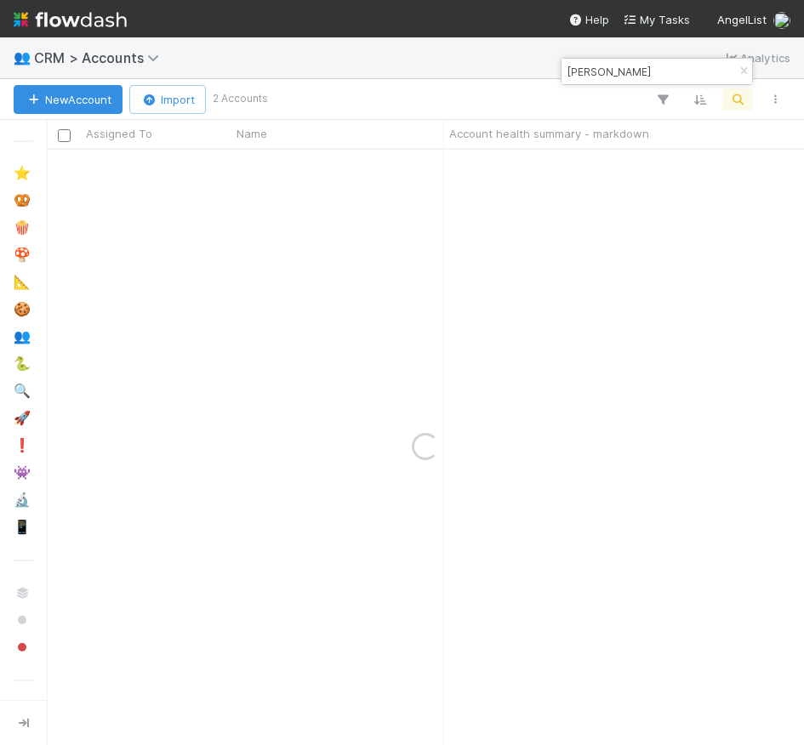
click at [608, 73] on input "maya bakhai" at bounding box center [649, 71] width 170 height 20
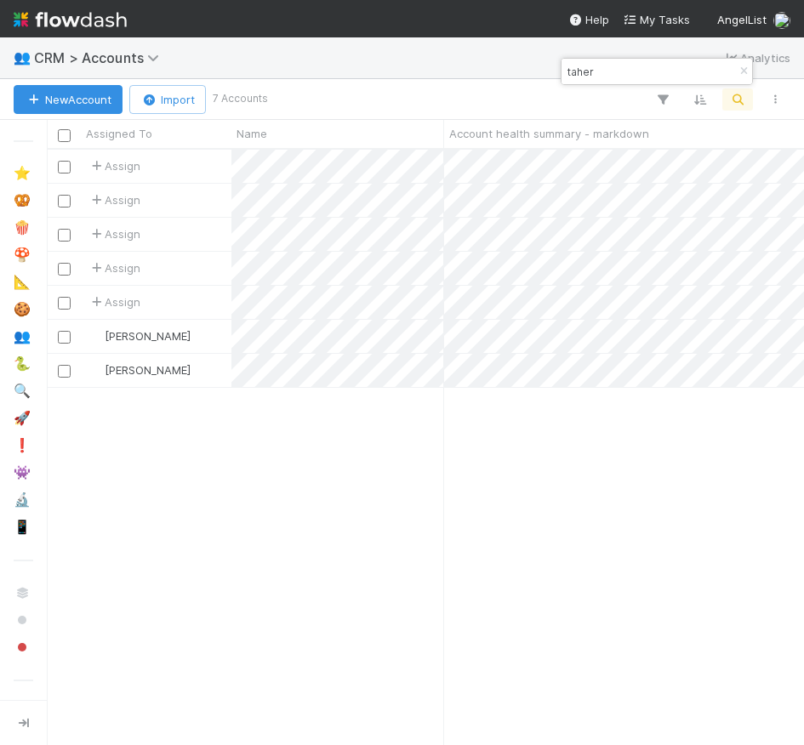
click at [624, 57] on div "👥 CRM > Accounts Analytics" at bounding box center [402, 57] width 804 height 41
click at [620, 63] on input "taher" at bounding box center [649, 71] width 170 height 20
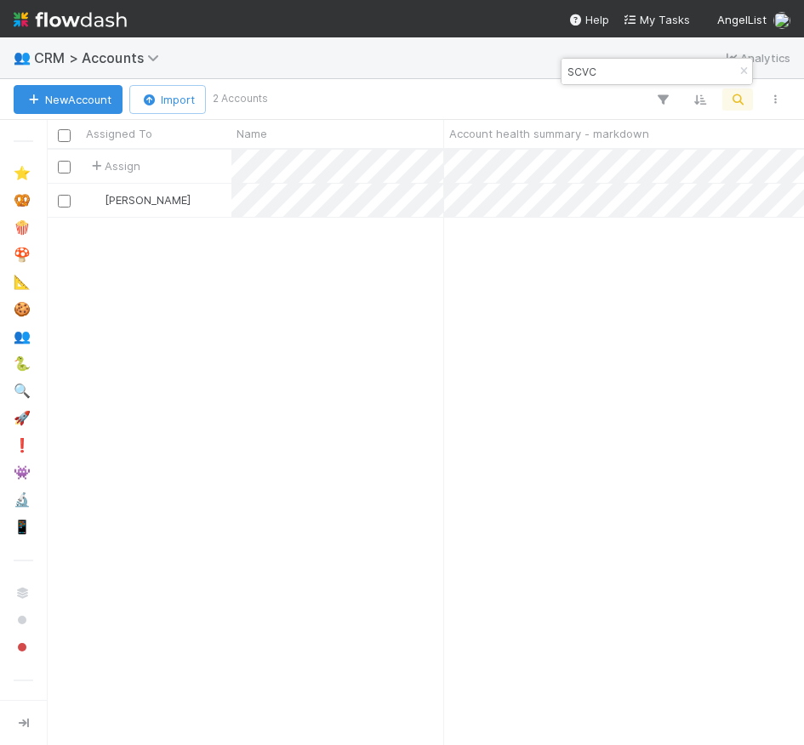
click at [620, 70] on input "SCVC" at bounding box center [649, 71] width 170 height 20
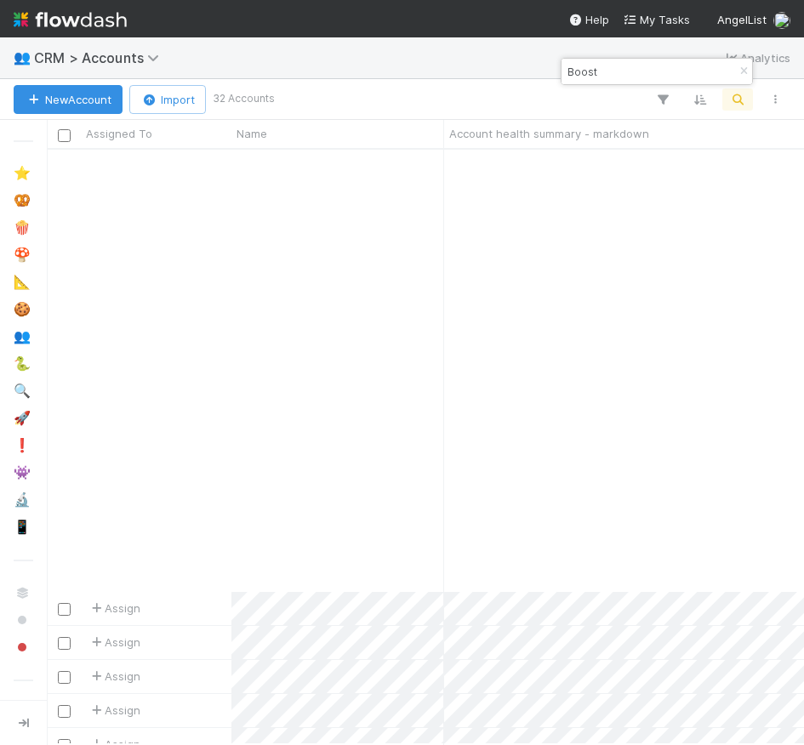
scroll to position [495, 0]
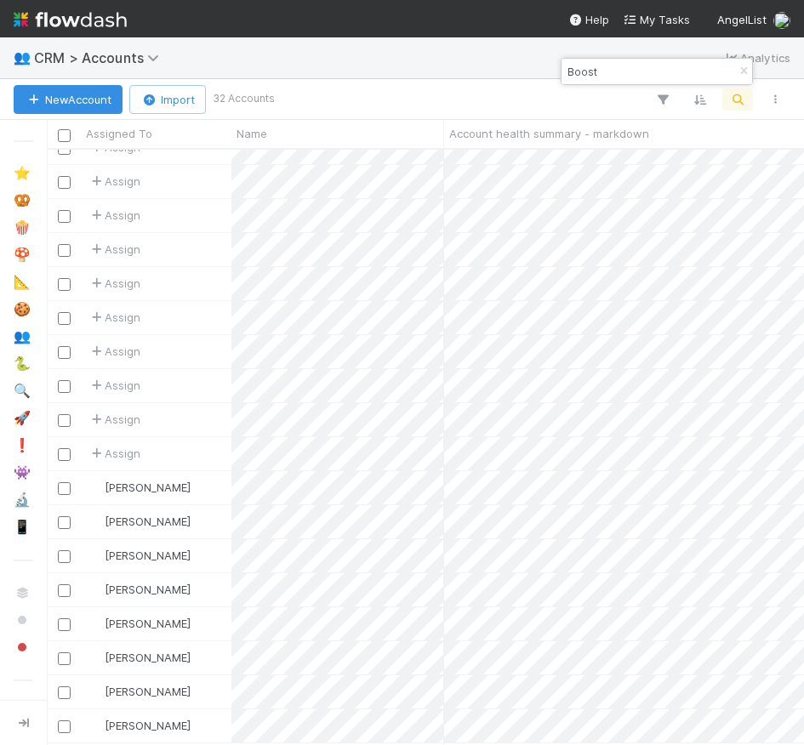
click at [580, 67] on input "Boost" at bounding box center [649, 71] width 170 height 20
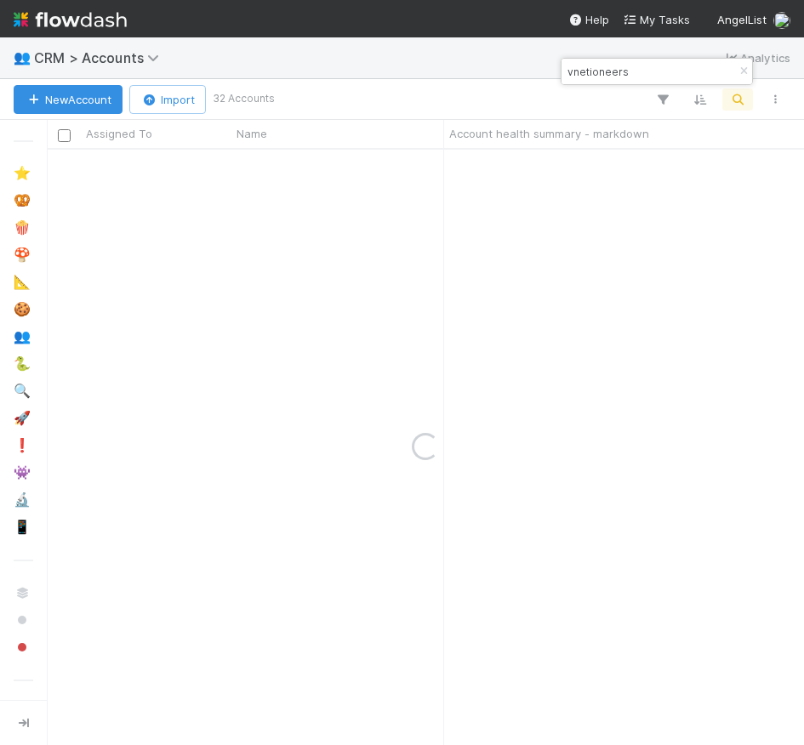
click at [591, 77] on input "vnetioneers" at bounding box center [649, 71] width 170 height 20
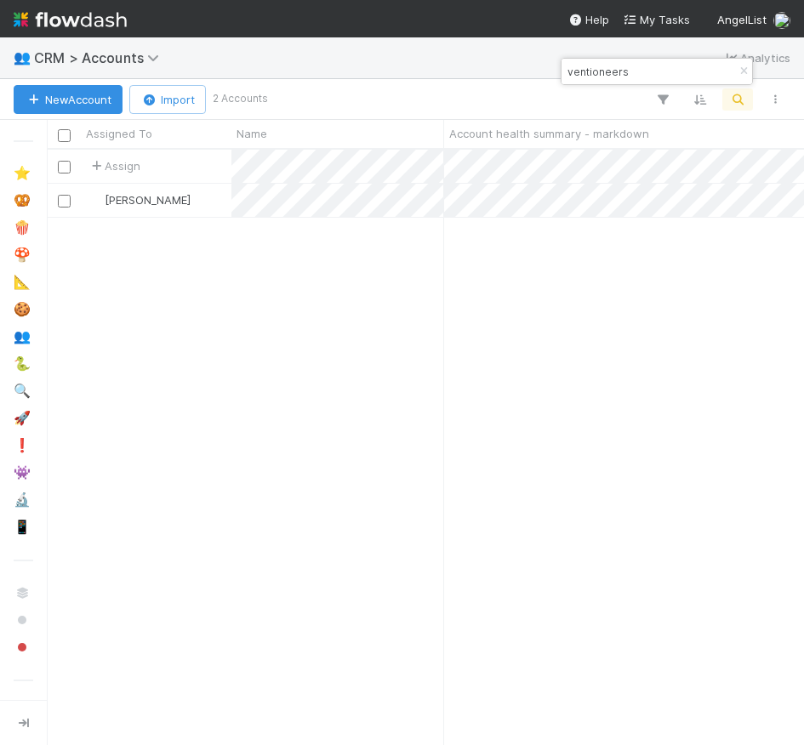
scroll to position [595, 757]
click at [591, 74] on input "ventioneers" at bounding box center [649, 71] width 170 height 20
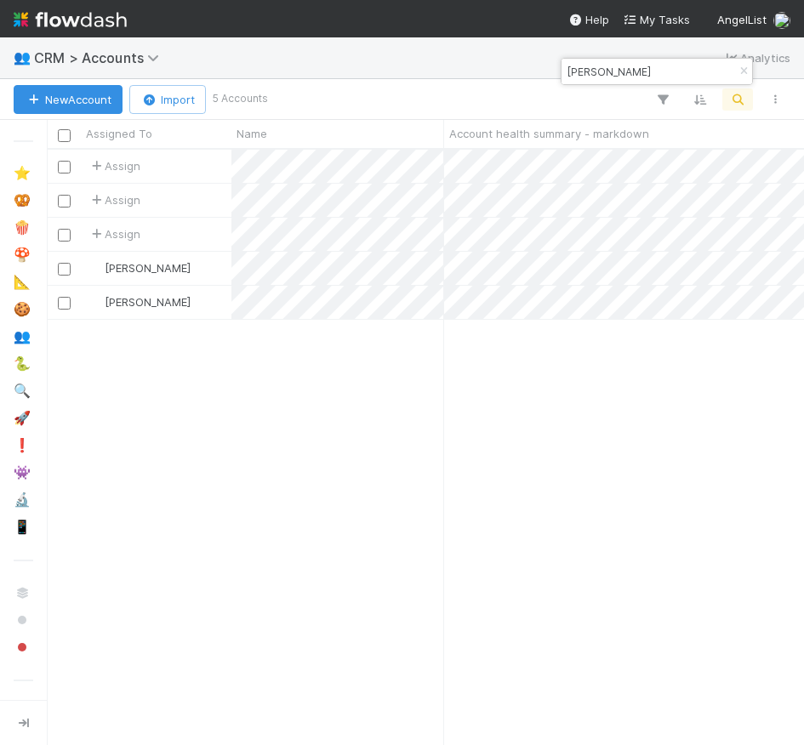
click at [590, 67] on input "newlin" at bounding box center [649, 71] width 170 height 20
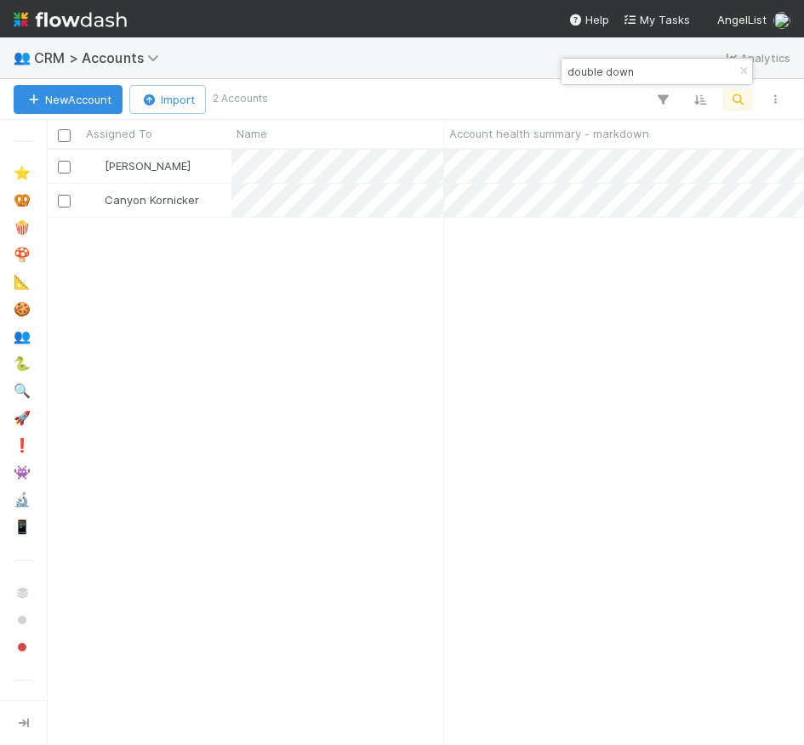
click at [623, 73] on input "double down" at bounding box center [649, 71] width 170 height 20
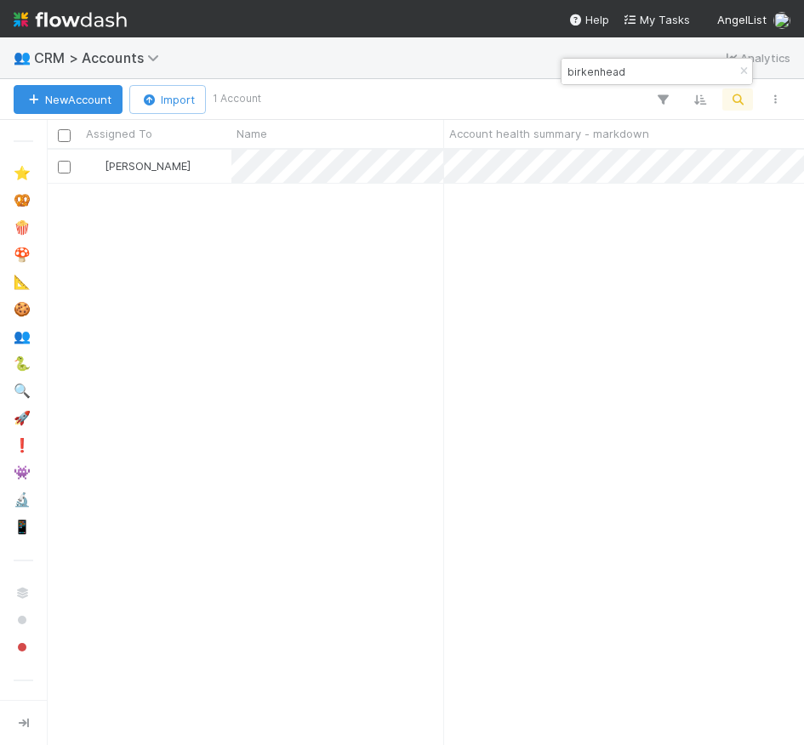
click at [596, 75] on input "birkenhead" at bounding box center [649, 71] width 170 height 20
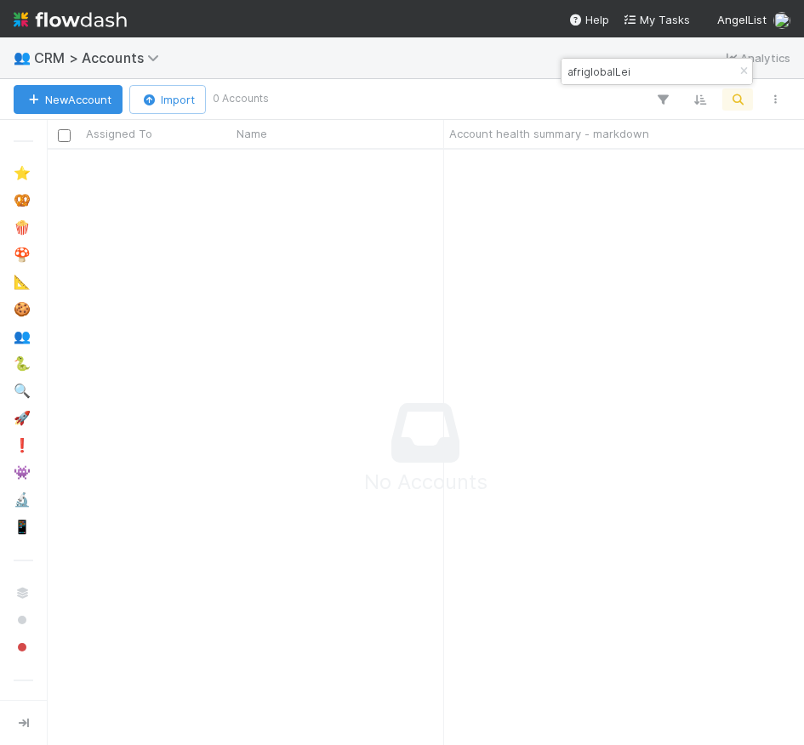
click at [609, 62] on input "afriglobalLei" at bounding box center [649, 71] width 170 height 20
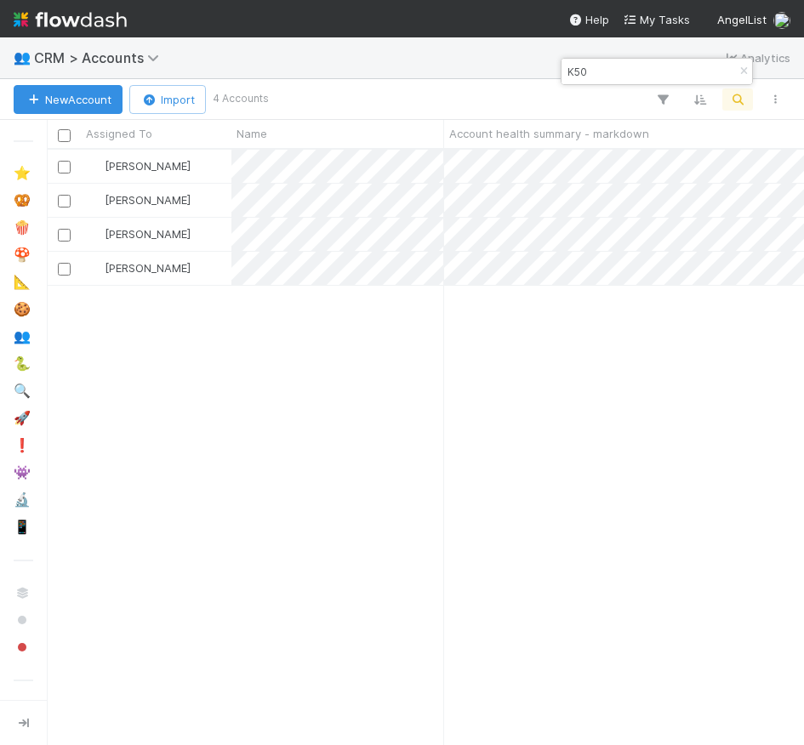
click at [591, 66] on input "K50" at bounding box center [649, 71] width 170 height 20
type input "J"
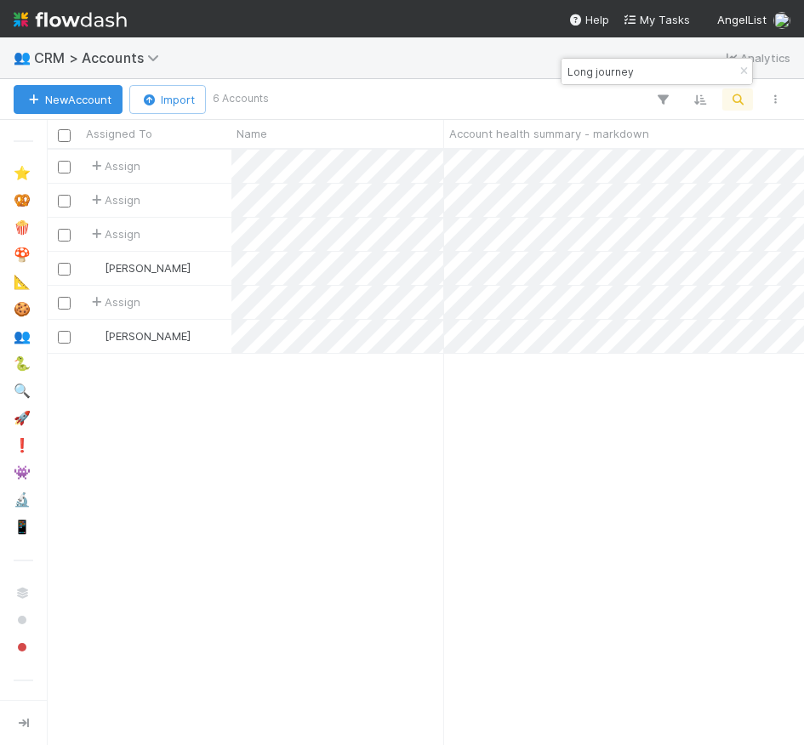
click at [627, 71] on input "Long journey" at bounding box center [649, 71] width 170 height 20
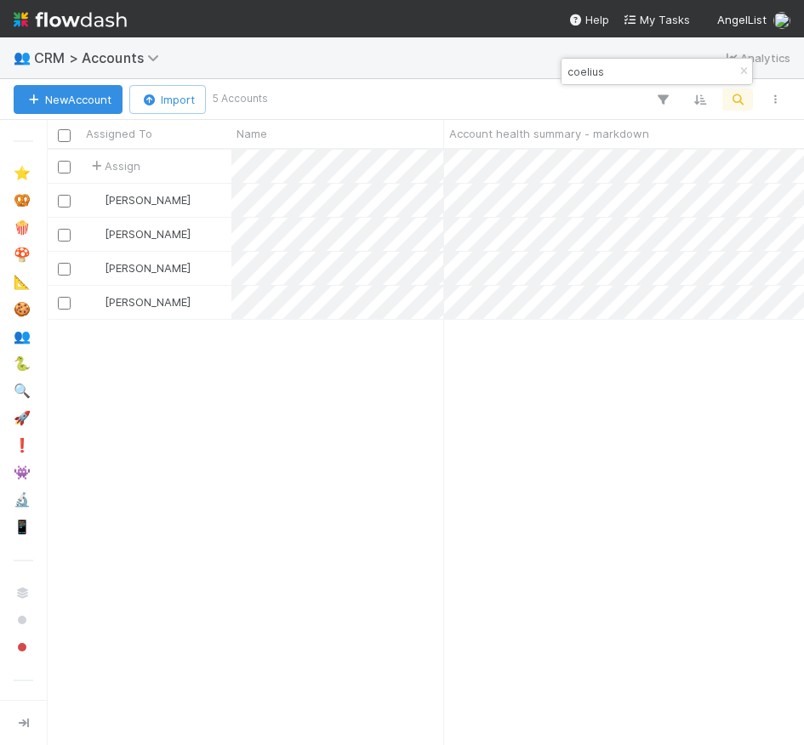
click at [586, 77] on input "coelius" at bounding box center [649, 71] width 170 height 20
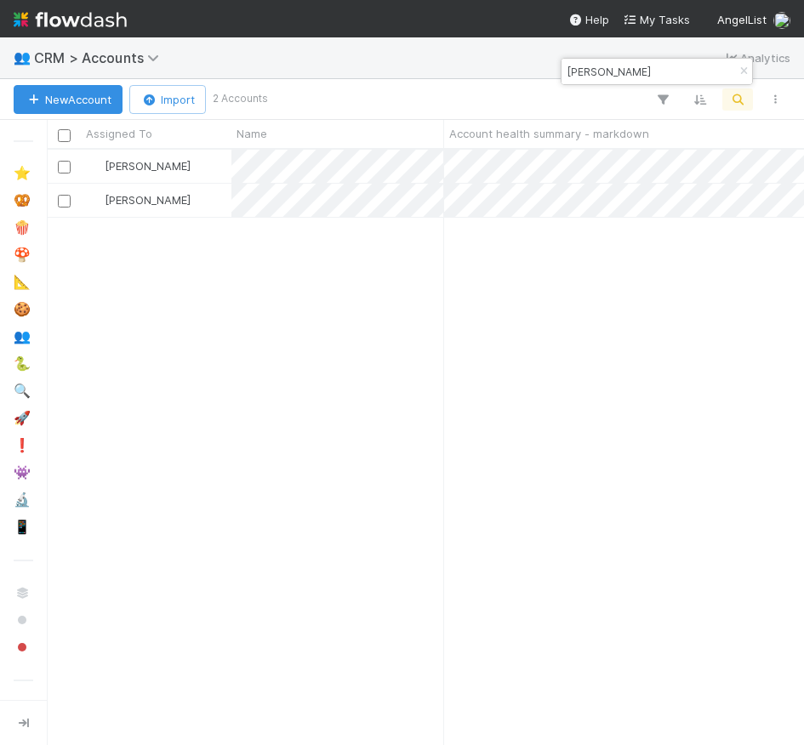
click at [637, 71] on input "jay zhao" at bounding box center [649, 71] width 170 height 20
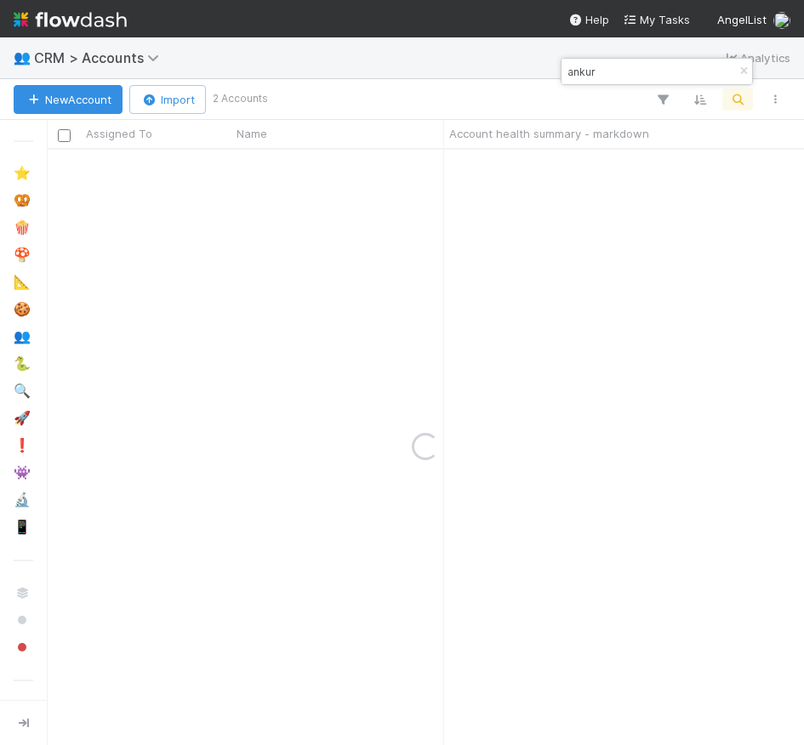
click at [623, 74] on input "ankur" at bounding box center [649, 71] width 170 height 20
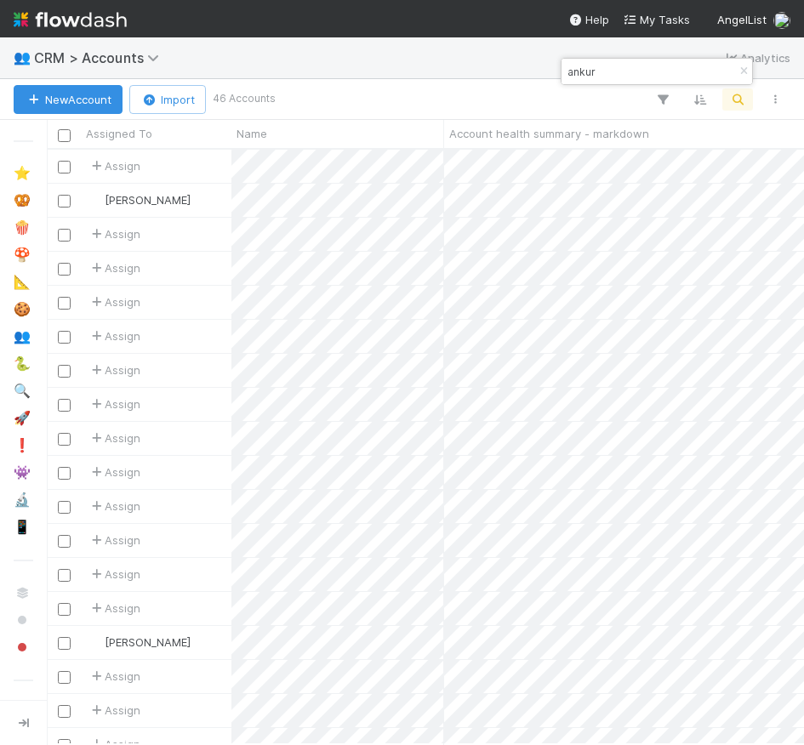
click at [623, 74] on input "ankur" at bounding box center [649, 71] width 170 height 20
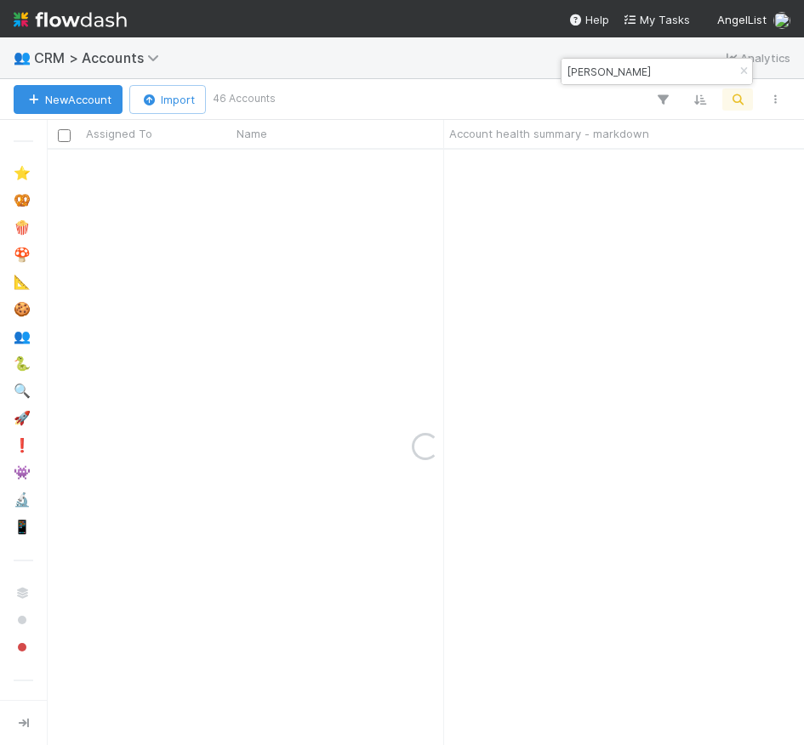
click at [590, 75] on input "ankur nagpal" at bounding box center [649, 71] width 170 height 20
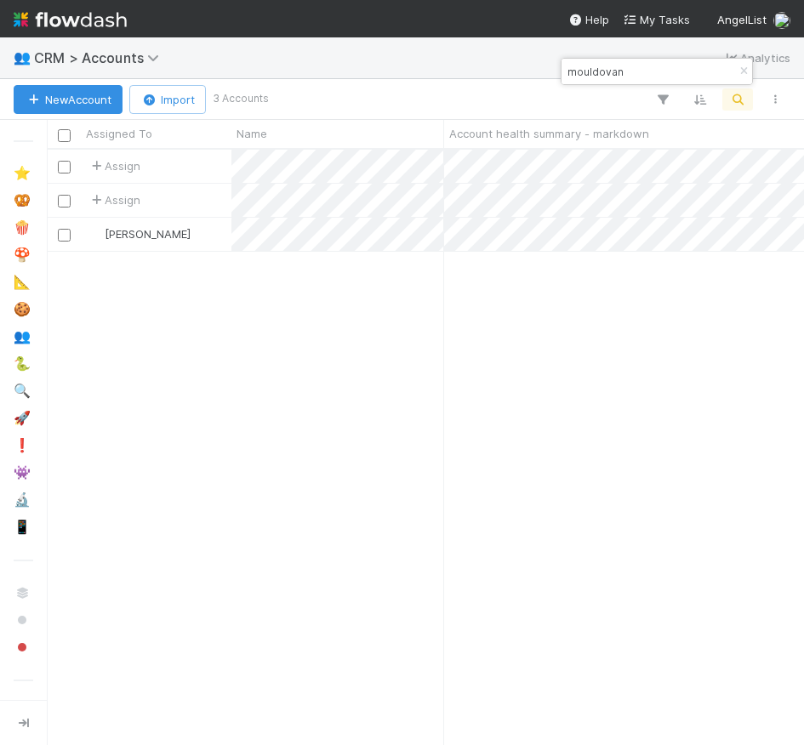
click at [617, 81] on input "mouldovan" at bounding box center [649, 71] width 170 height 20
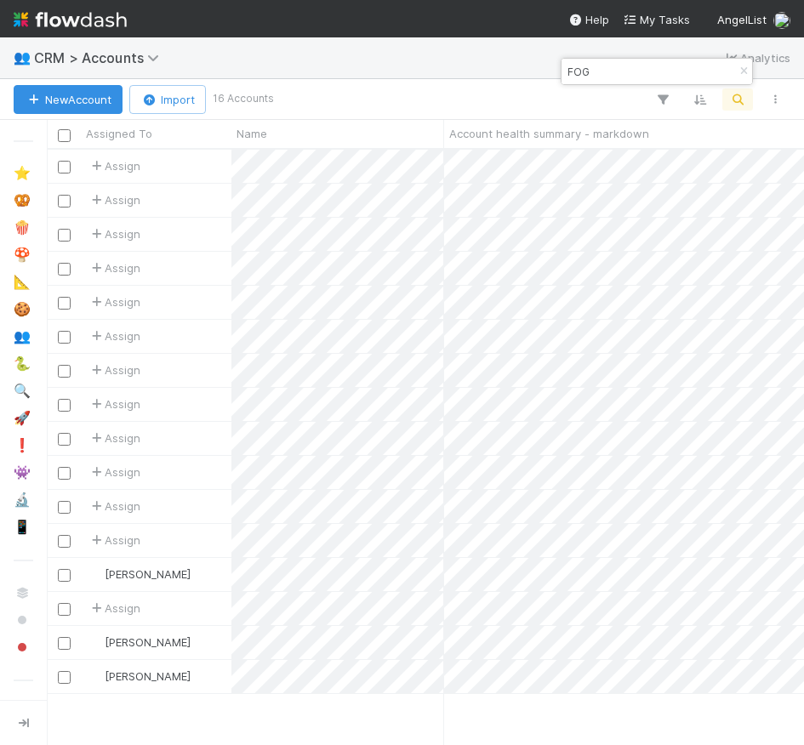
click at [571, 71] on input "FOG" at bounding box center [649, 71] width 170 height 20
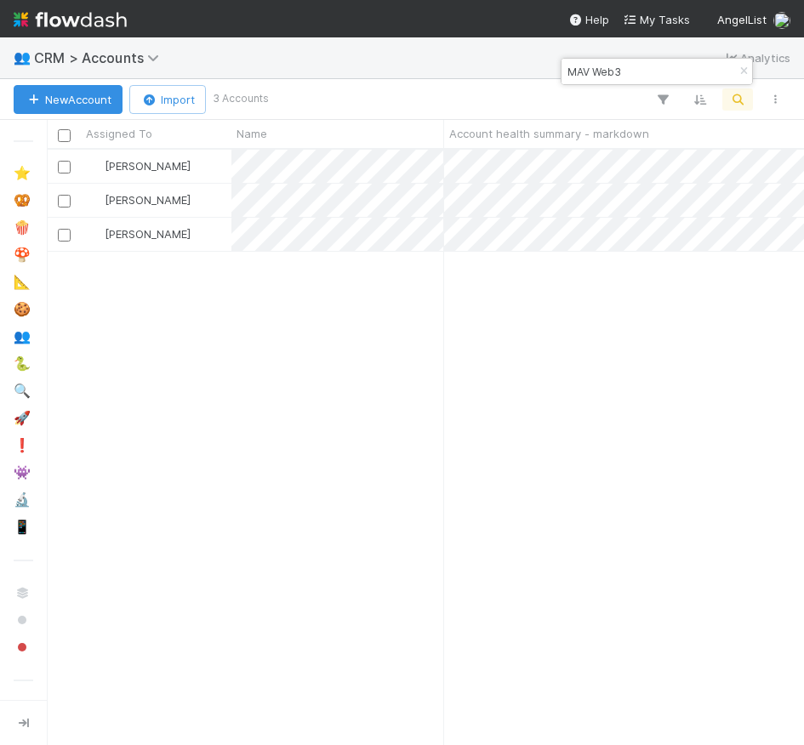
click at [631, 71] on input "MAV Web3" at bounding box center [649, 71] width 170 height 20
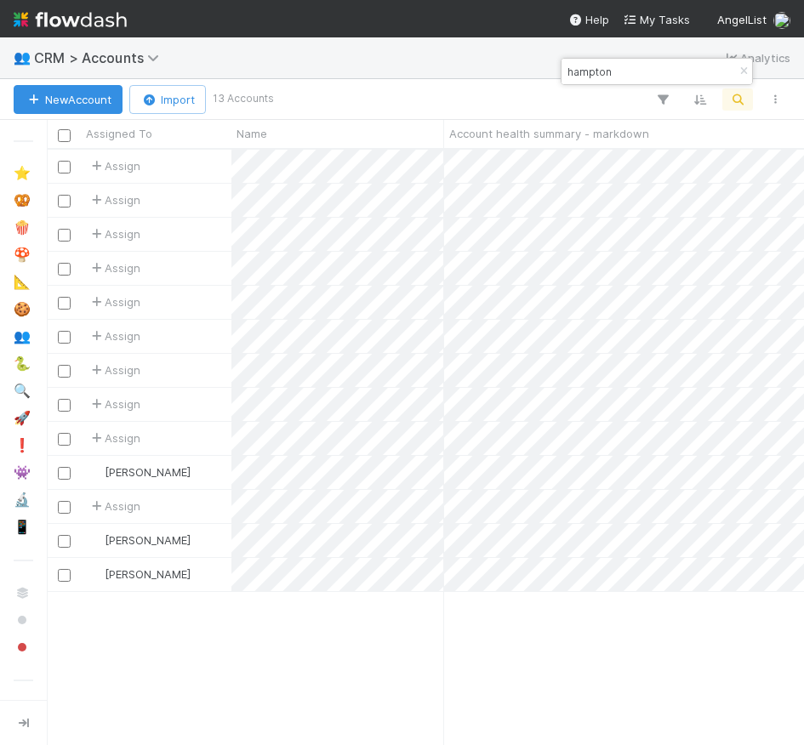
click at [589, 50] on div "👥 CRM > Accounts Analytics" at bounding box center [402, 57] width 804 height 41
click at [589, 65] on input "hampton" at bounding box center [649, 71] width 170 height 20
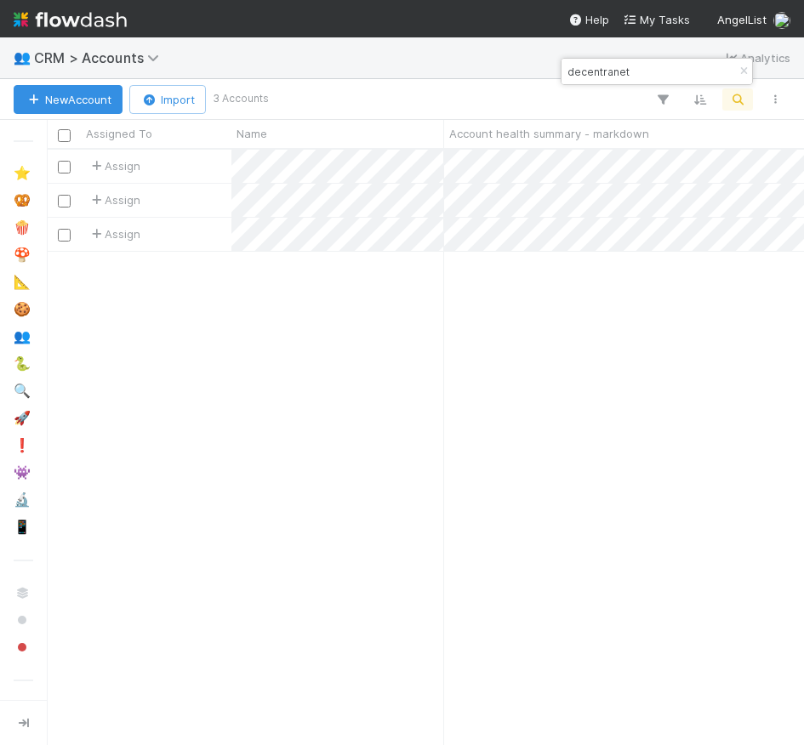
click at [609, 66] on input "decentranet" at bounding box center [649, 71] width 170 height 20
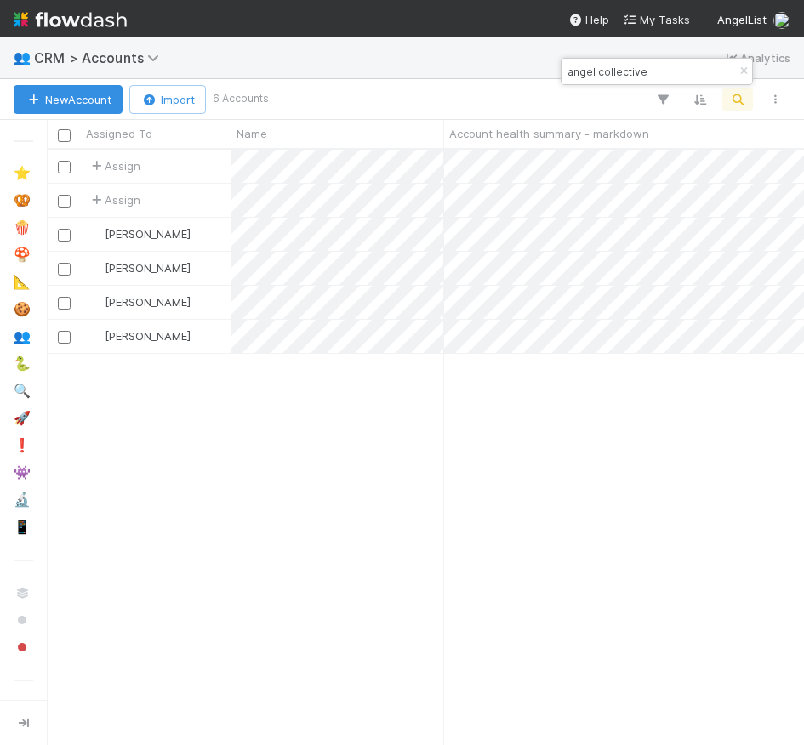
click at [597, 83] on div "angel collective" at bounding box center [657, 72] width 191 height 26
click at [597, 73] on input "angel collective" at bounding box center [649, 71] width 170 height 20
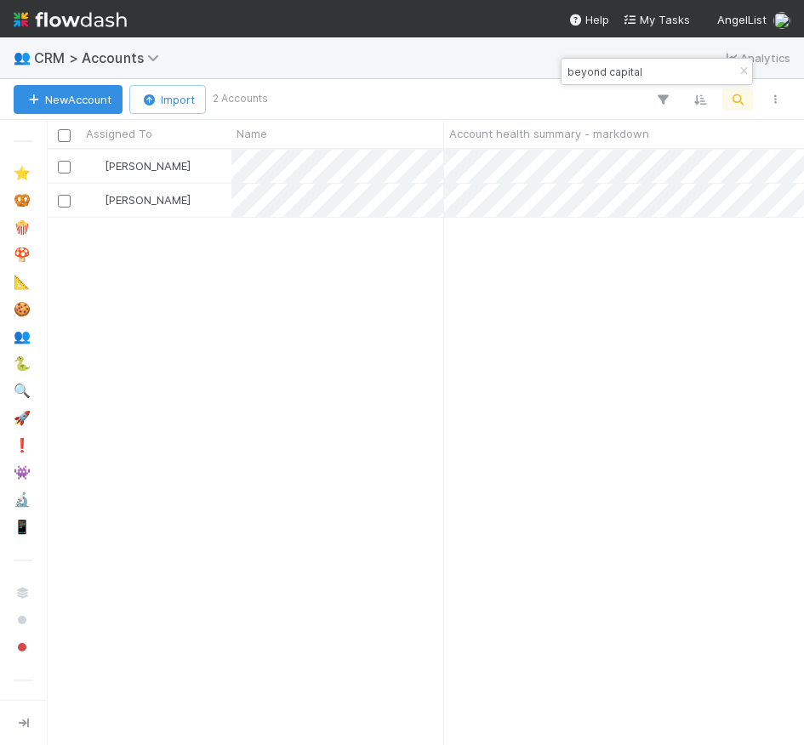
click at [588, 71] on input "beyond capital" at bounding box center [649, 71] width 170 height 20
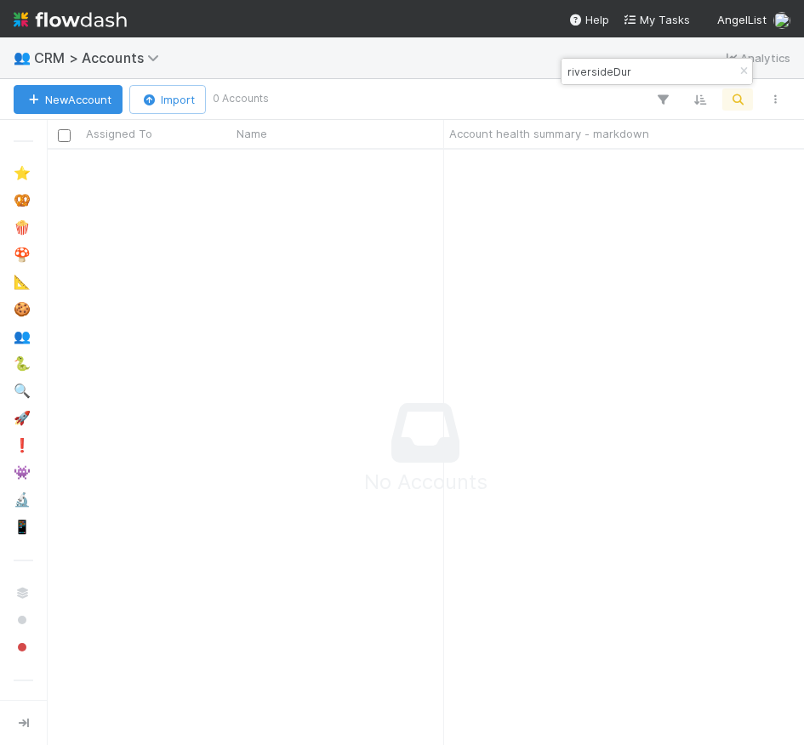
click at [643, 61] on input "riversideDur" at bounding box center [649, 71] width 170 height 20
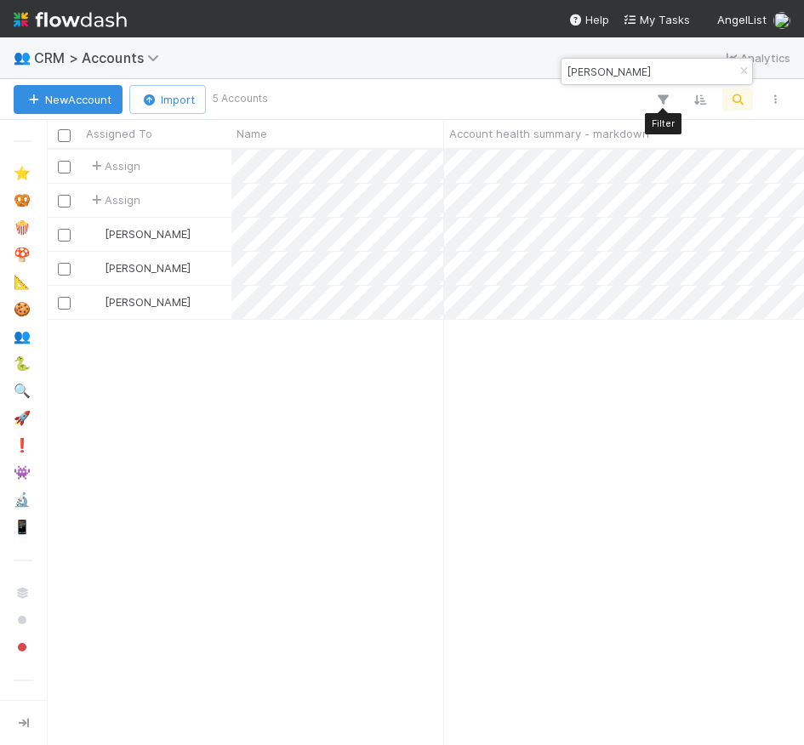
click at [660, 79] on input "austin green" at bounding box center [649, 71] width 170 height 20
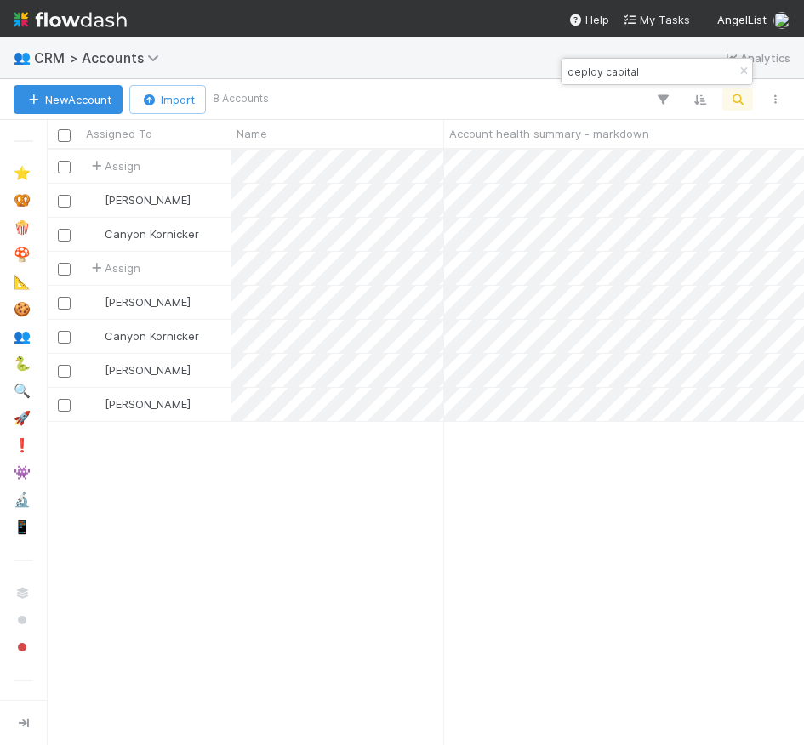
click at [606, 71] on input "deploy capital" at bounding box center [649, 71] width 170 height 20
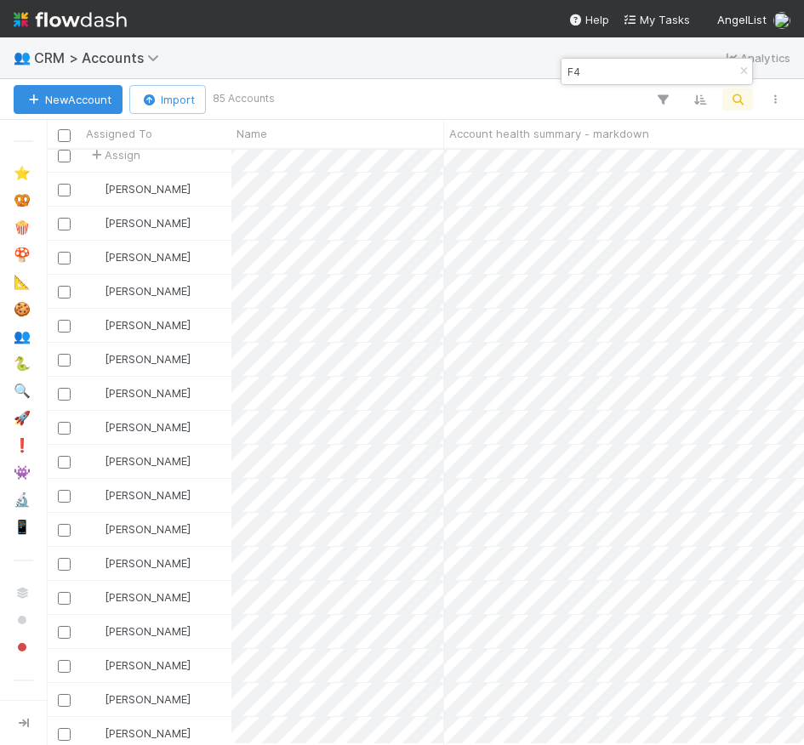
scroll to position [0, 0]
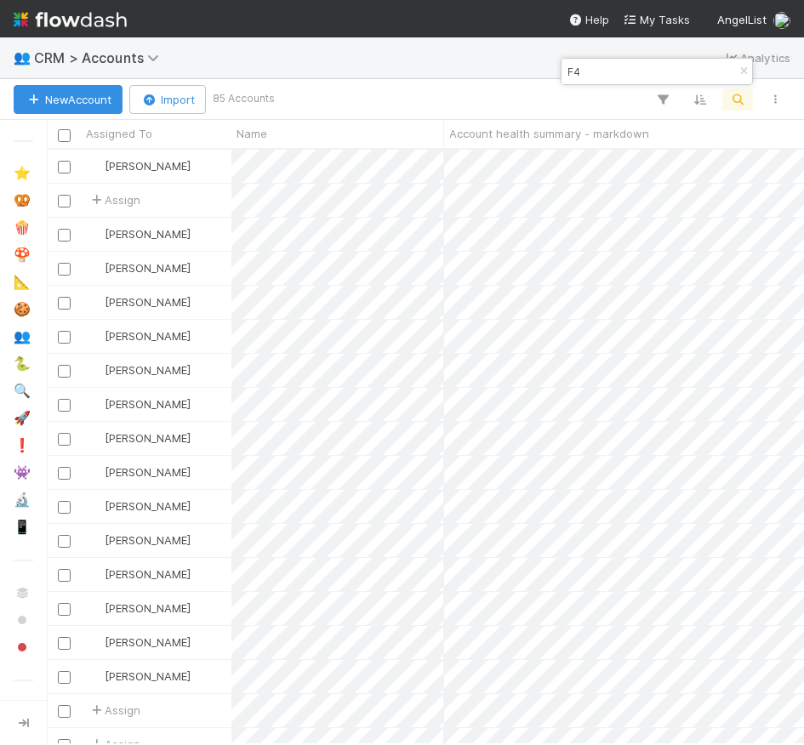
click at [597, 71] on input "F4" at bounding box center [649, 71] width 170 height 20
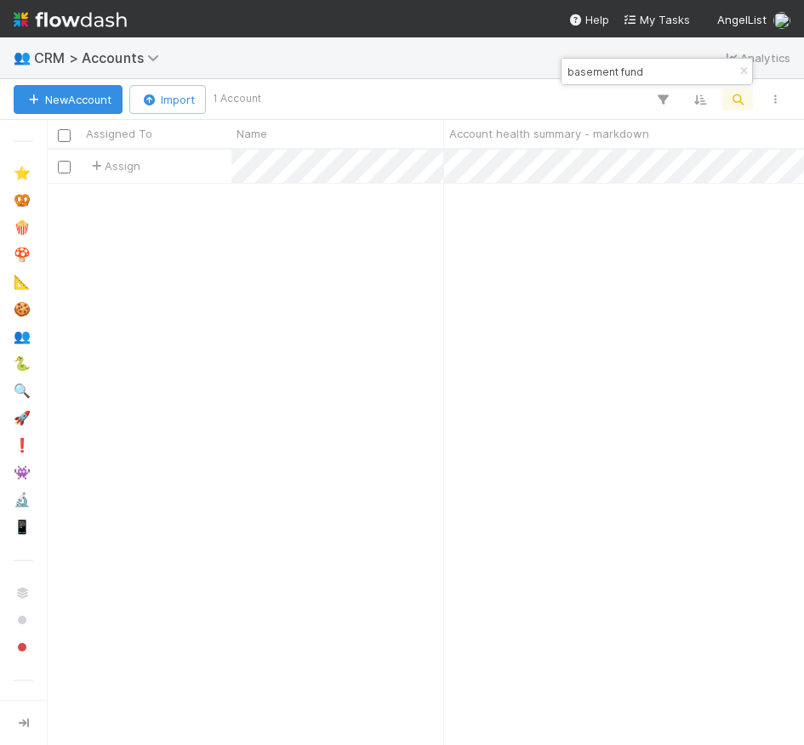
scroll to position [595, 757]
click at [619, 74] on input "basement fund" at bounding box center [649, 71] width 170 height 20
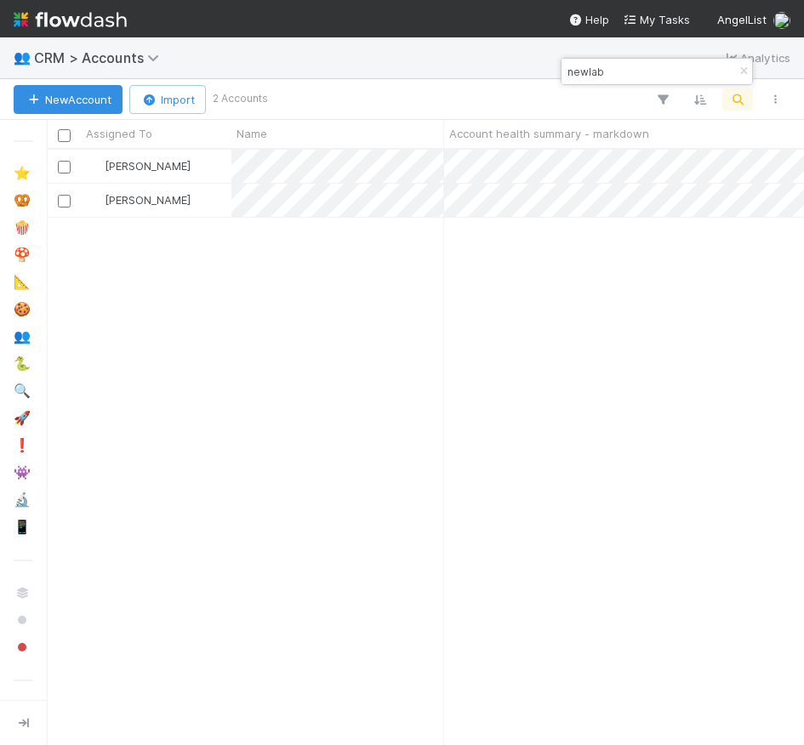
click at [581, 66] on input "newlab" at bounding box center [649, 71] width 170 height 20
click at [614, 87] on div "New Account Import 2 Accounts" at bounding box center [402, 99] width 804 height 41
click at [614, 76] on input "suzy ryoo" at bounding box center [649, 71] width 170 height 20
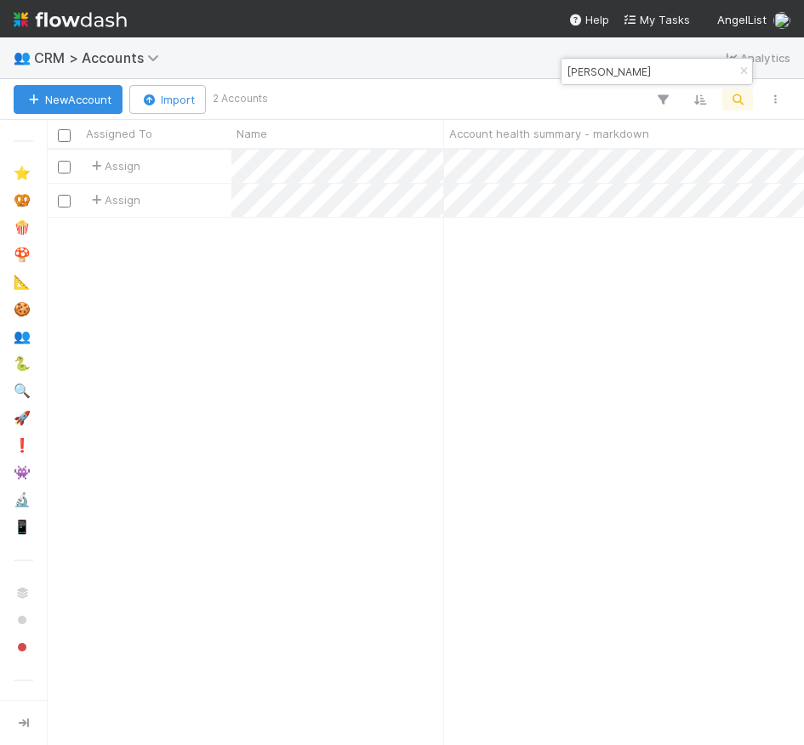
click at [614, 76] on input "suzy ryoo" at bounding box center [649, 71] width 170 height 20
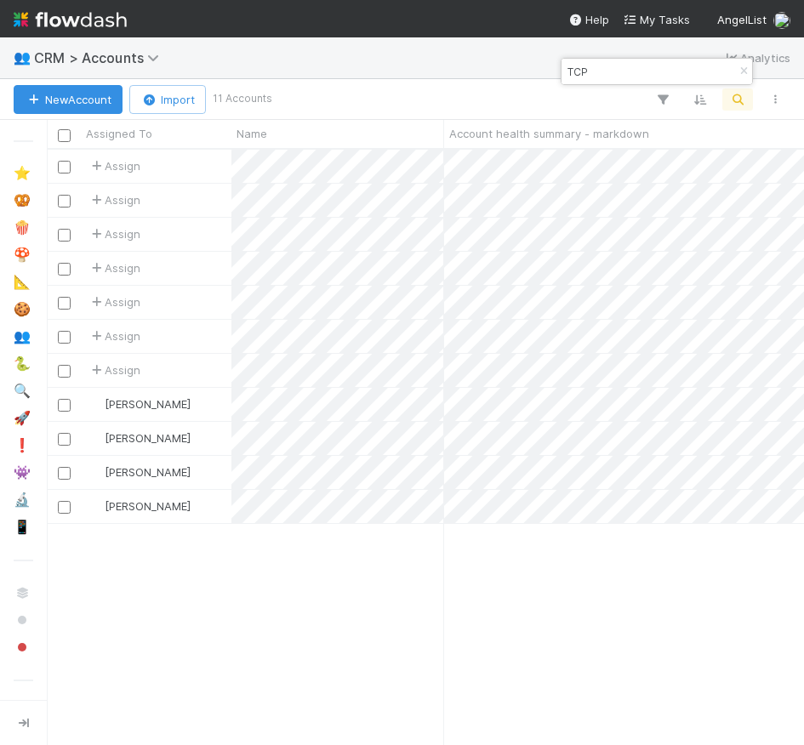
click at [591, 81] on input "TCP" at bounding box center [649, 71] width 170 height 20
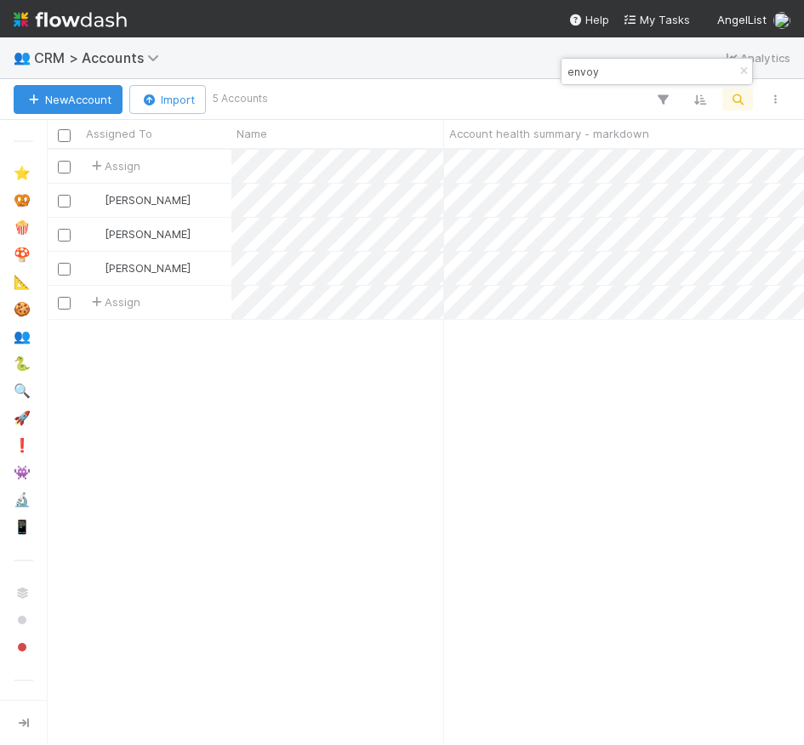
click at [598, 69] on input "envoy" at bounding box center [649, 71] width 170 height 20
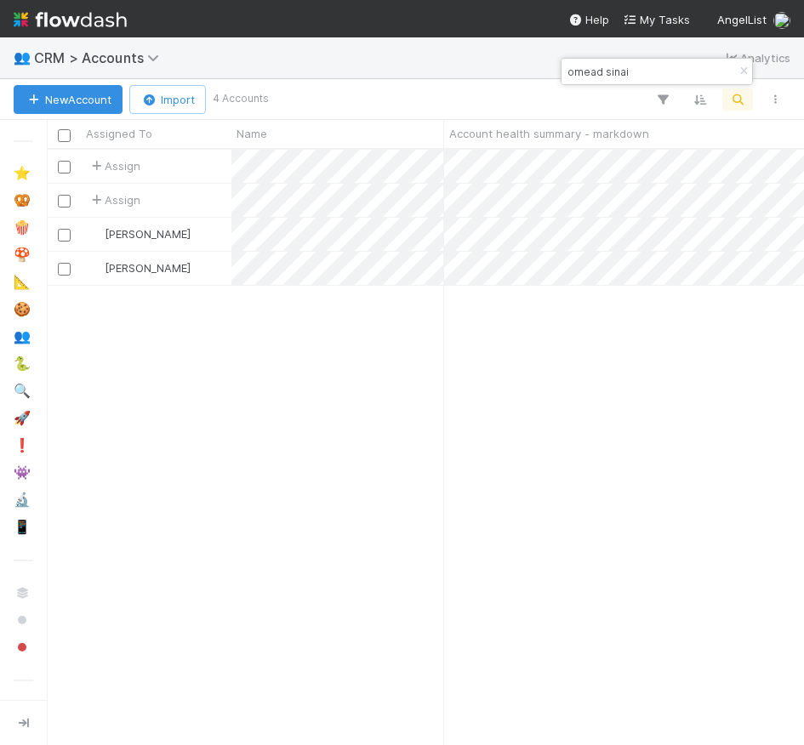
click at [620, 77] on input "omead sinai" at bounding box center [649, 71] width 170 height 20
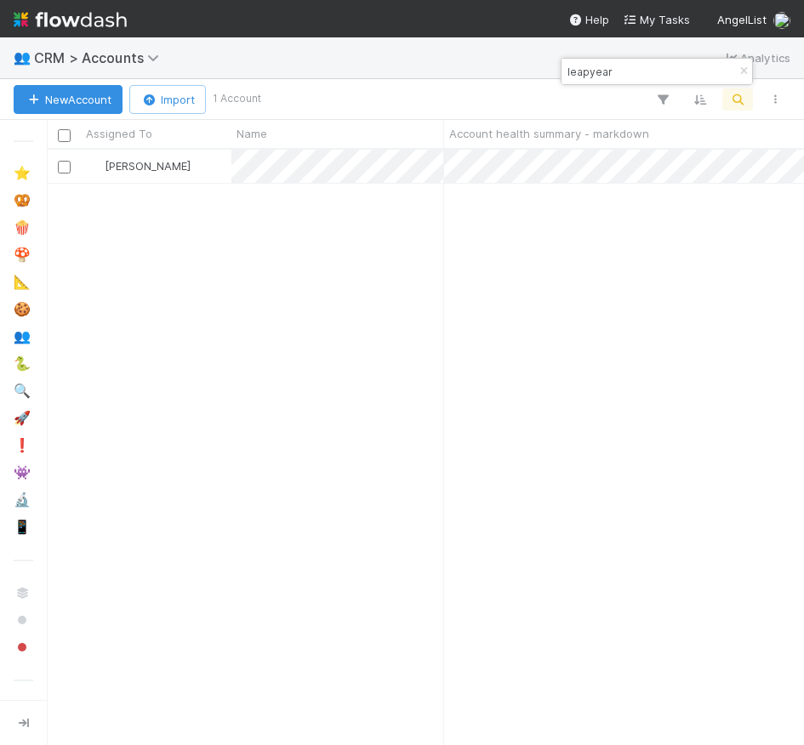
click at [619, 83] on div "leapyear" at bounding box center [657, 72] width 191 height 26
click at [613, 73] on input "leapyear" at bounding box center [649, 71] width 170 height 20
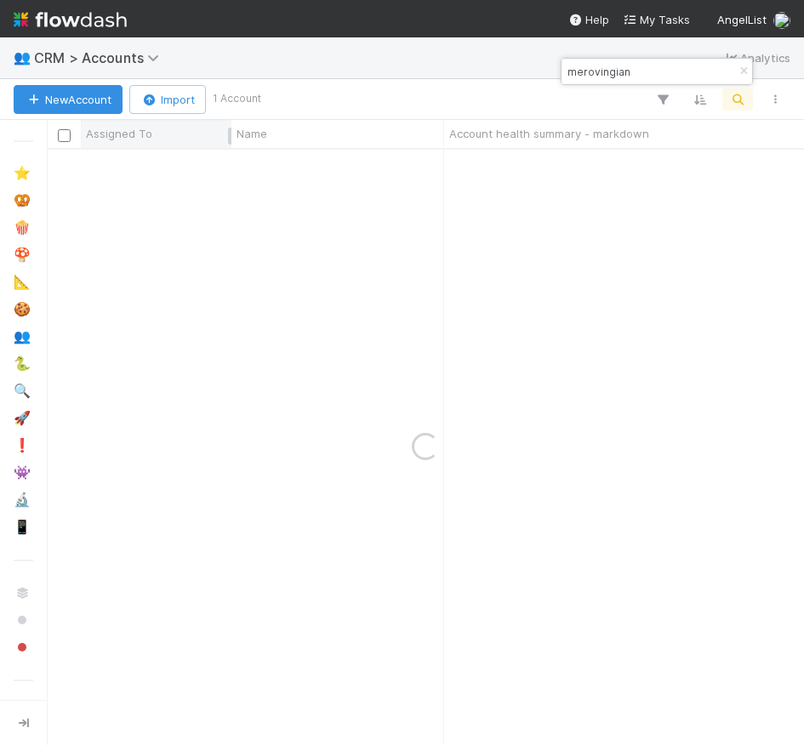
type input "merovingian"
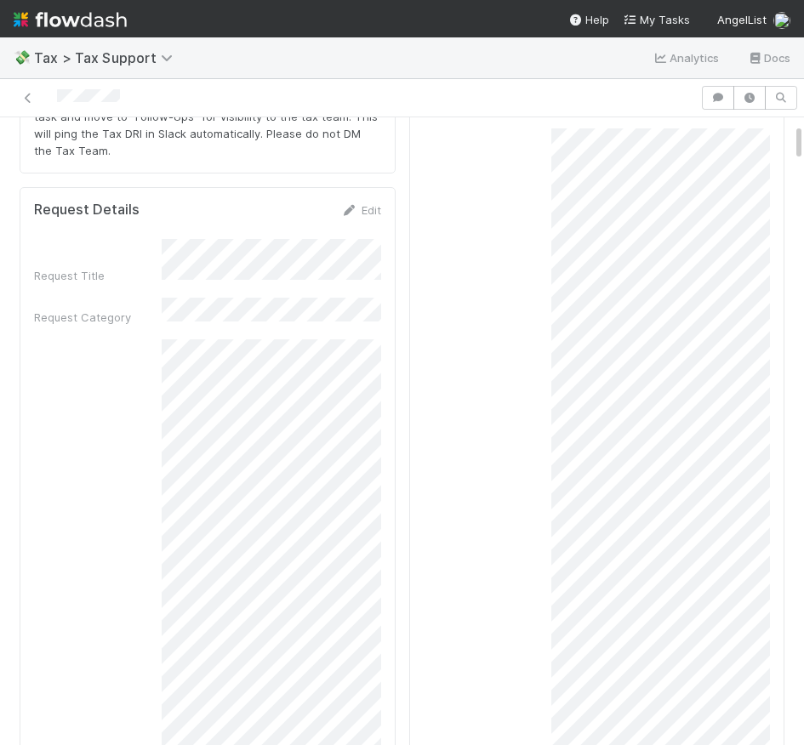
scroll to position [98, 0]
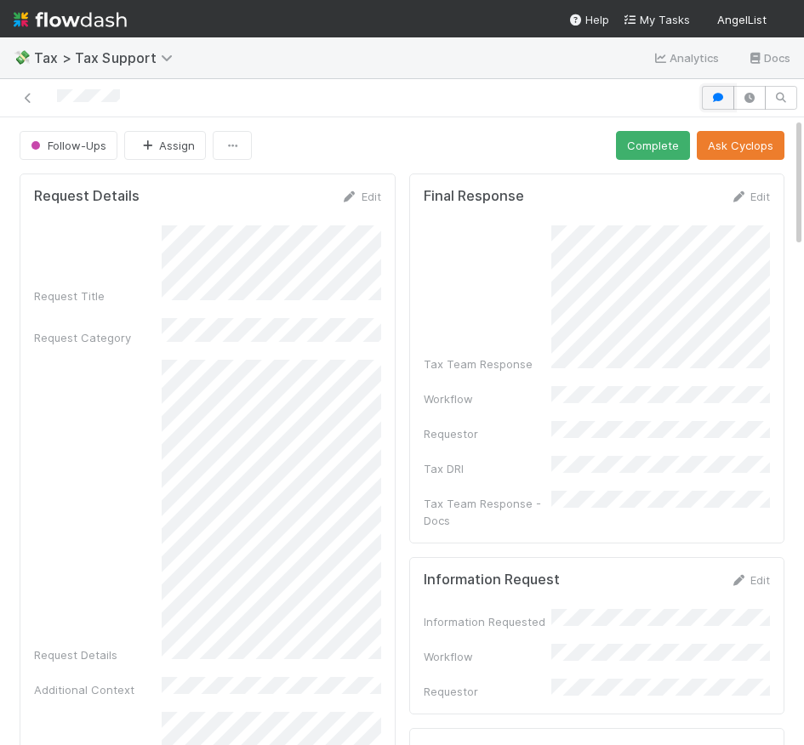
click at [717, 96] on icon "button" at bounding box center [718, 98] width 17 height 10
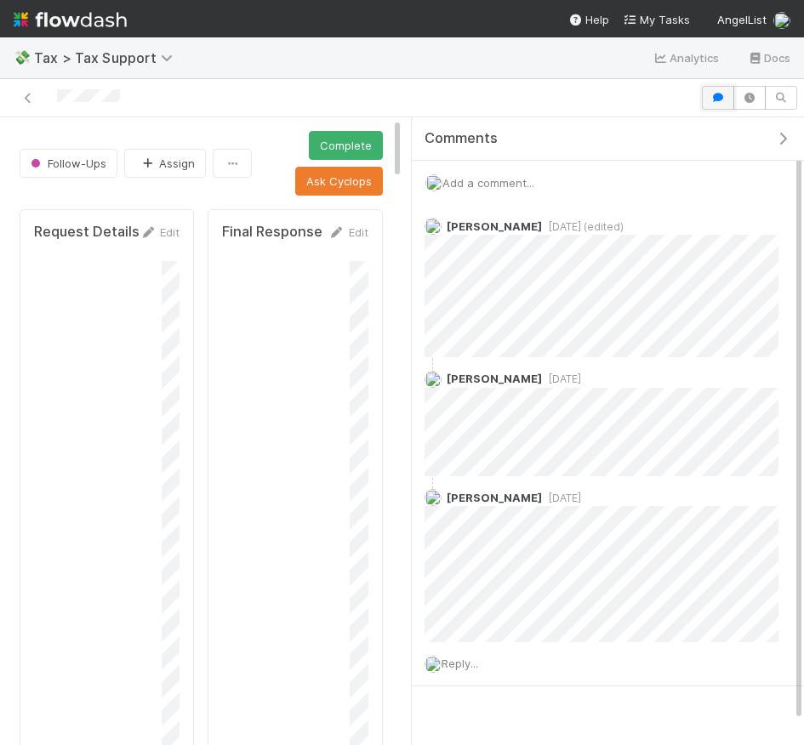
click at [714, 93] on icon "button" at bounding box center [718, 98] width 17 height 10
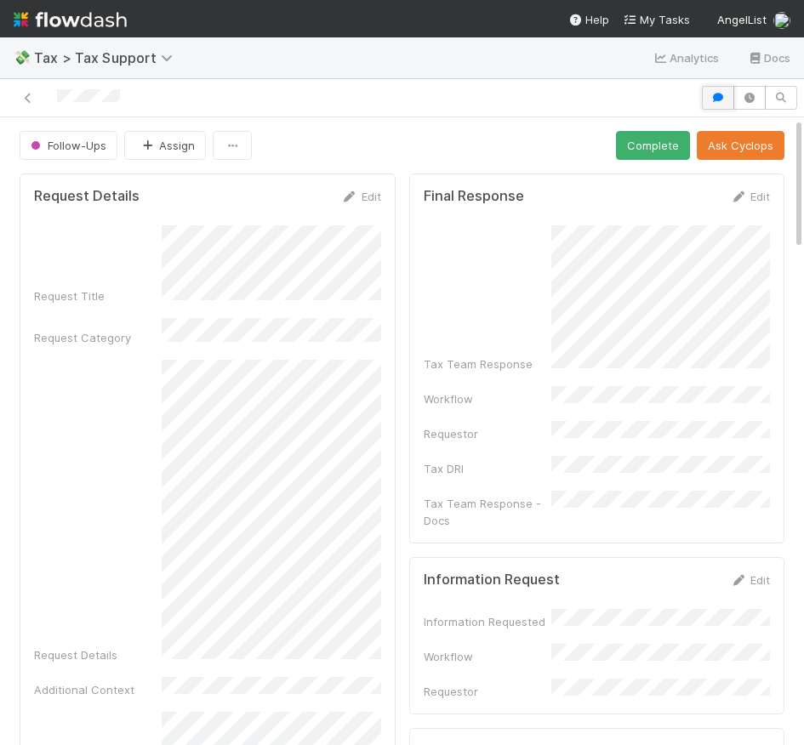
click at [719, 101] on icon "button" at bounding box center [718, 98] width 17 height 10
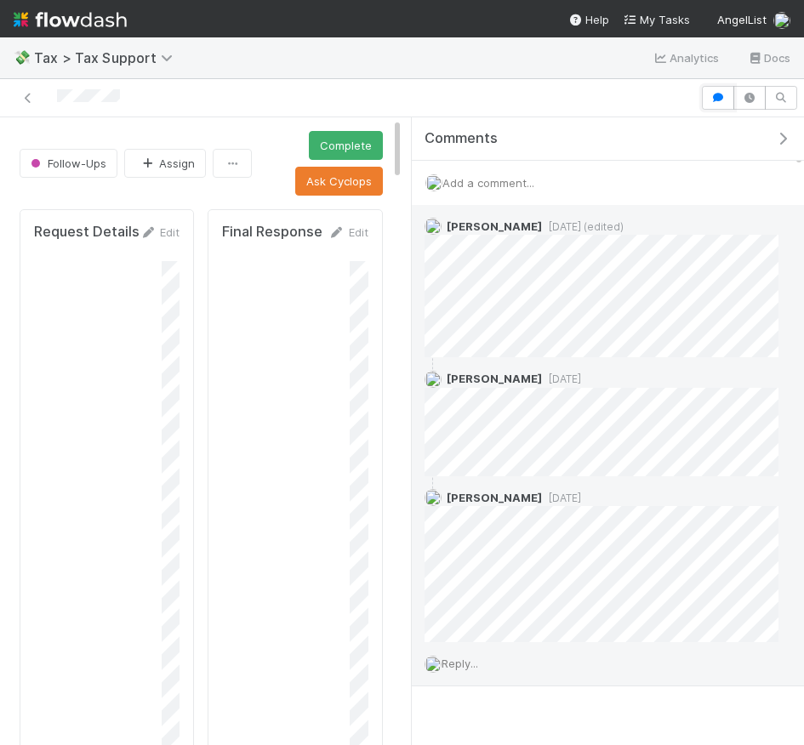
scroll to position [24, 0]
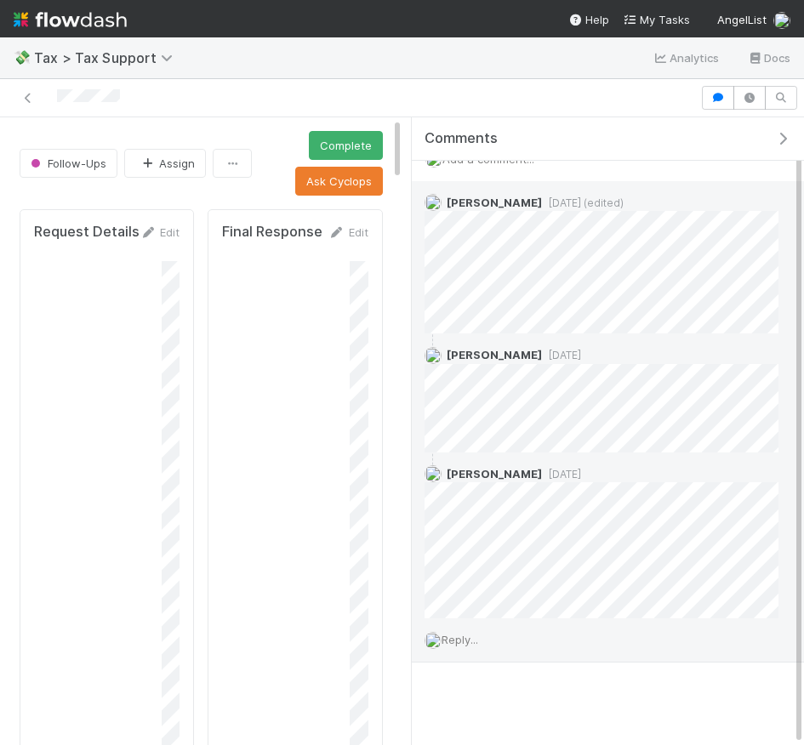
click at [465, 638] on span "Reply..." at bounding box center [460, 640] width 37 height 14
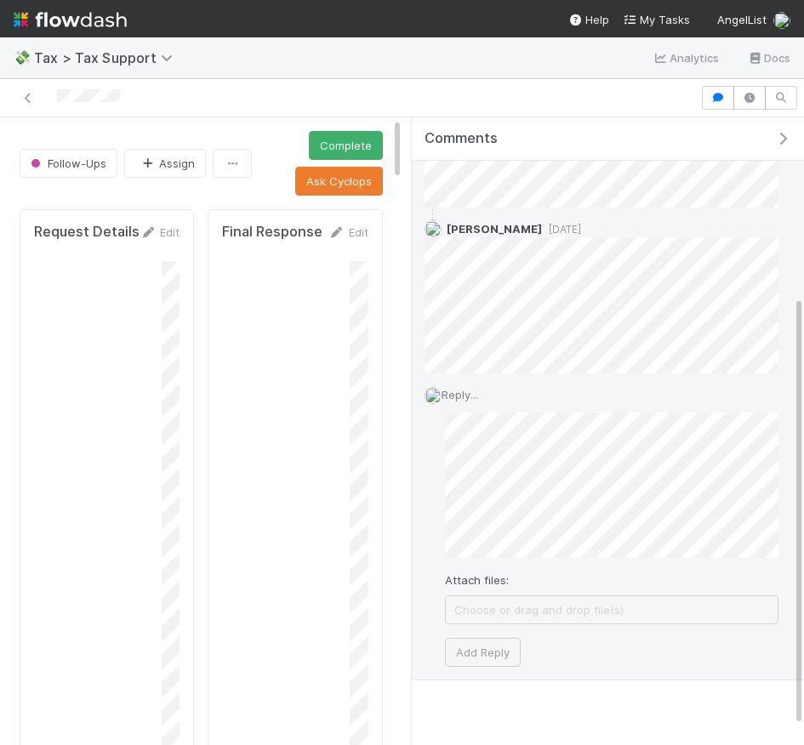
scroll to position [273, 0]
click at [630, 653] on div "Attach files: Choose or drag and drop file(s) Add Reply" at bounding box center [612, 535] width 334 height 254
click at [480, 649] on button "Add Reply" at bounding box center [483, 648] width 76 height 29
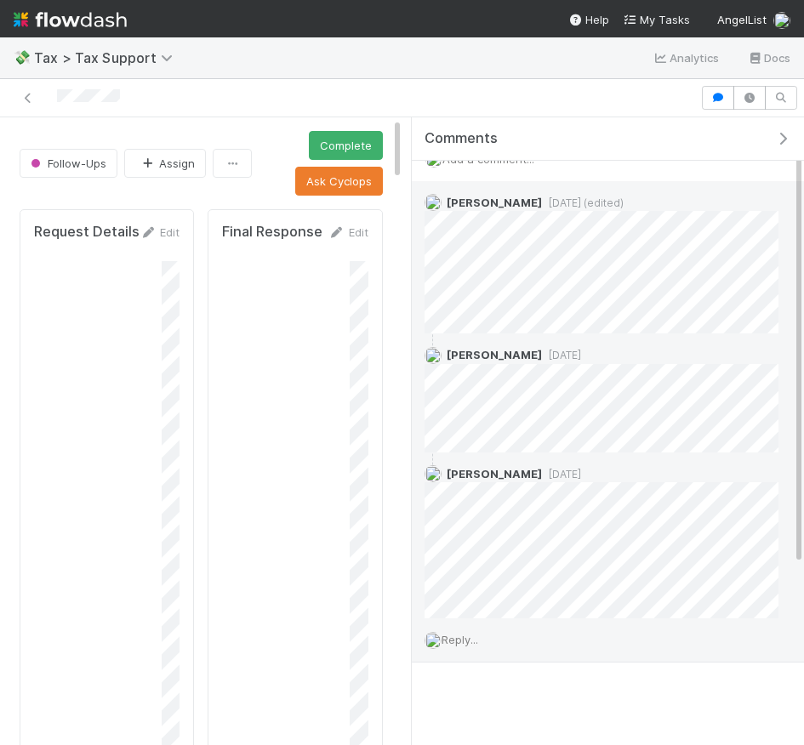
scroll to position [190, 0]
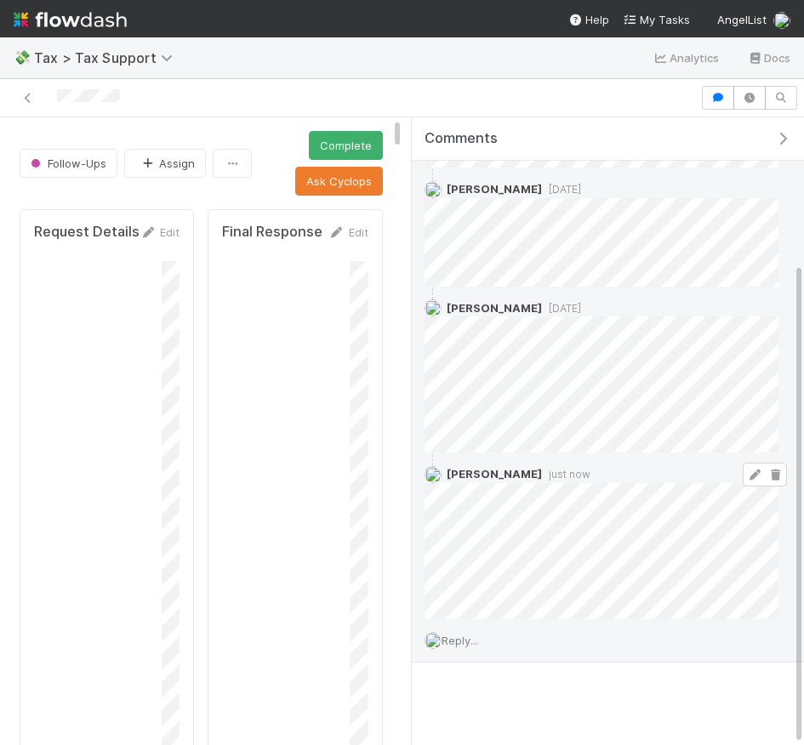
click at [753, 471] on icon at bounding box center [754, 475] width 17 height 11
